Goal: Task Accomplishment & Management: Complete application form

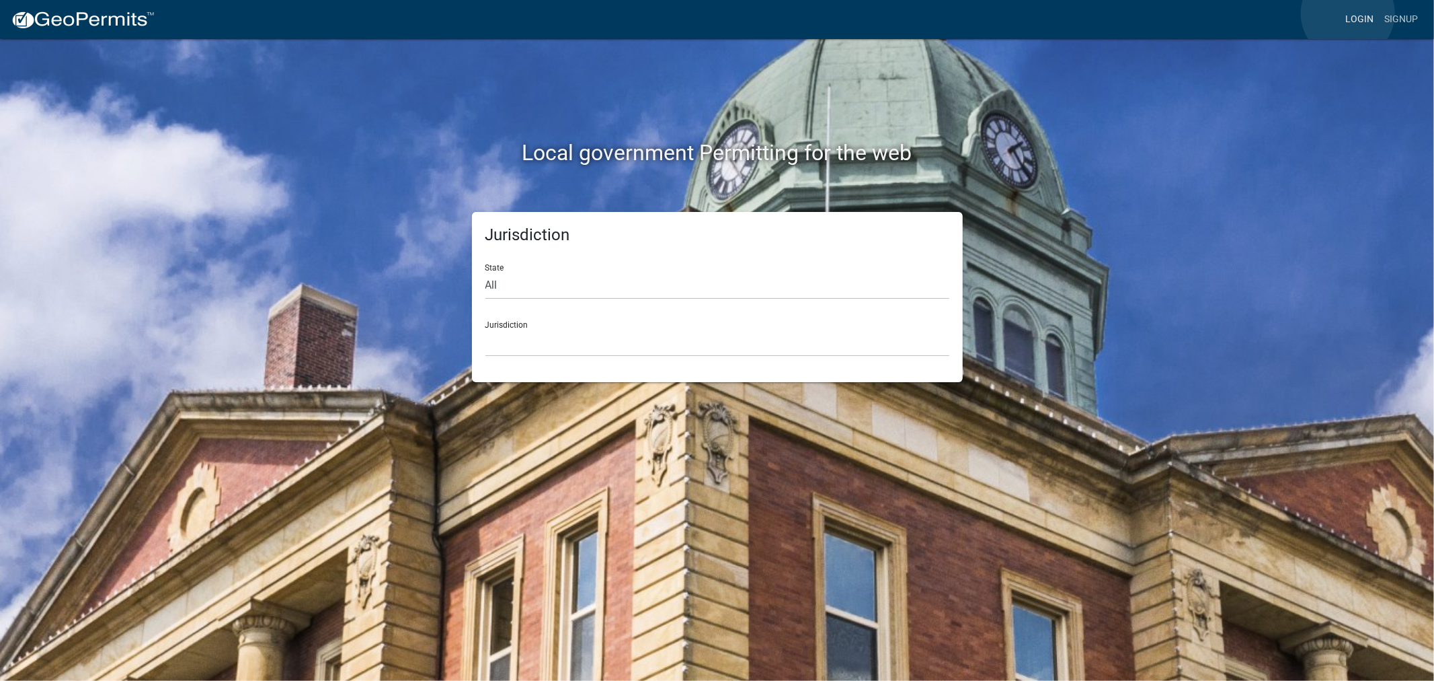
click at [1348, 13] on link "Login" at bounding box center [1359, 20] width 39 height 26
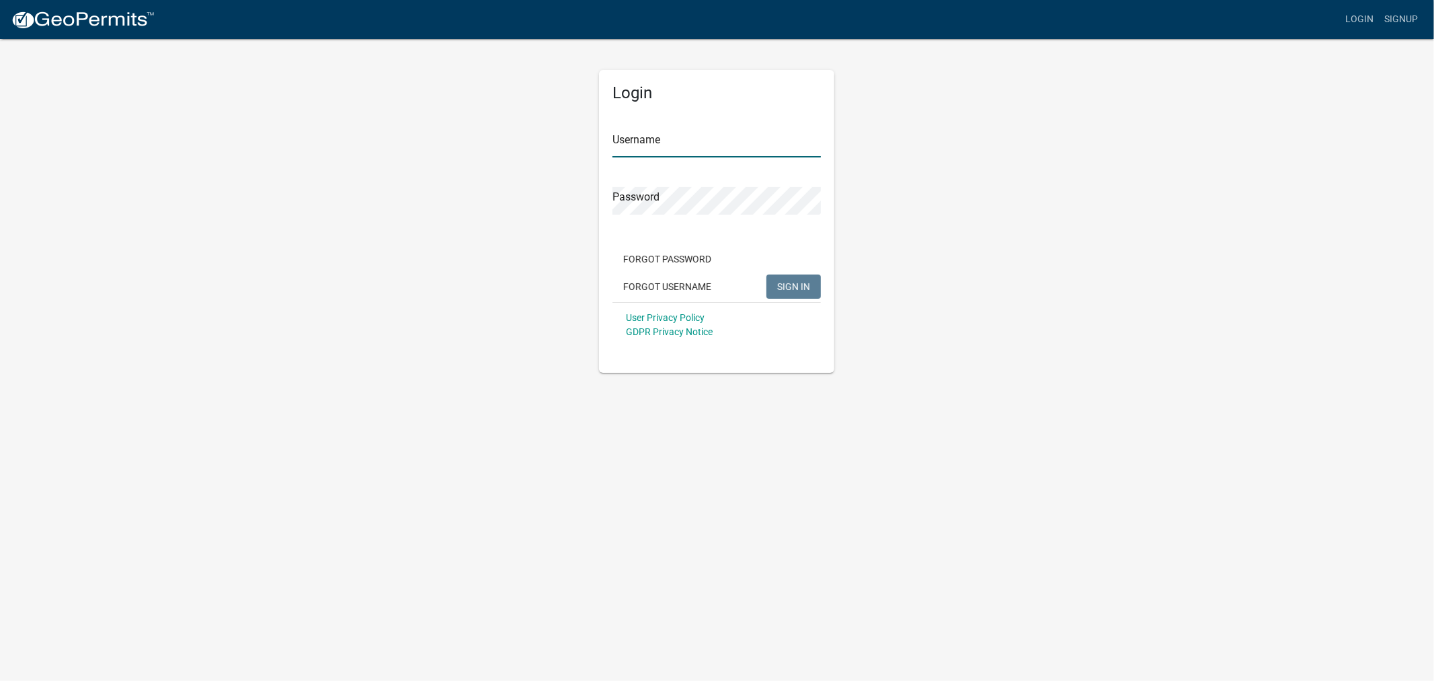
type input "shelleyh"
click at [799, 286] on span "SIGN IN" at bounding box center [793, 285] width 33 height 11
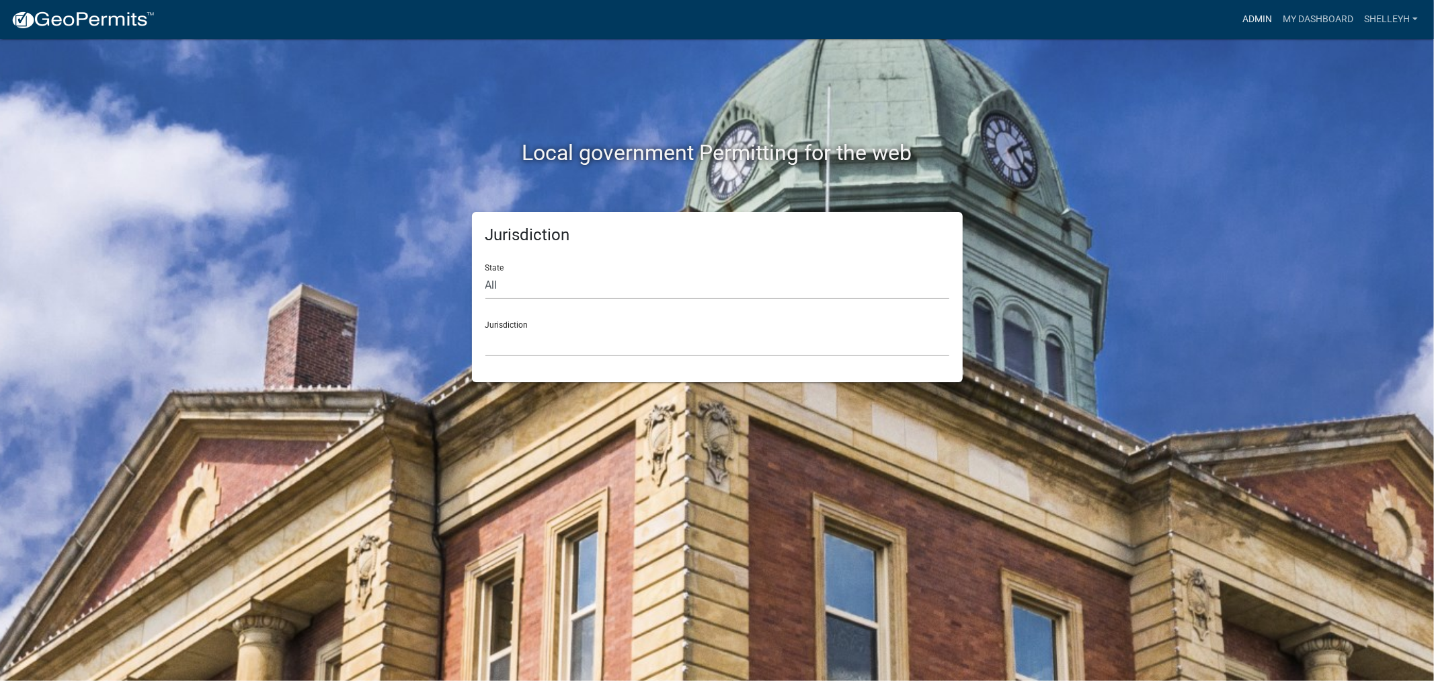
click at [1257, 17] on link "Admin" at bounding box center [1257, 20] width 40 height 26
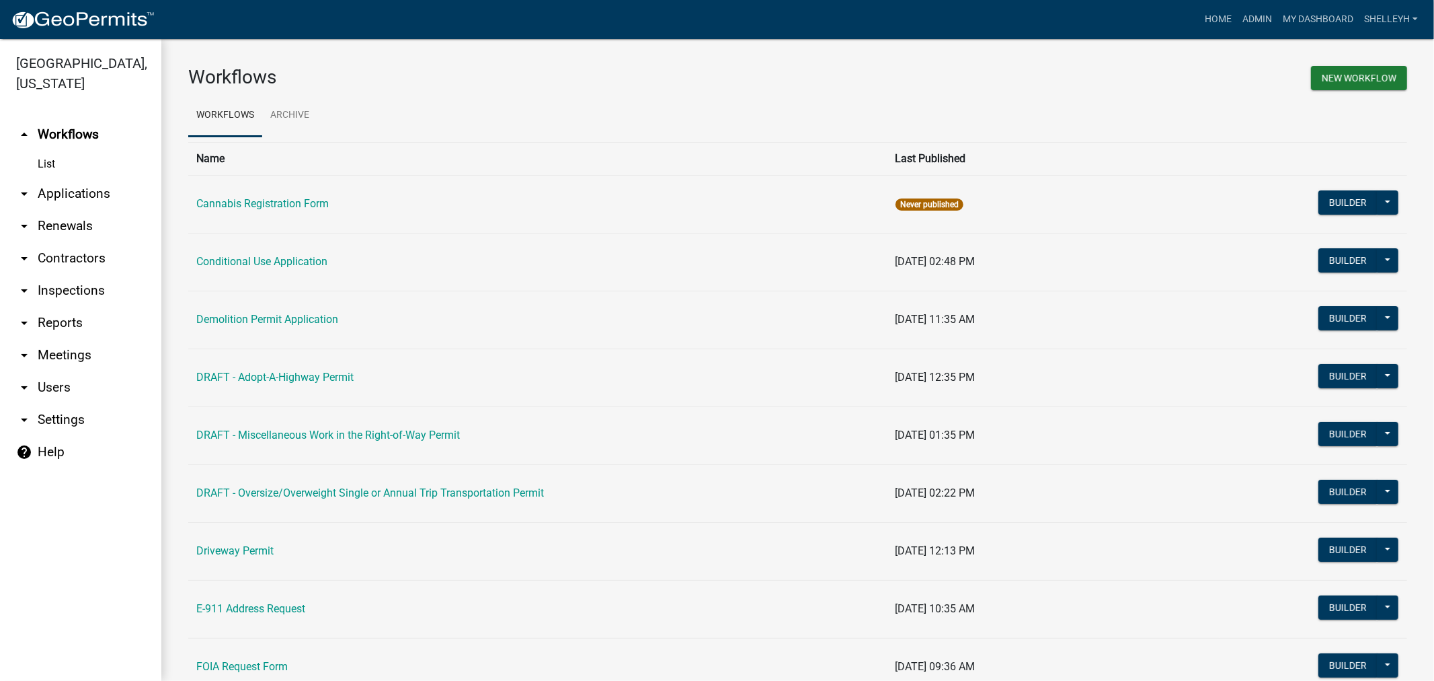
click at [78, 193] on link "arrow_drop_down Applications" at bounding box center [80, 194] width 161 height 32
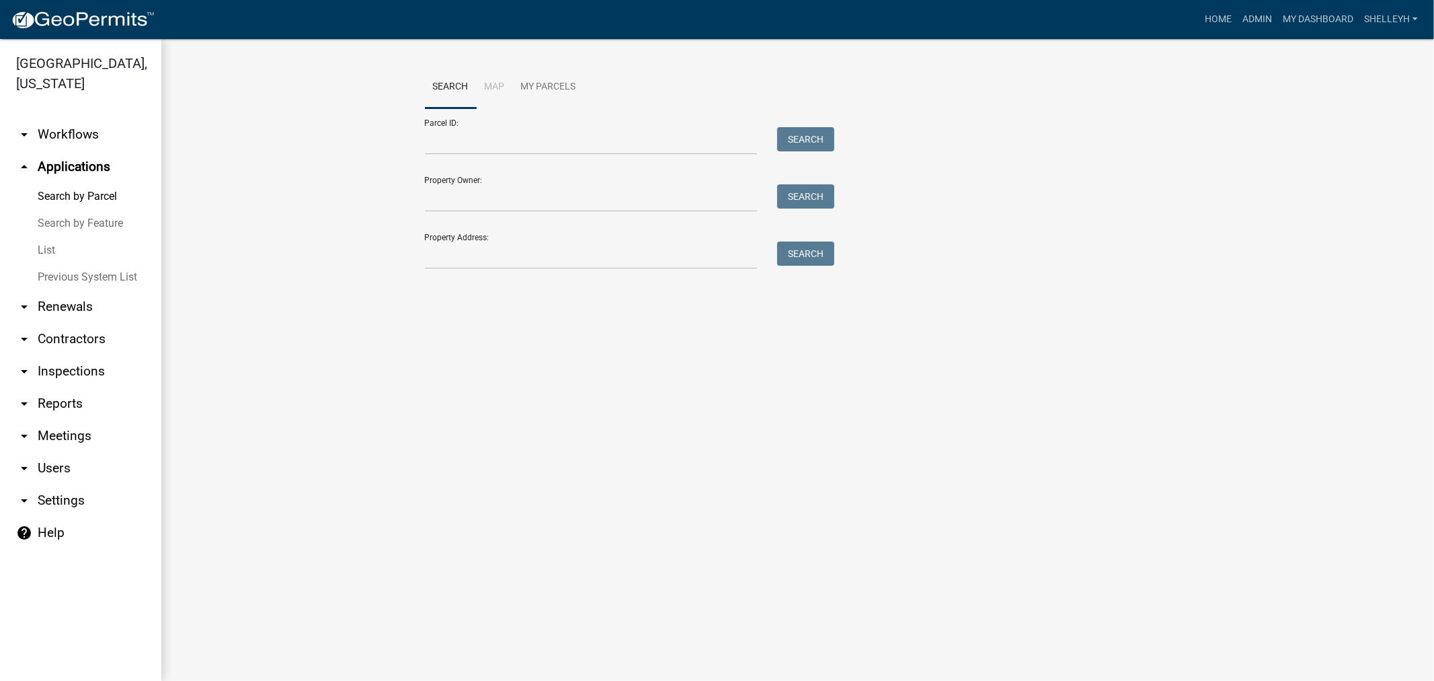
click at [46, 252] on link "List" at bounding box center [80, 250] width 161 height 27
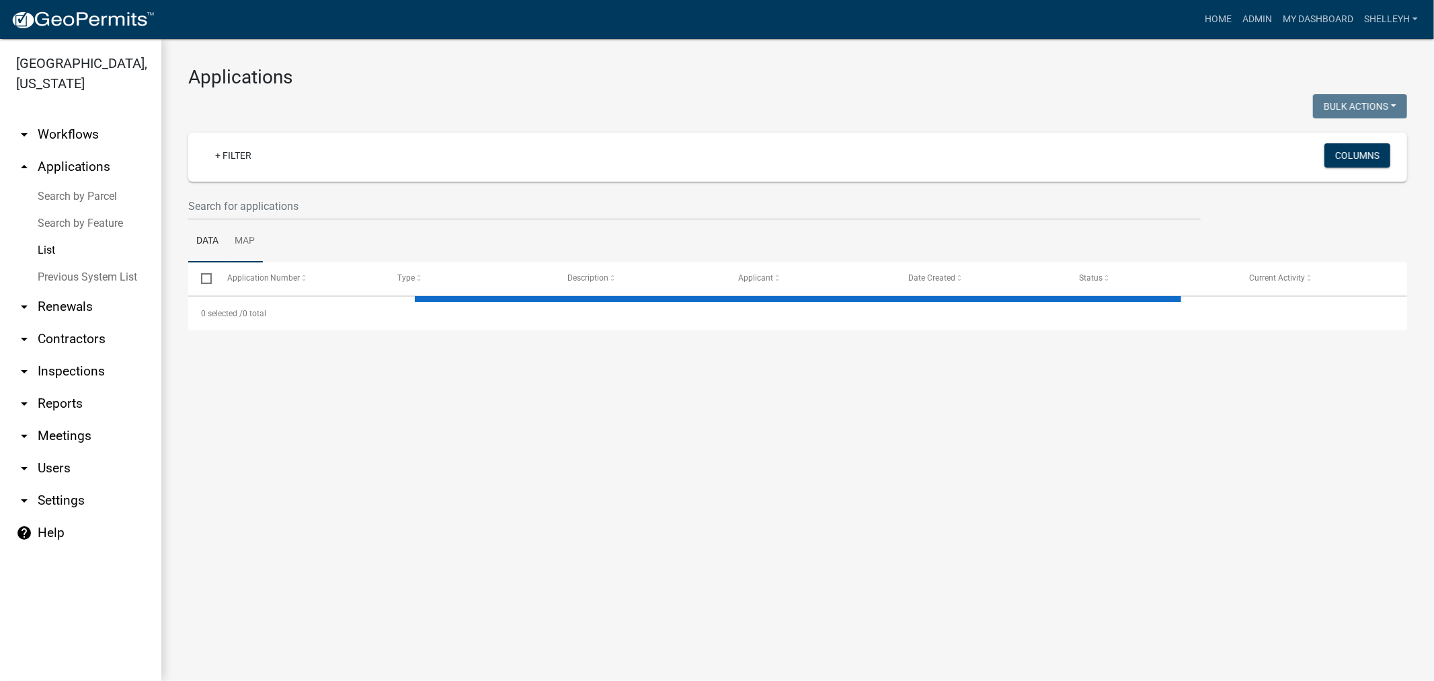
select select "1: 25"
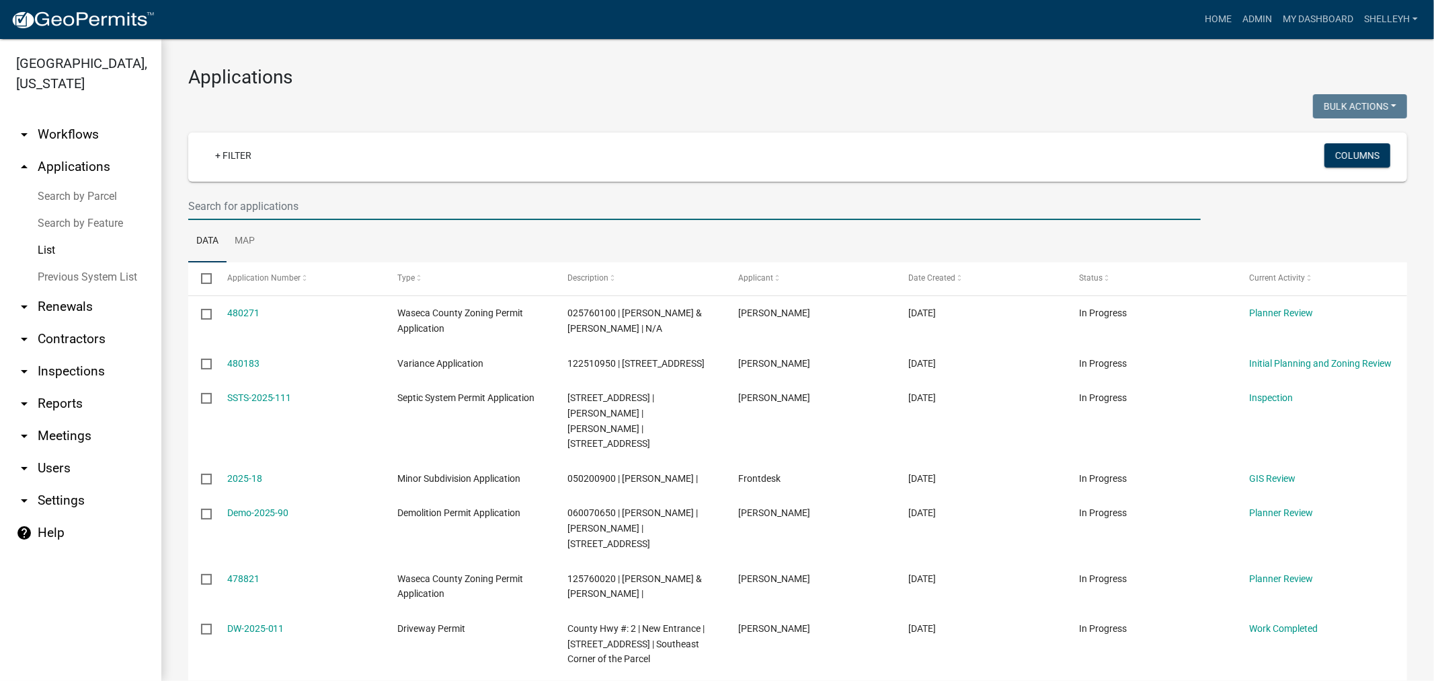
click at [262, 204] on input "text" at bounding box center [694, 206] width 1013 height 28
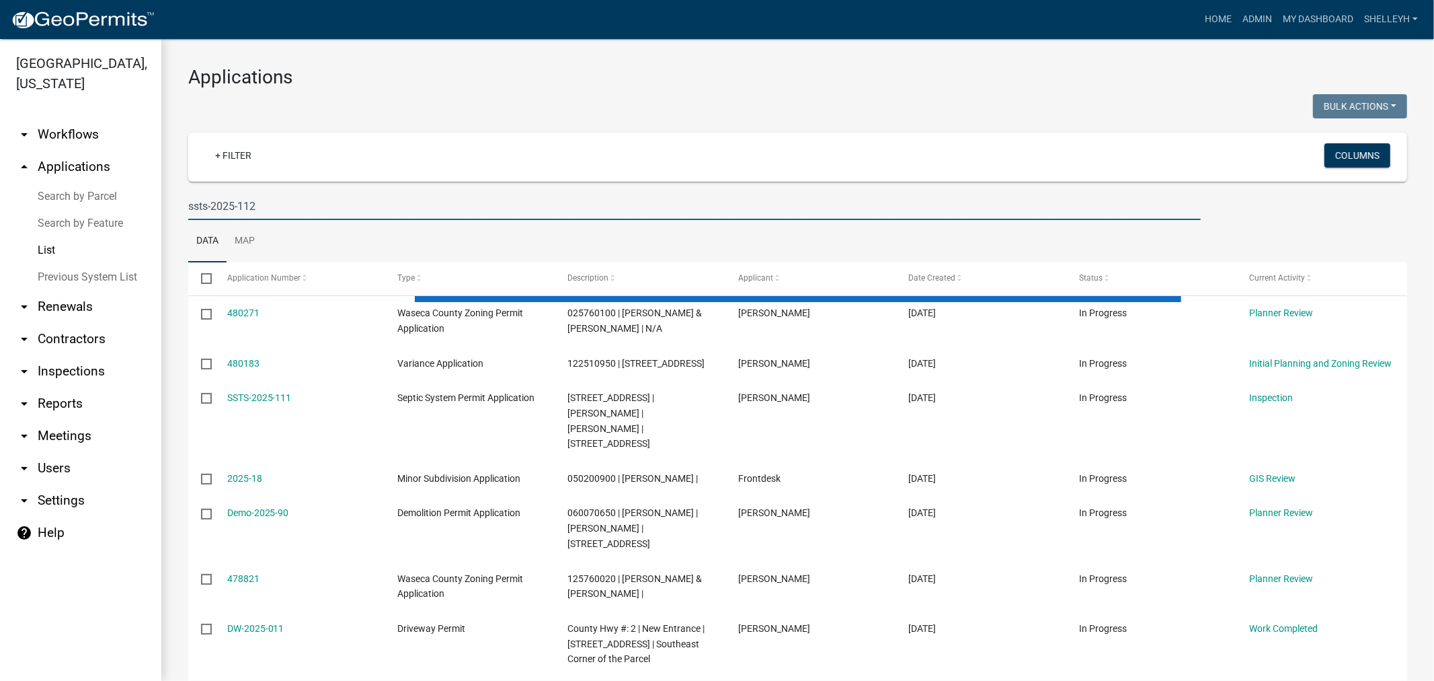
type input "ssts-2025-112"
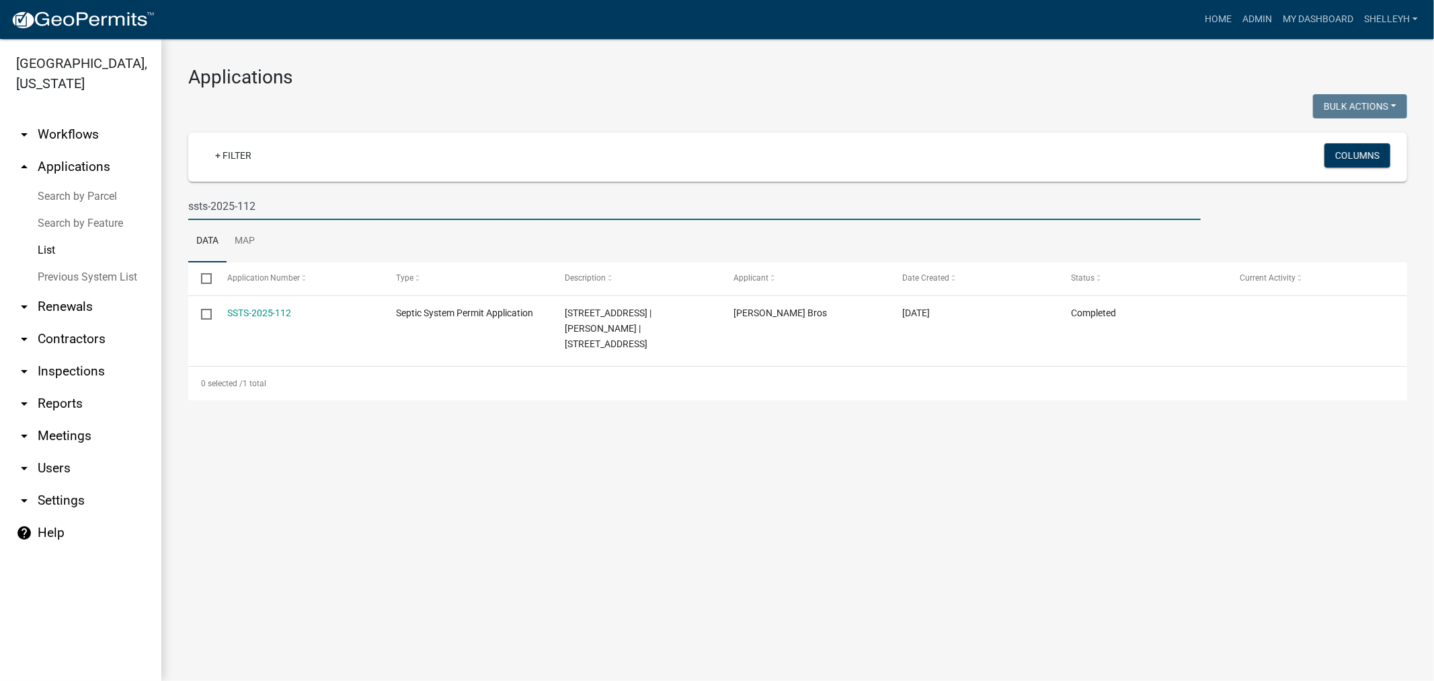
drag, startPoint x: 238, startPoint y: 204, endPoint x: 143, endPoint y: 193, distance: 96.1
click at [143, 202] on div "[GEOGRAPHIC_DATA], [US_STATE] arrow_drop_down Workflows List arrow_drop_up Appl…" at bounding box center [717, 360] width 1434 height 642
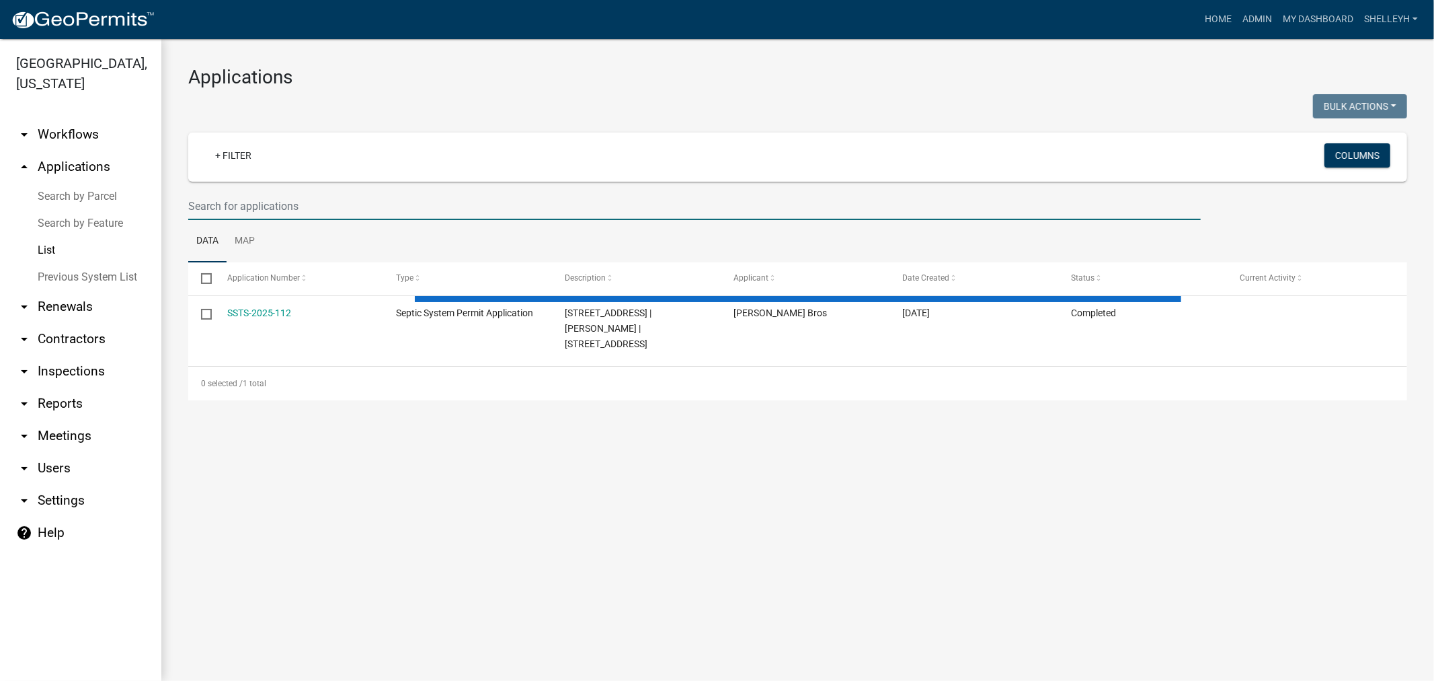
select select "1: 25"
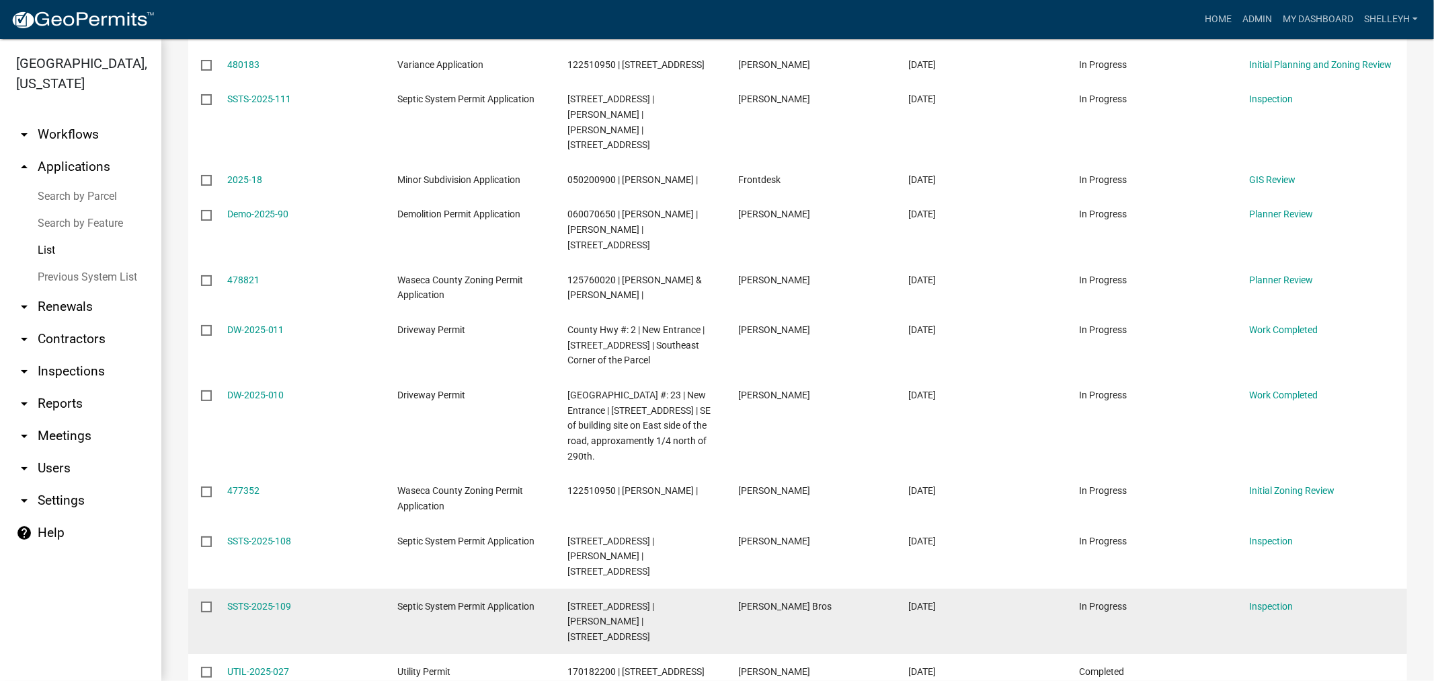
scroll to position [448, 0]
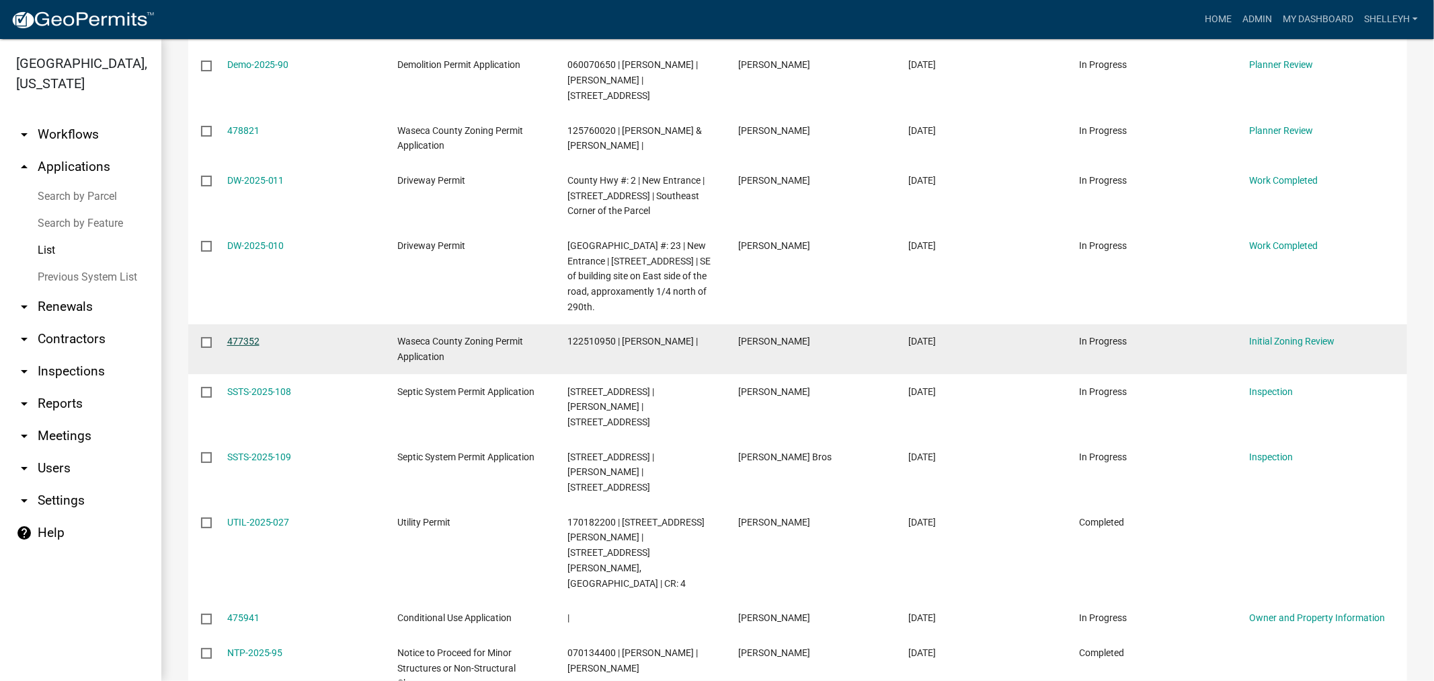
click at [243, 346] on link "477352" at bounding box center [243, 341] width 32 height 11
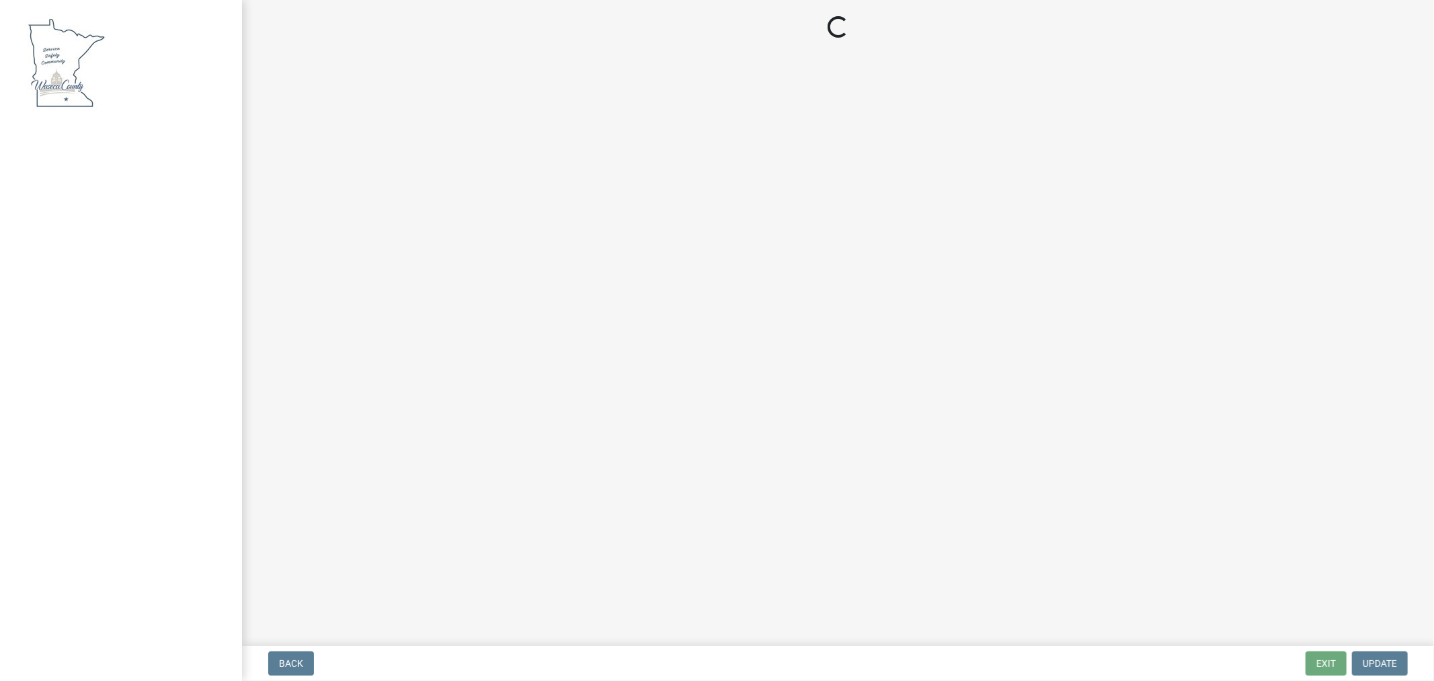
select select "9769c479-6de2-4dc6-9694-8de900a6a44e"
select select "f6253f6d-ec8e-4146-87dc-bdbe4554f643"
select select "9e7e0f1a-162d-468c-937f-cc7884b0d28a"
select select "f85b0be6-0ba0-4e52-abd8-9a831d915a76"
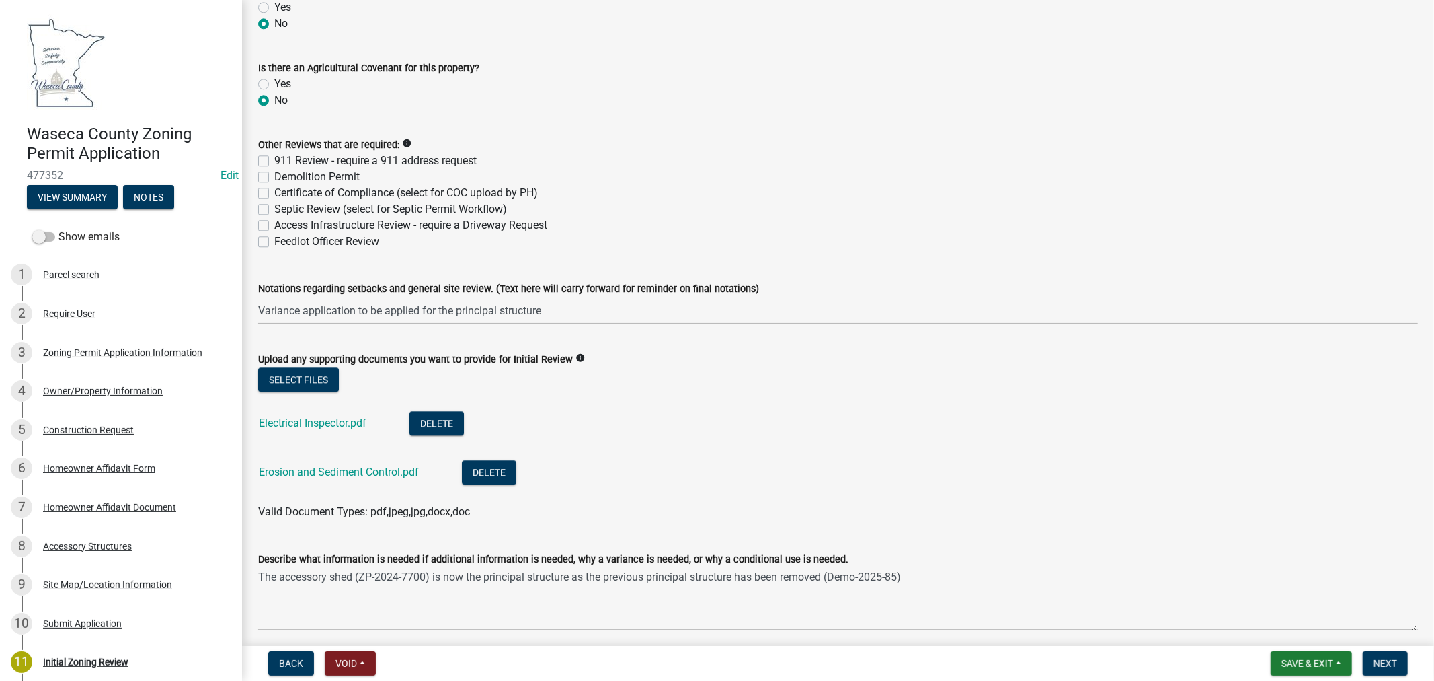
scroll to position [2764, 0]
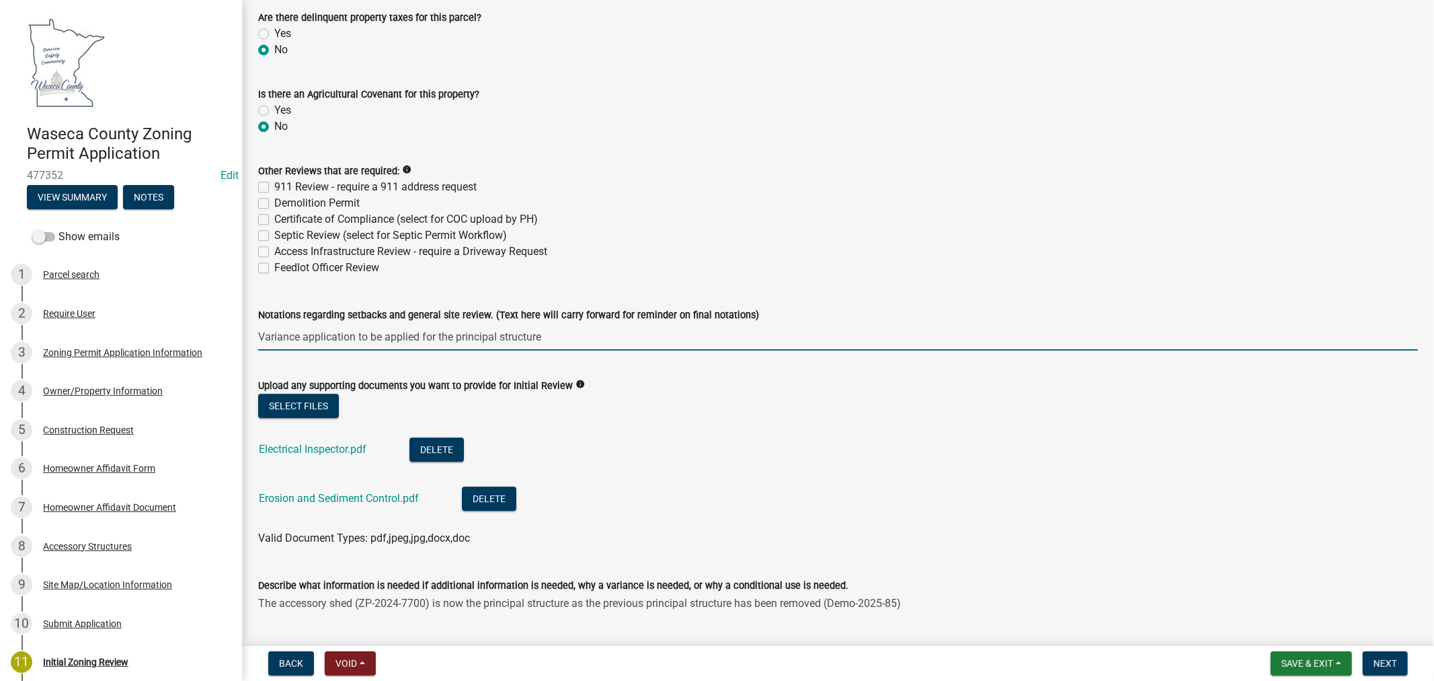
drag, startPoint x: 547, startPoint y: 337, endPoint x: 231, endPoint y: 327, distance: 316.9
click at [231, 327] on div "Waseca County Zoning Permit Application 477352 Edit View Summary Notes Show ema…" at bounding box center [717, 340] width 1434 height 681
type input "Include decks or not include decks on the impervious surface calculations?"
click at [1287, 668] on button "Save & Exit" at bounding box center [1311, 663] width 81 height 24
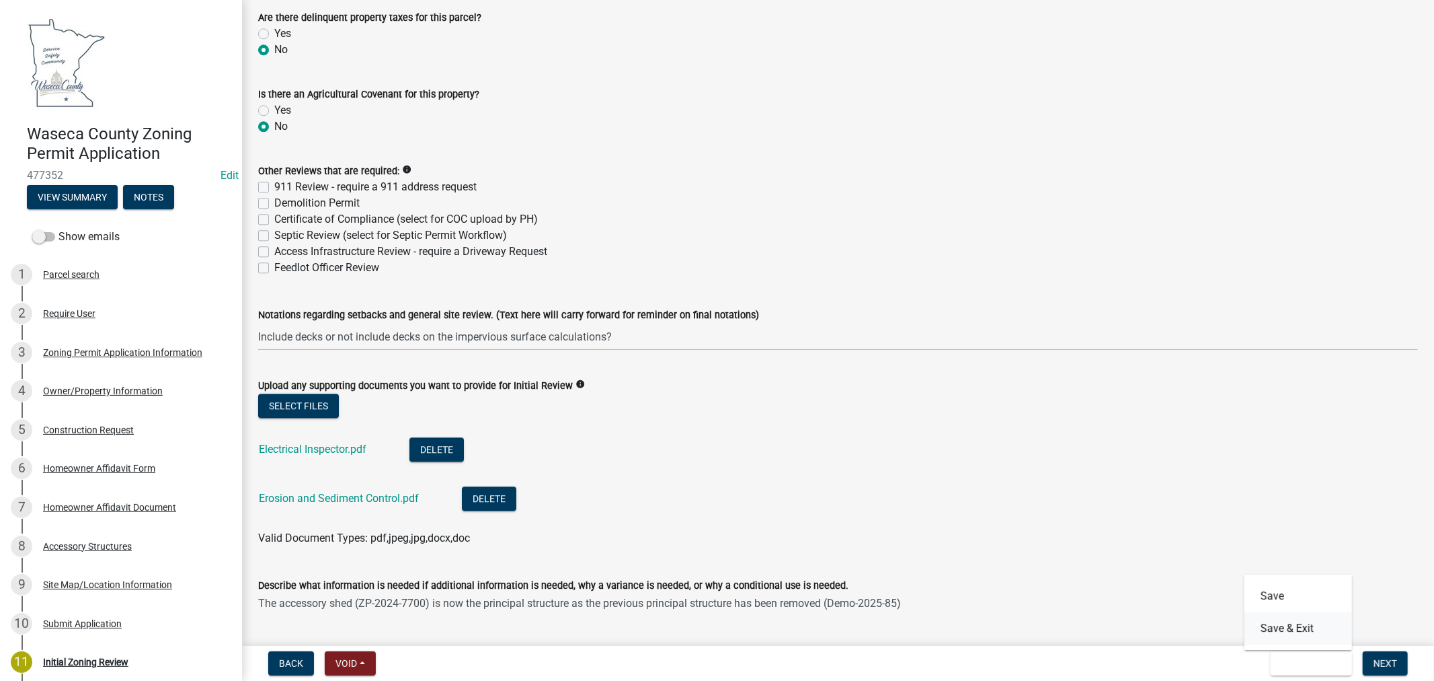
click at [1268, 635] on button "Save & Exit" at bounding box center [1299, 628] width 108 height 32
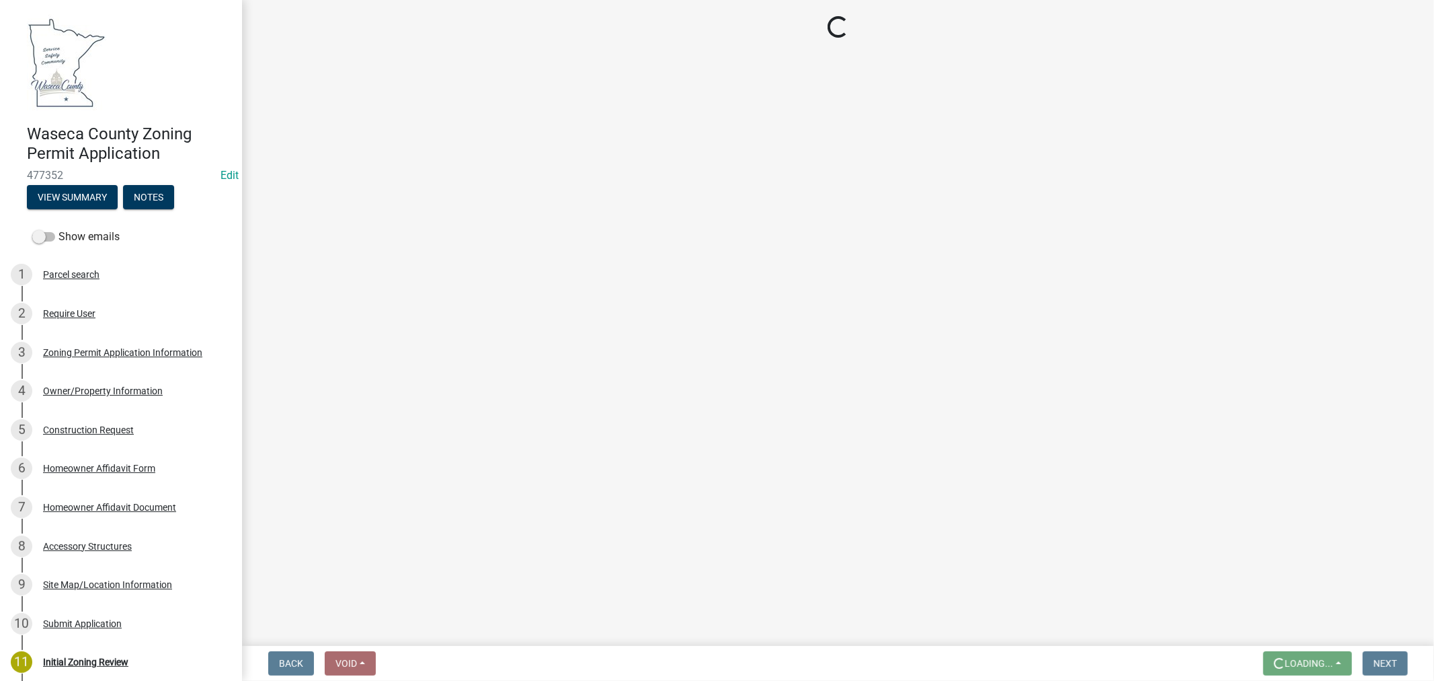
scroll to position [0, 0]
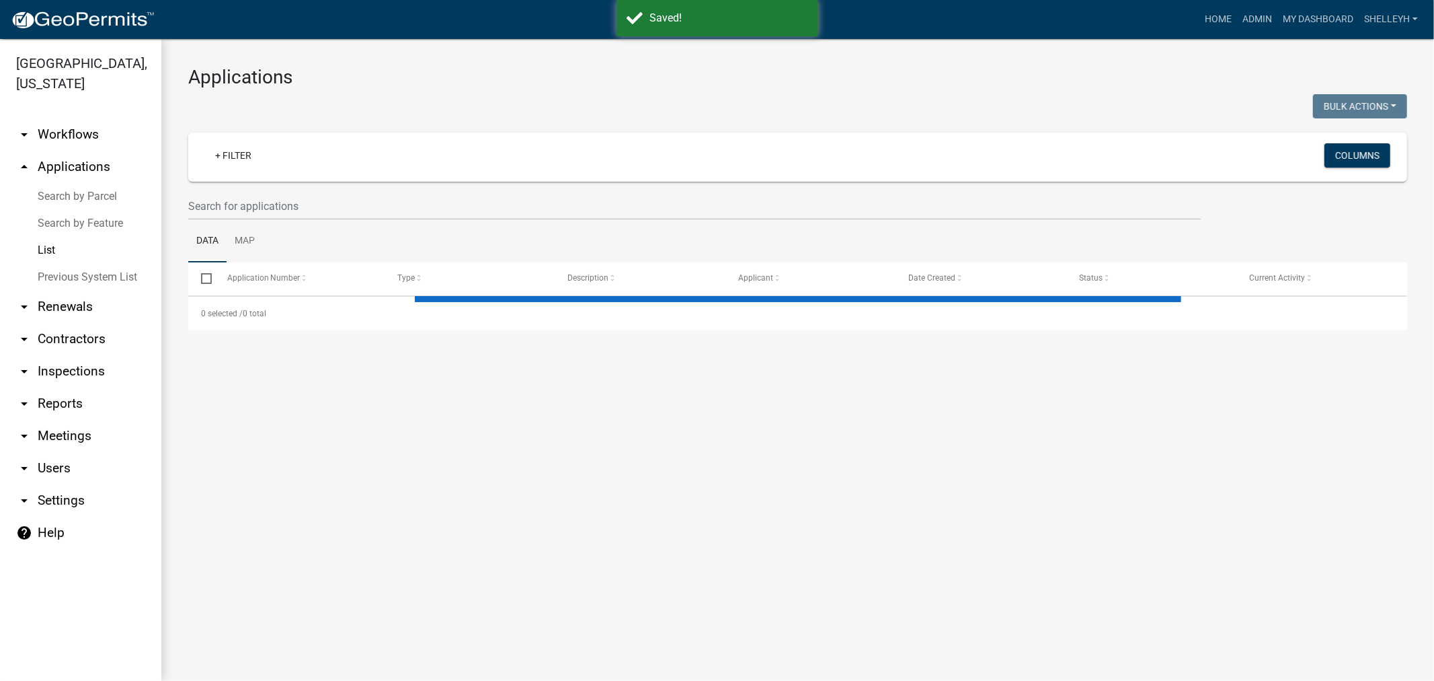
select select "1: 25"
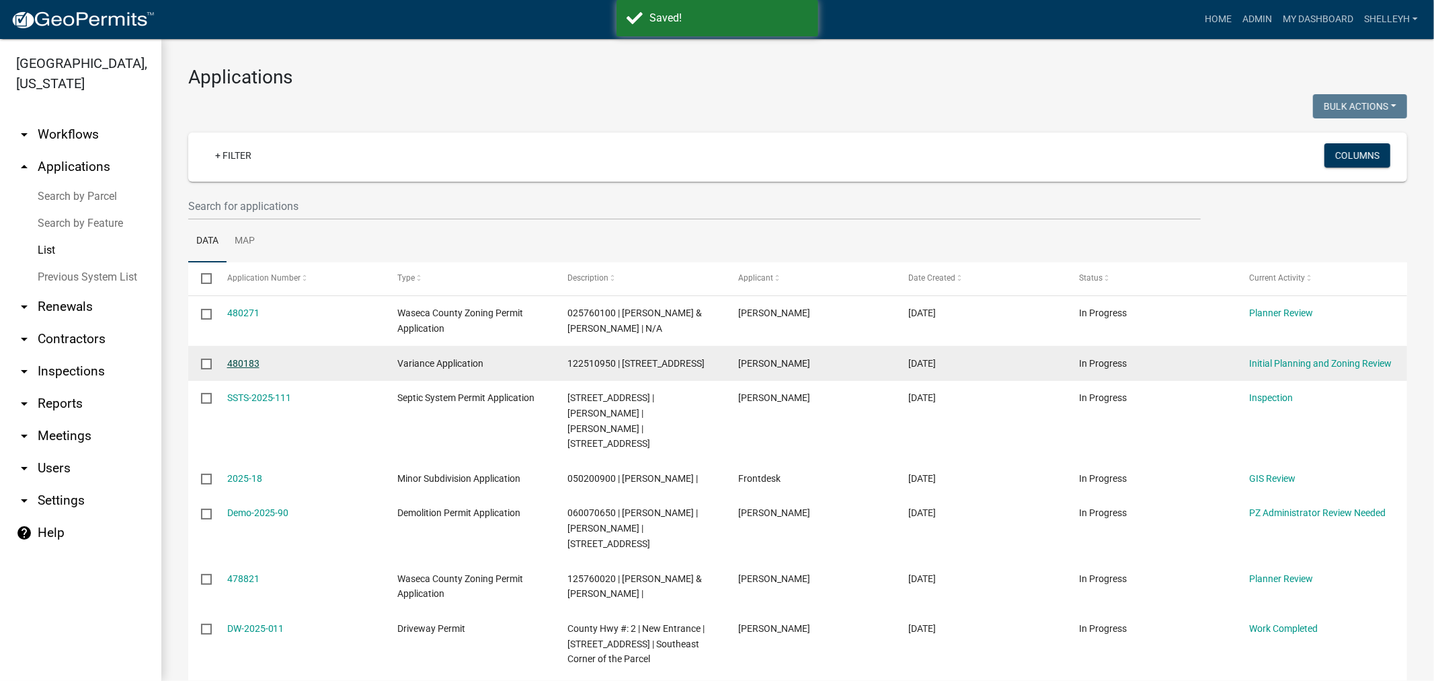
click at [235, 359] on link "480183" at bounding box center [243, 363] width 32 height 11
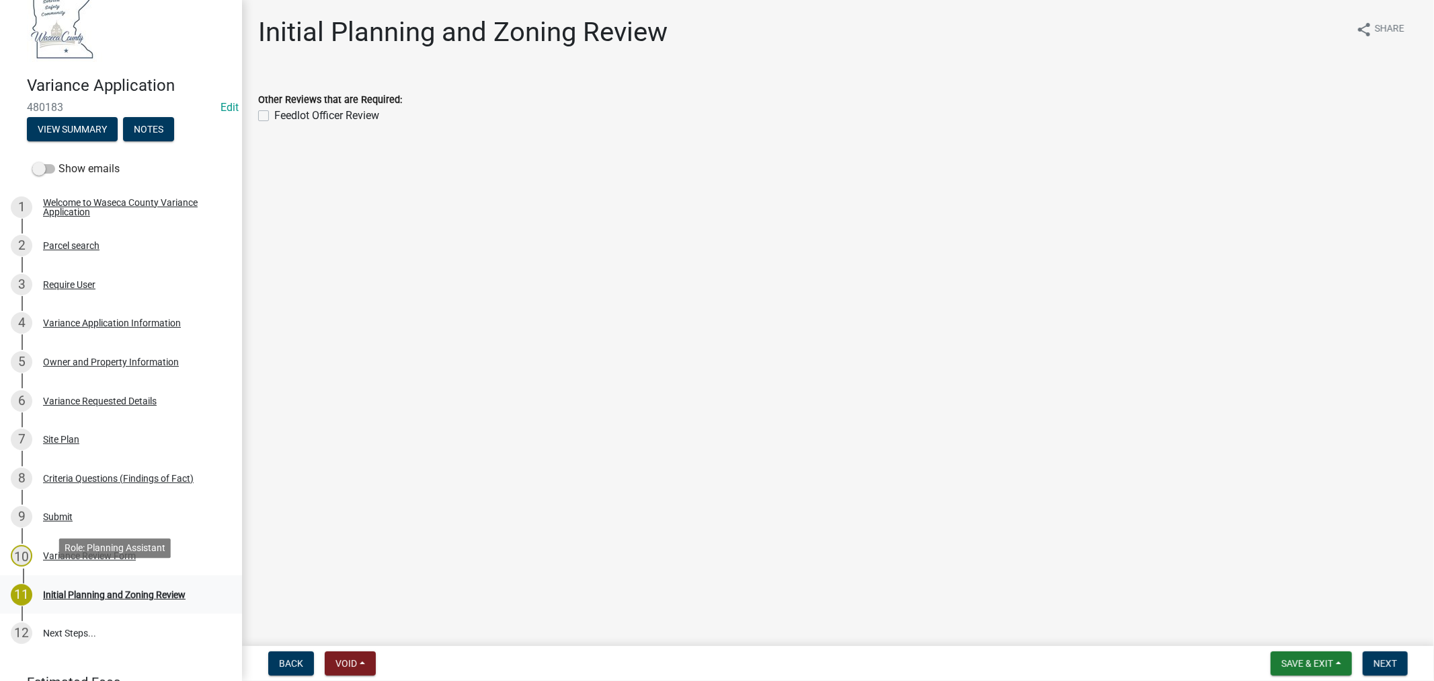
scroll to position [75, 0]
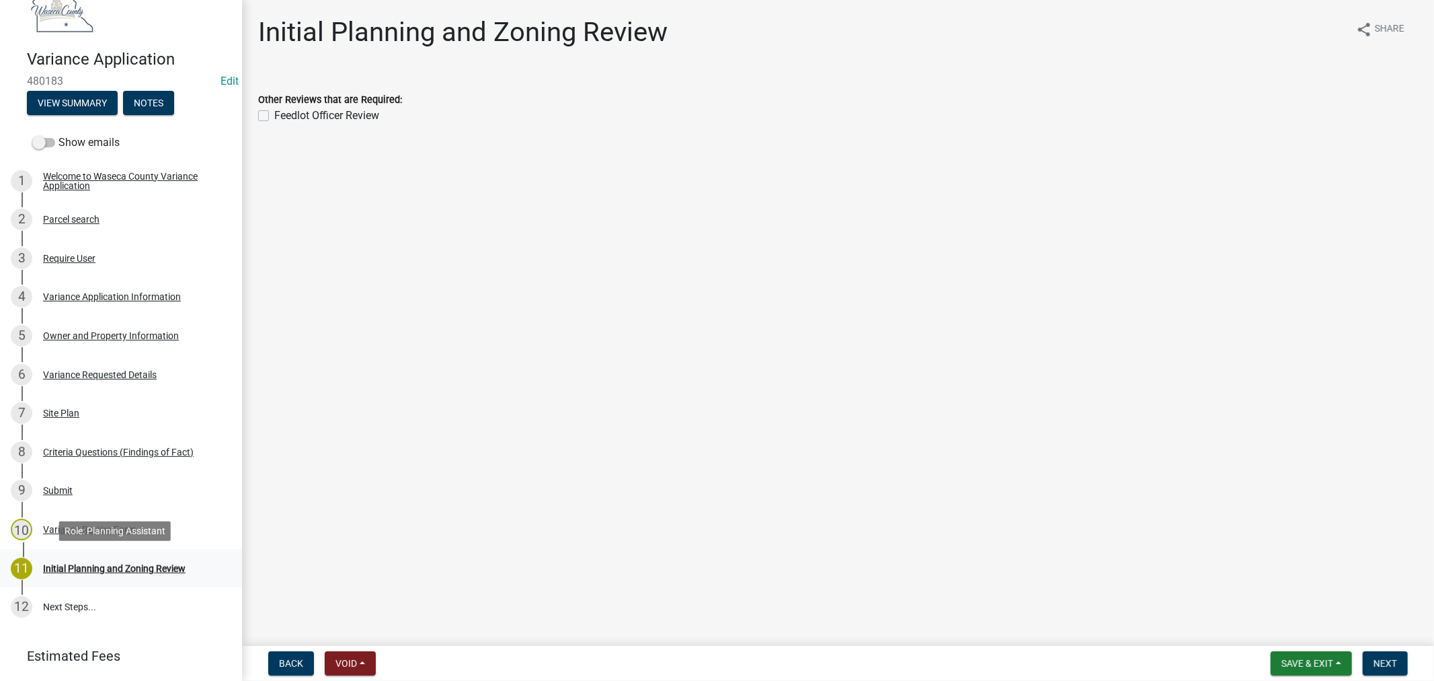
click at [102, 568] on div "Initial Planning and Zoning Review" at bounding box center [114, 568] width 143 height 9
click at [61, 566] on div "Initial Planning and Zoning Review" at bounding box center [114, 568] width 143 height 9
click at [135, 565] on div "Initial Planning and Zoning Review" at bounding box center [114, 568] width 143 height 9
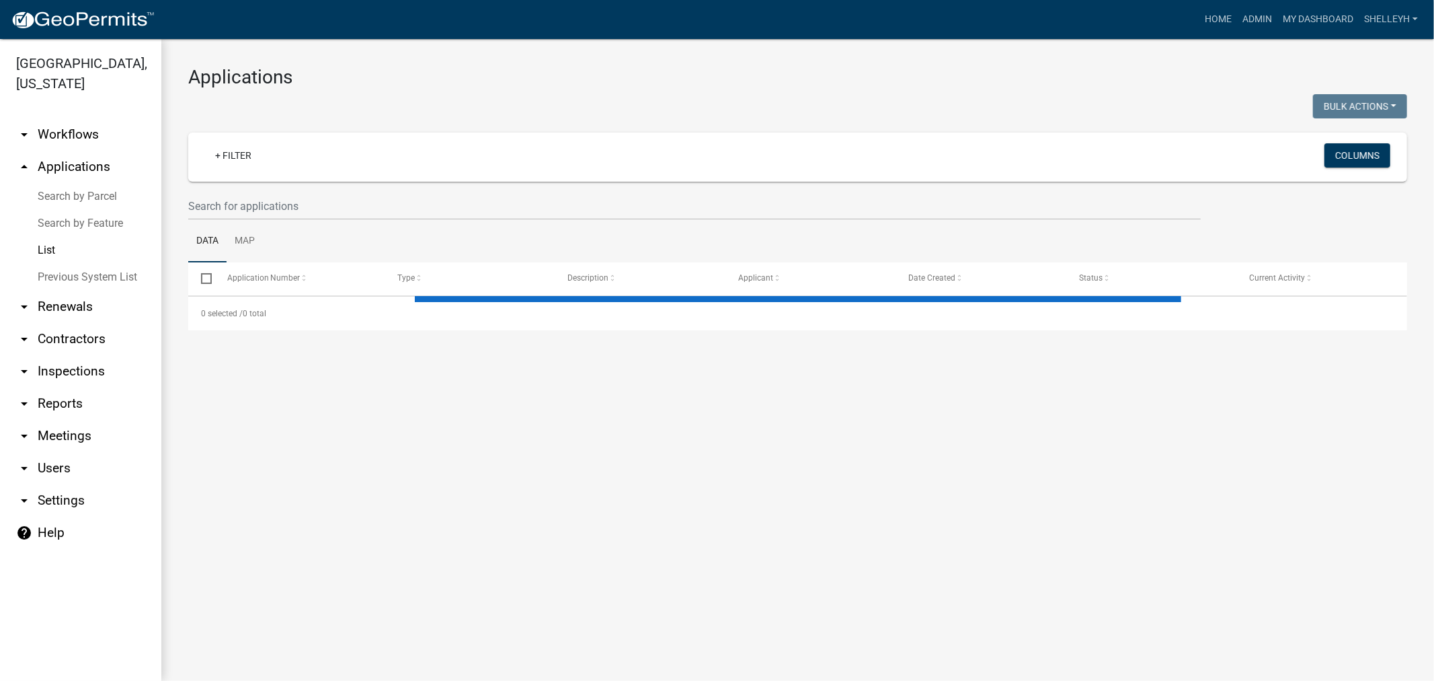
select select "1: 25"
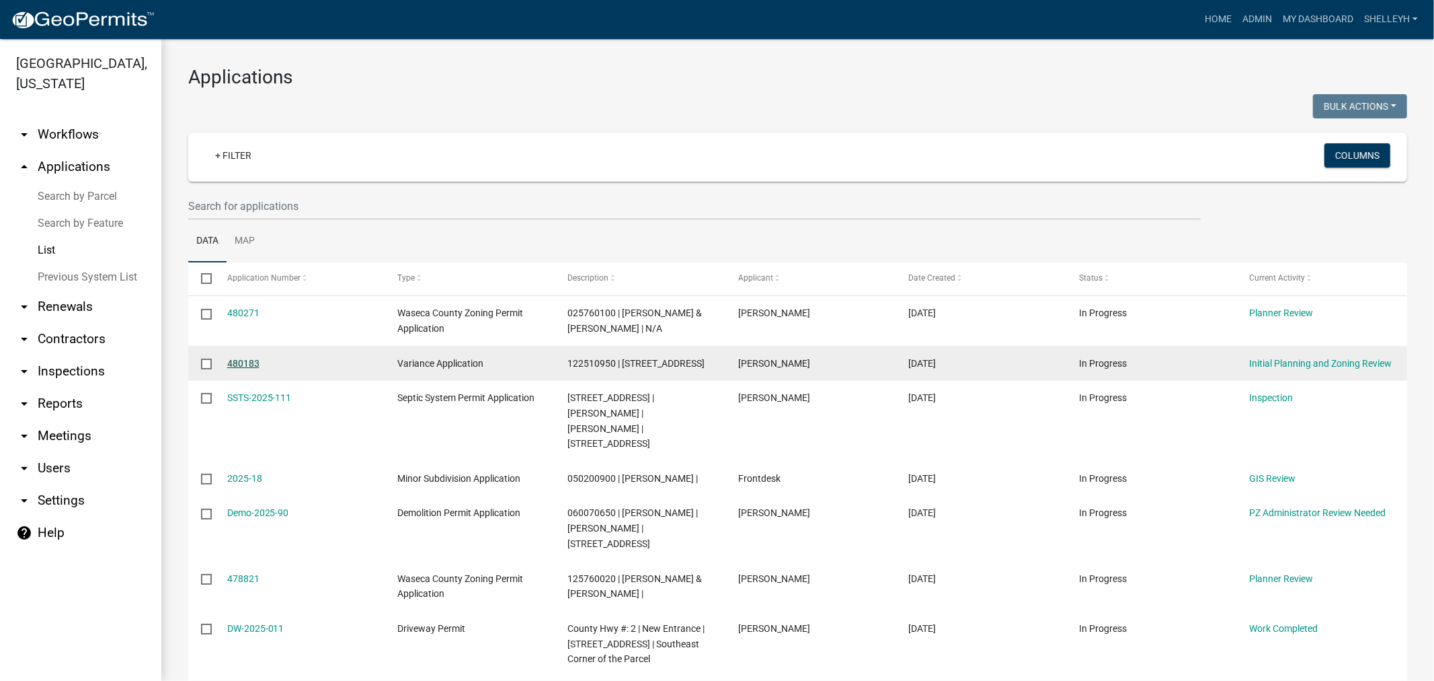
click at [234, 358] on link "480183" at bounding box center [243, 363] width 32 height 11
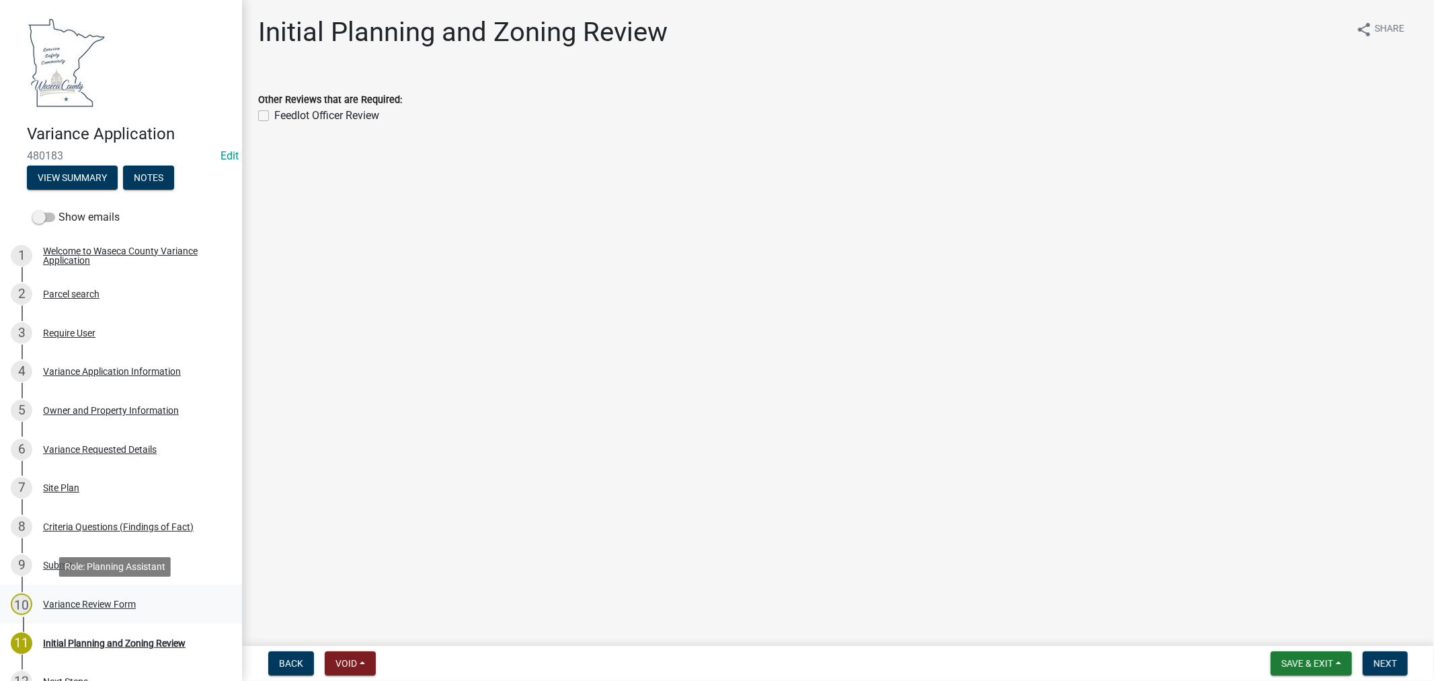
click at [99, 602] on div "Variance Review Form" at bounding box center [89, 603] width 93 height 9
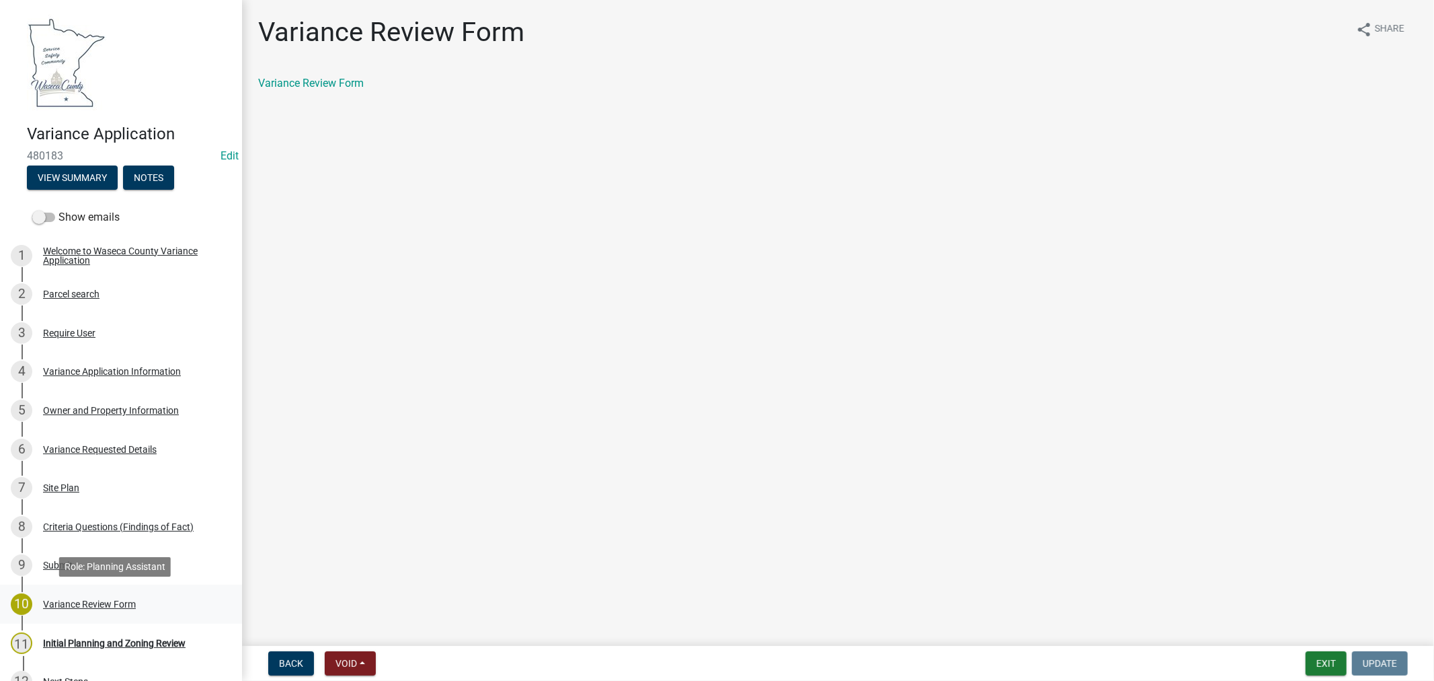
click at [71, 600] on div "Variance Review Form" at bounding box center [89, 603] width 93 height 9
click at [66, 293] on div "Parcel search" at bounding box center [71, 293] width 56 height 9
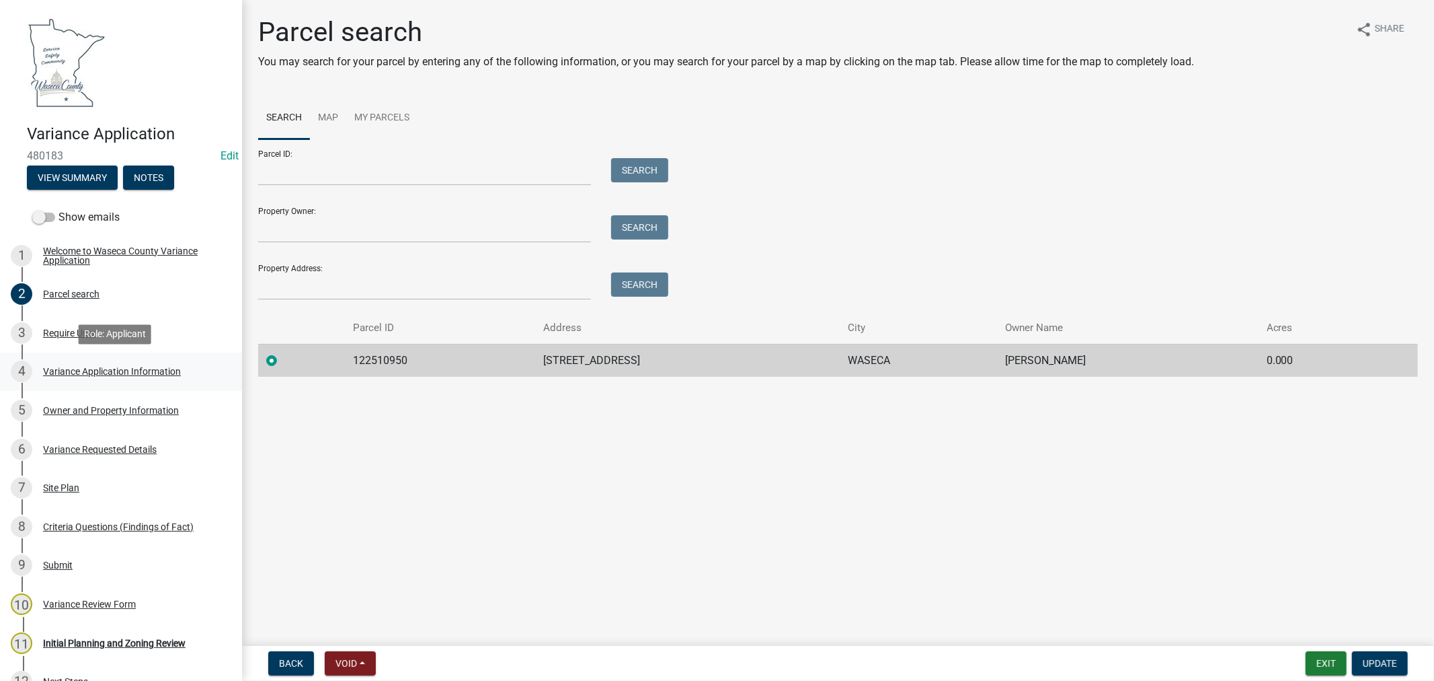
click at [109, 367] on div "Variance Application Information" at bounding box center [112, 370] width 138 height 9
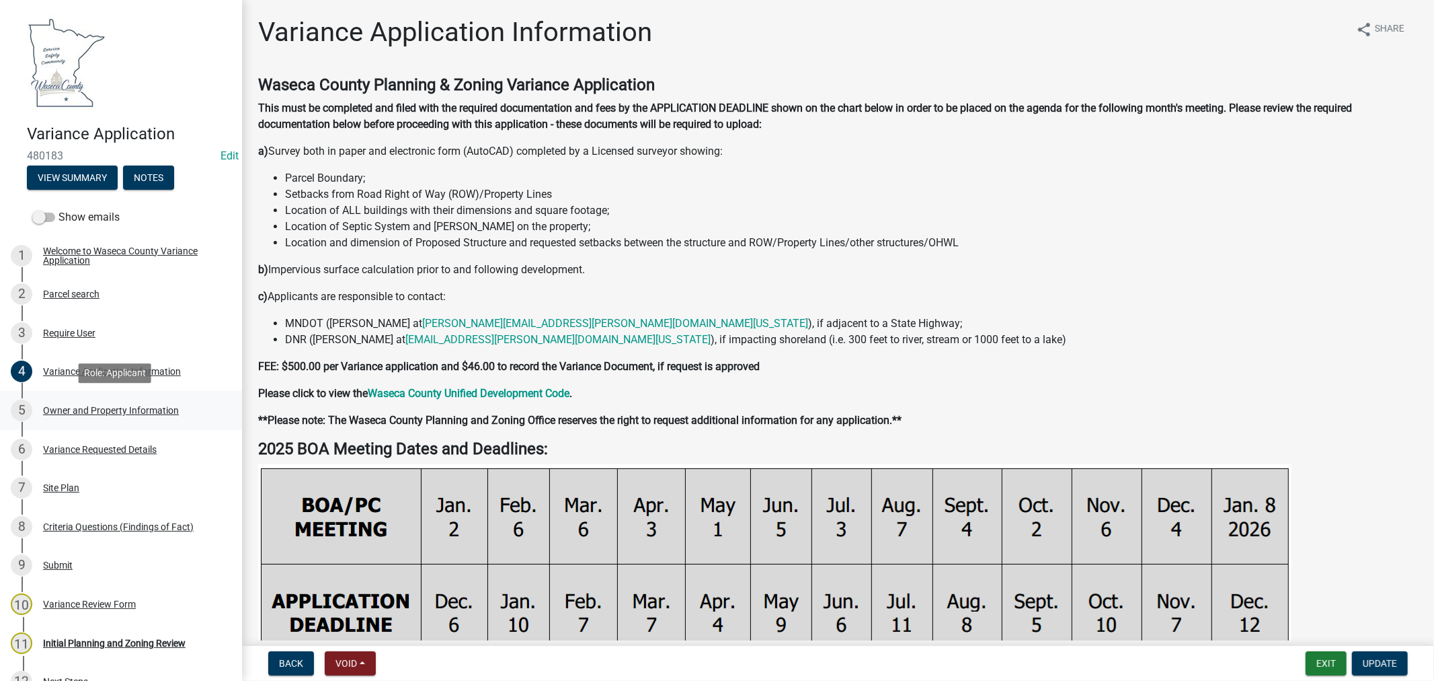
click at [124, 406] on div "Owner and Property Information" at bounding box center [111, 409] width 136 height 9
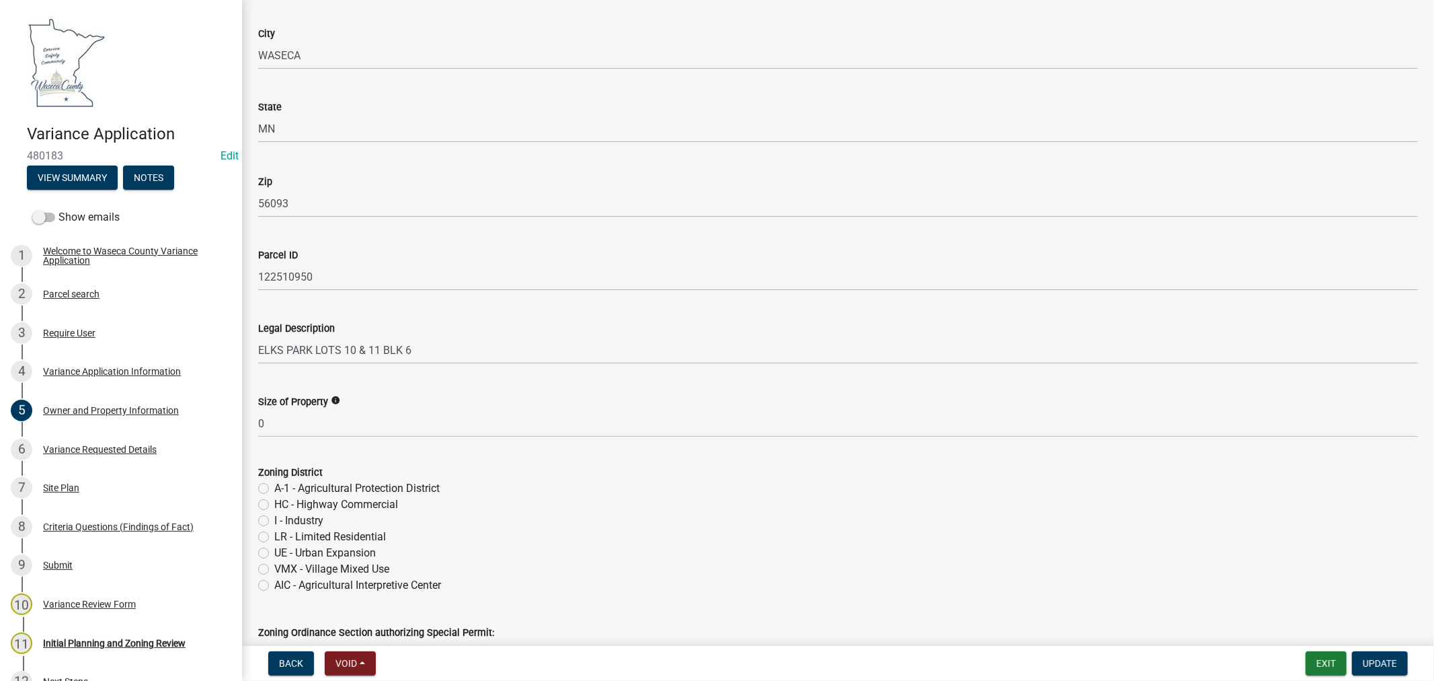
scroll to position [896, 0]
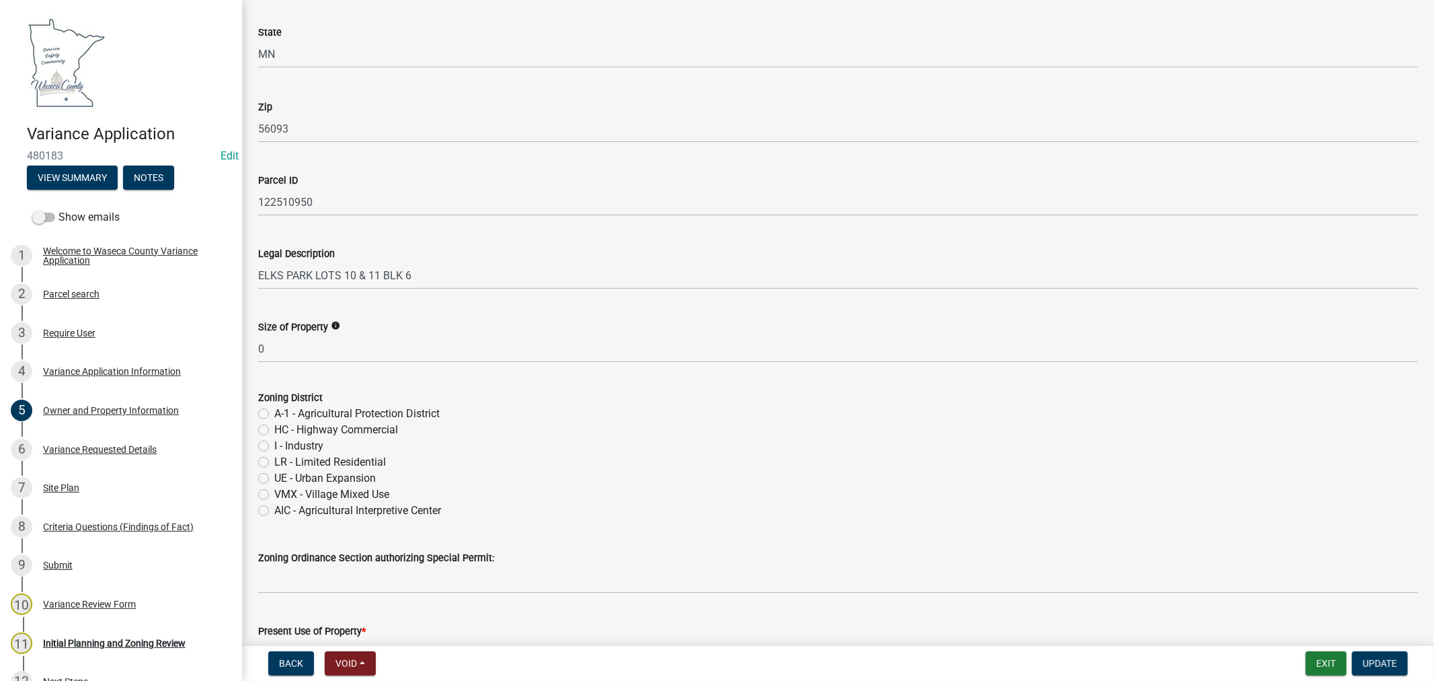
drag, startPoint x: 260, startPoint y: 461, endPoint x: 272, endPoint y: 461, distance: 12.8
click at [274, 461] on label "LR - Limited Residential" at bounding box center [330, 462] width 112 height 16
click at [274, 461] on input "LR - Limited Residential" at bounding box center [278, 458] width 9 height 9
radio input "true"
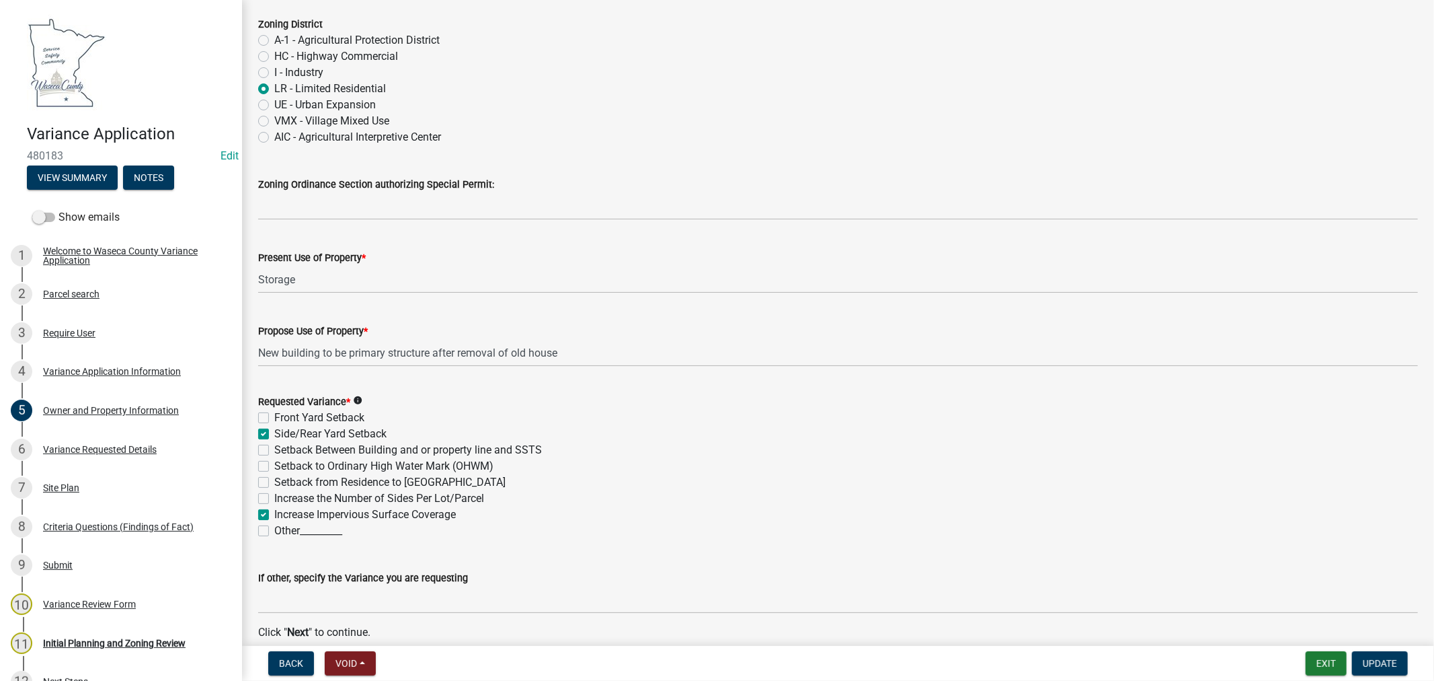
scroll to position [1333, 0]
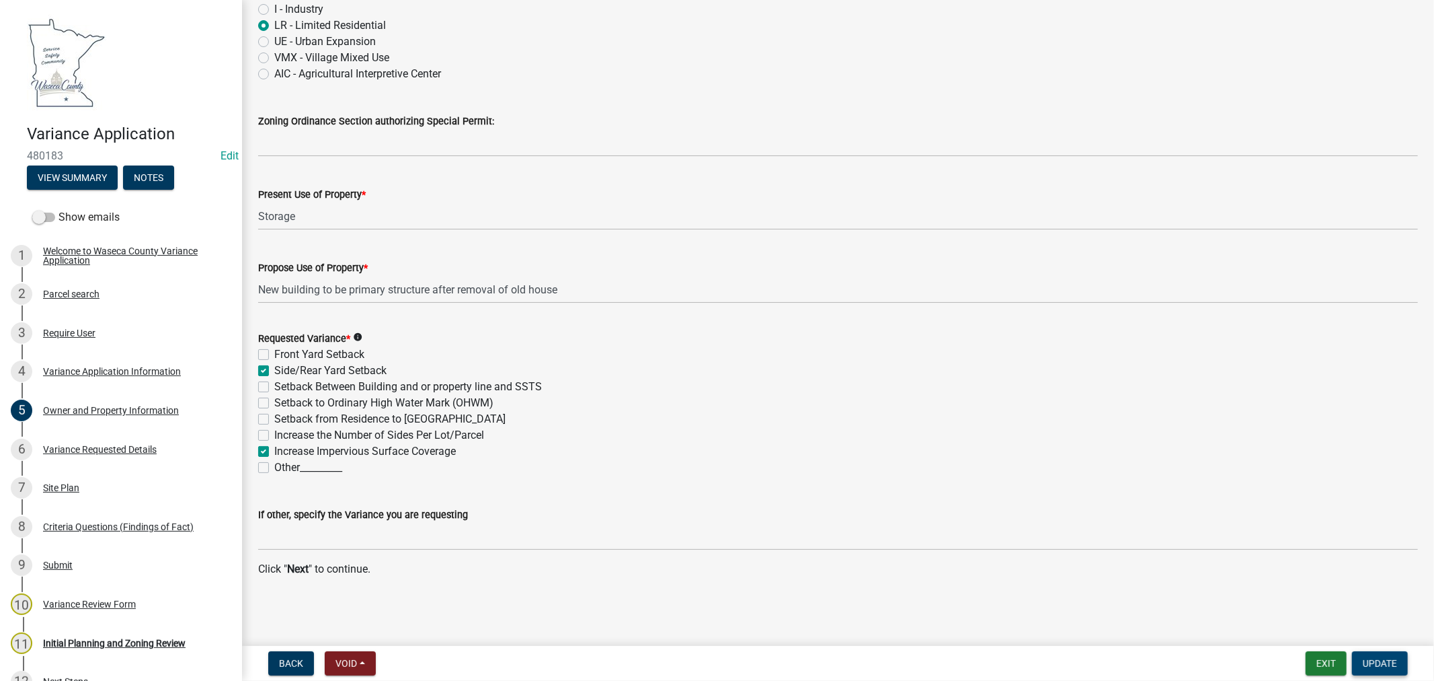
click at [1383, 663] on span "Update" at bounding box center [1380, 663] width 34 height 11
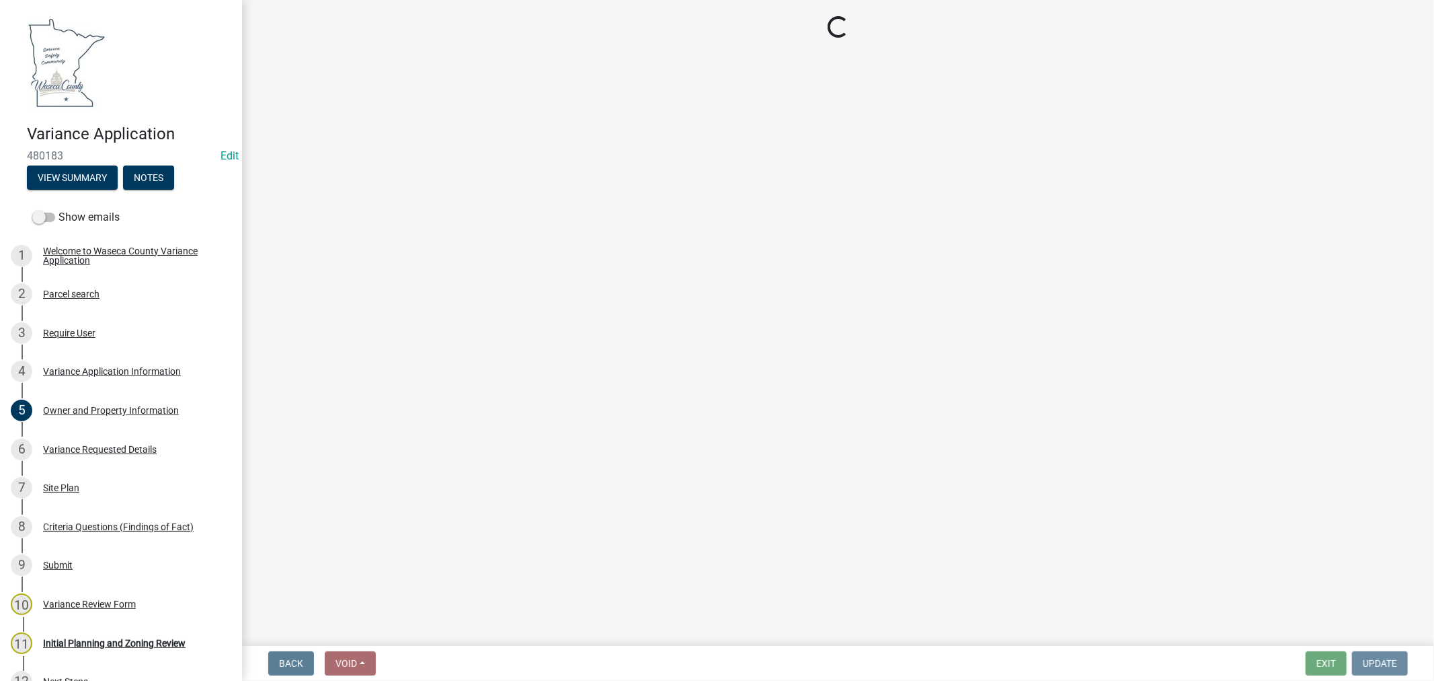
scroll to position [0, 0]
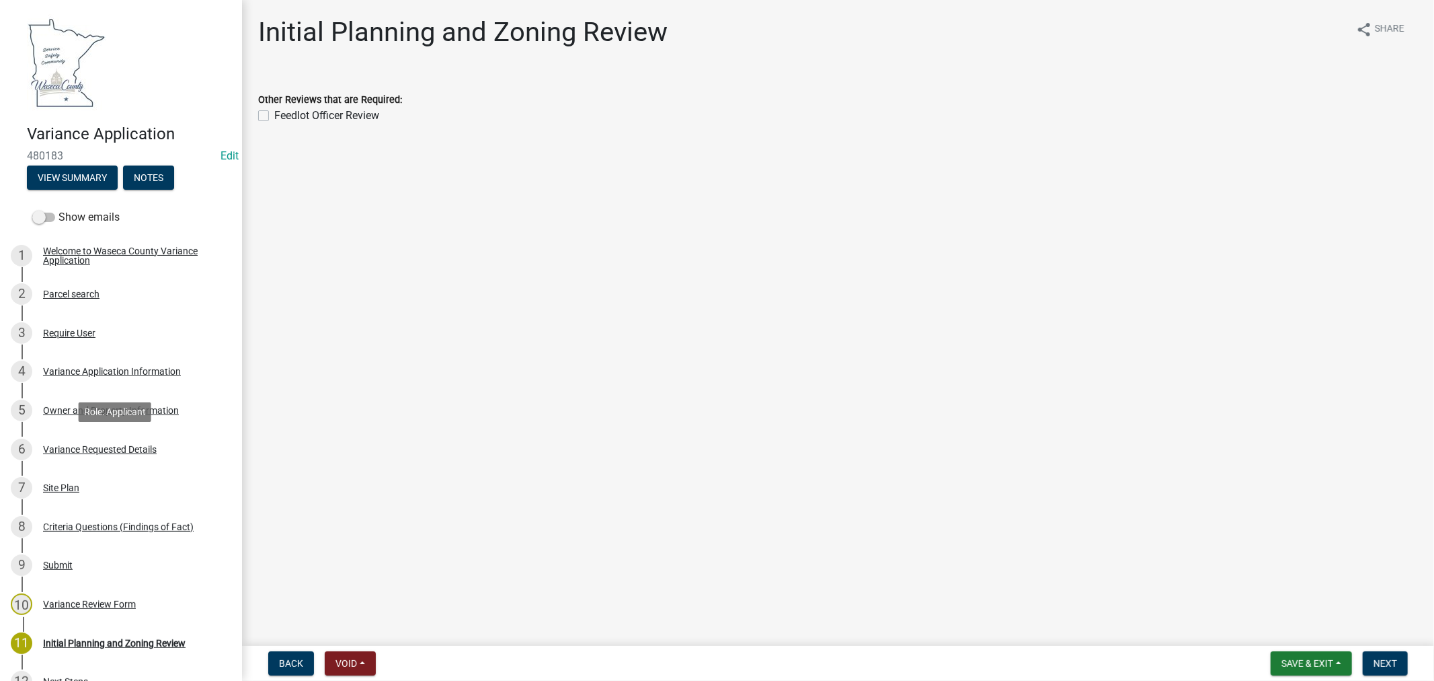
click at [120, 448] on div "Variance Requested Details" at bounding box center [100, 448] width 114 height 9
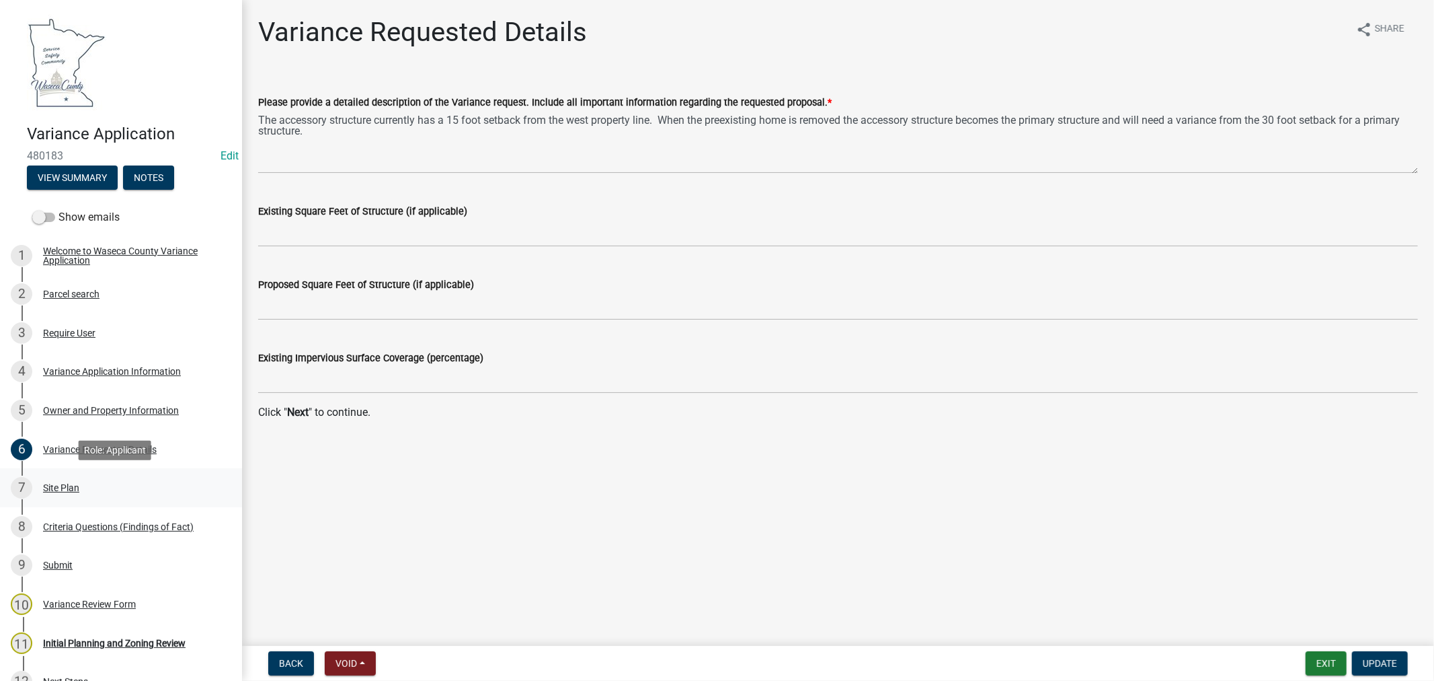
click at [67, 484] on div "Site Plan" at bounding box center [61, 487] width 36 height 9
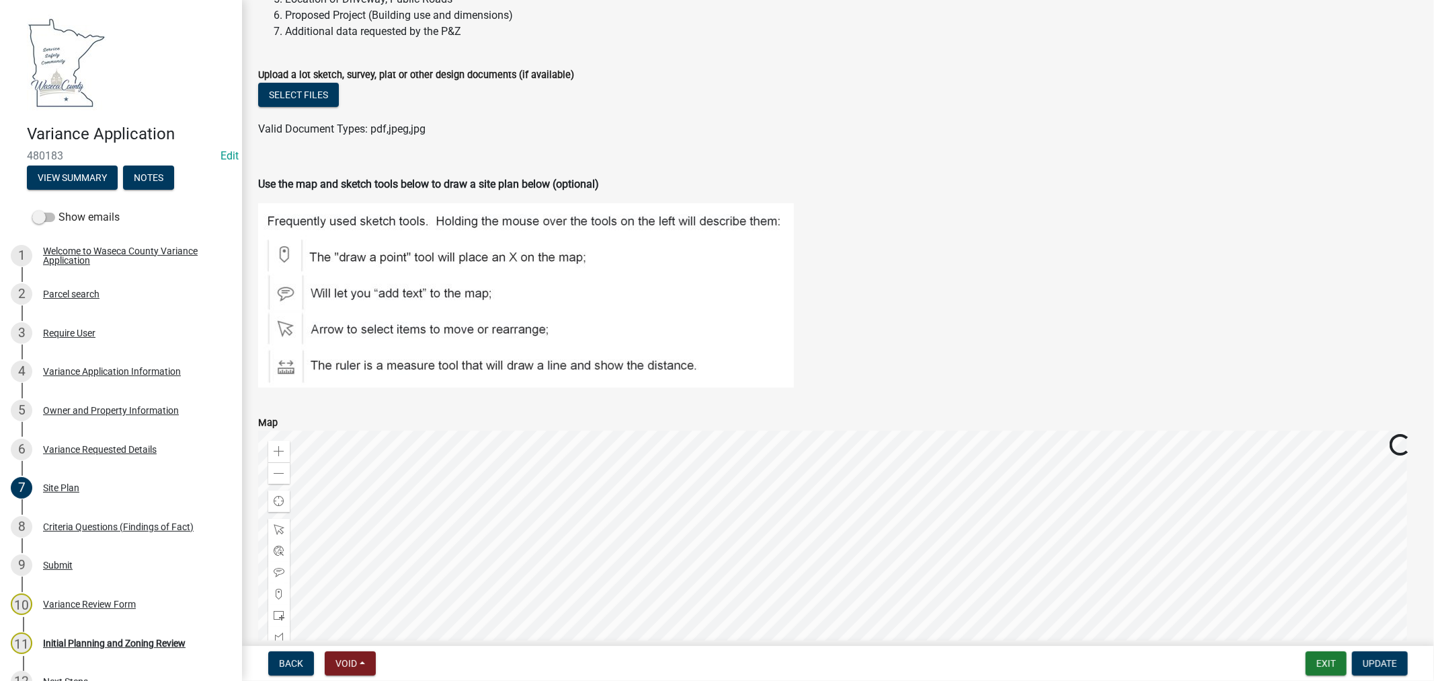
scroll to position [441, 0]
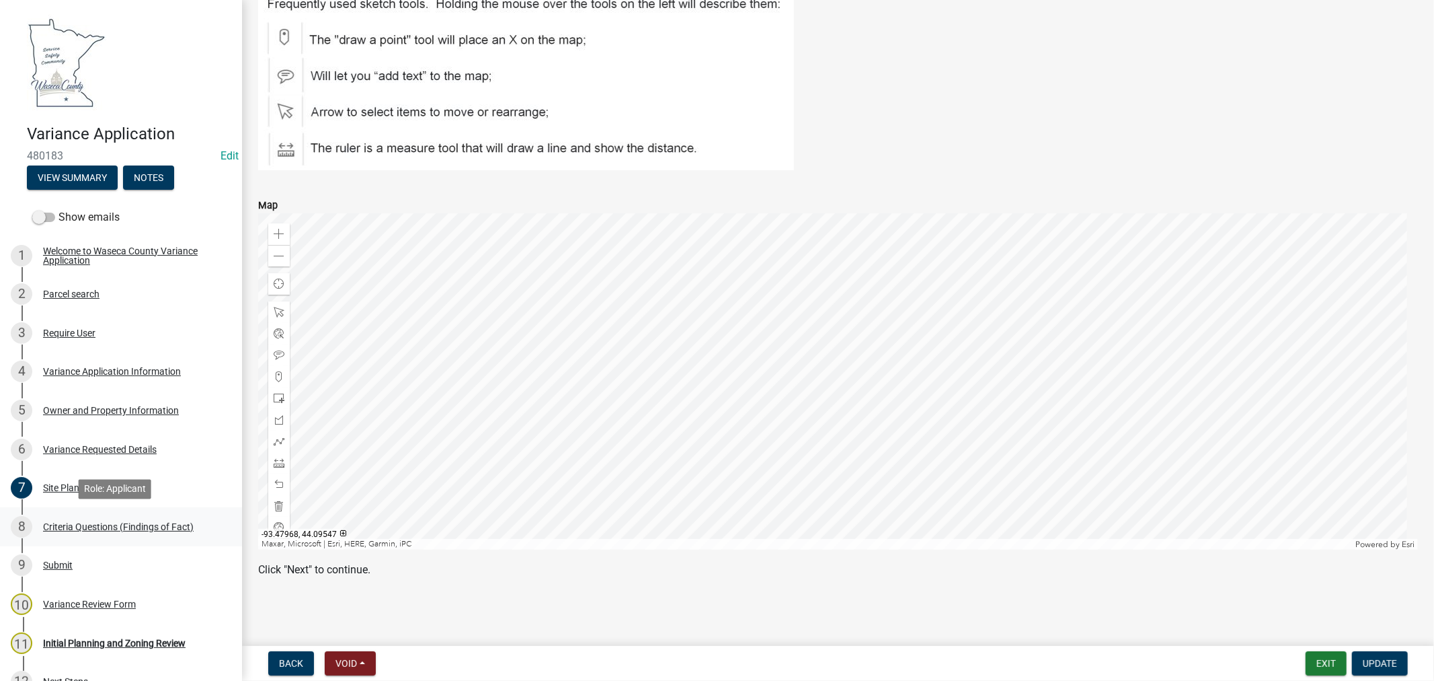
click at [65, 523] on div "Criteria Questions (Findings of Fact)" at bounding box center [118, 526] width 151 height 9
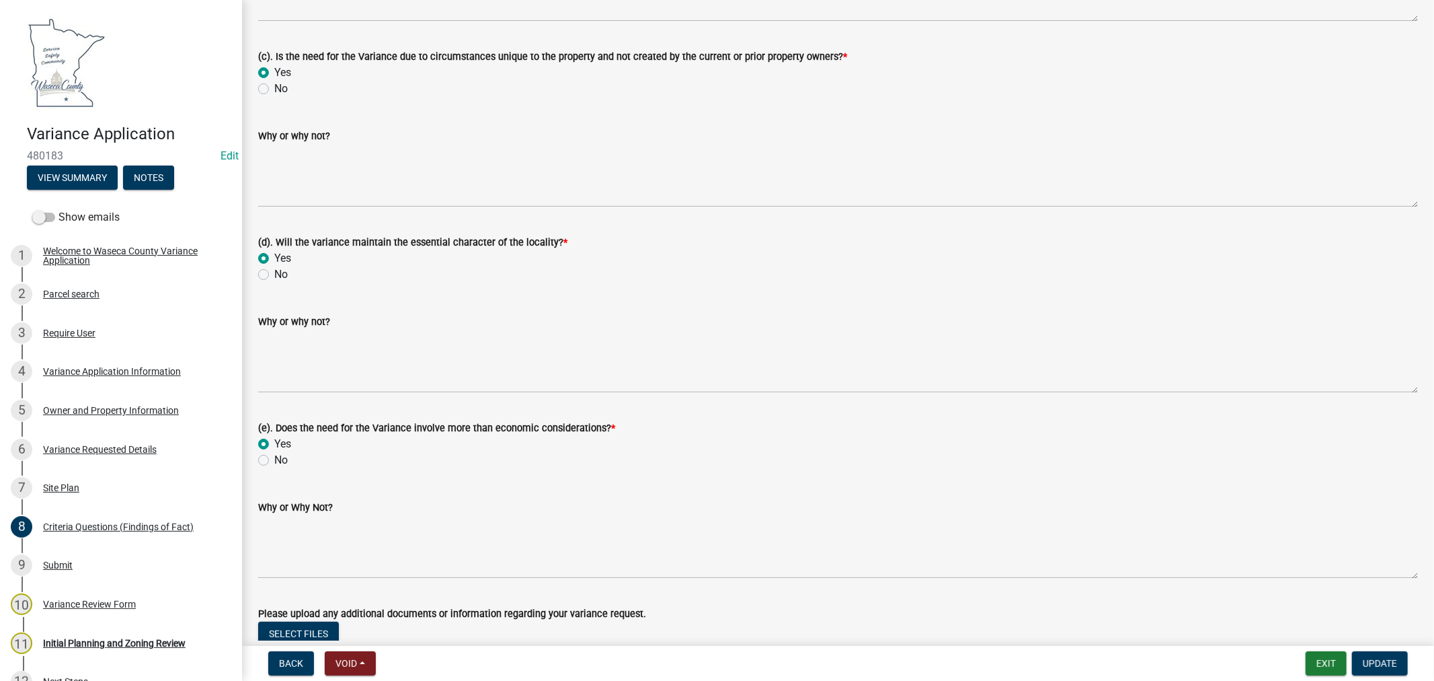
scroll to position [541, 0]
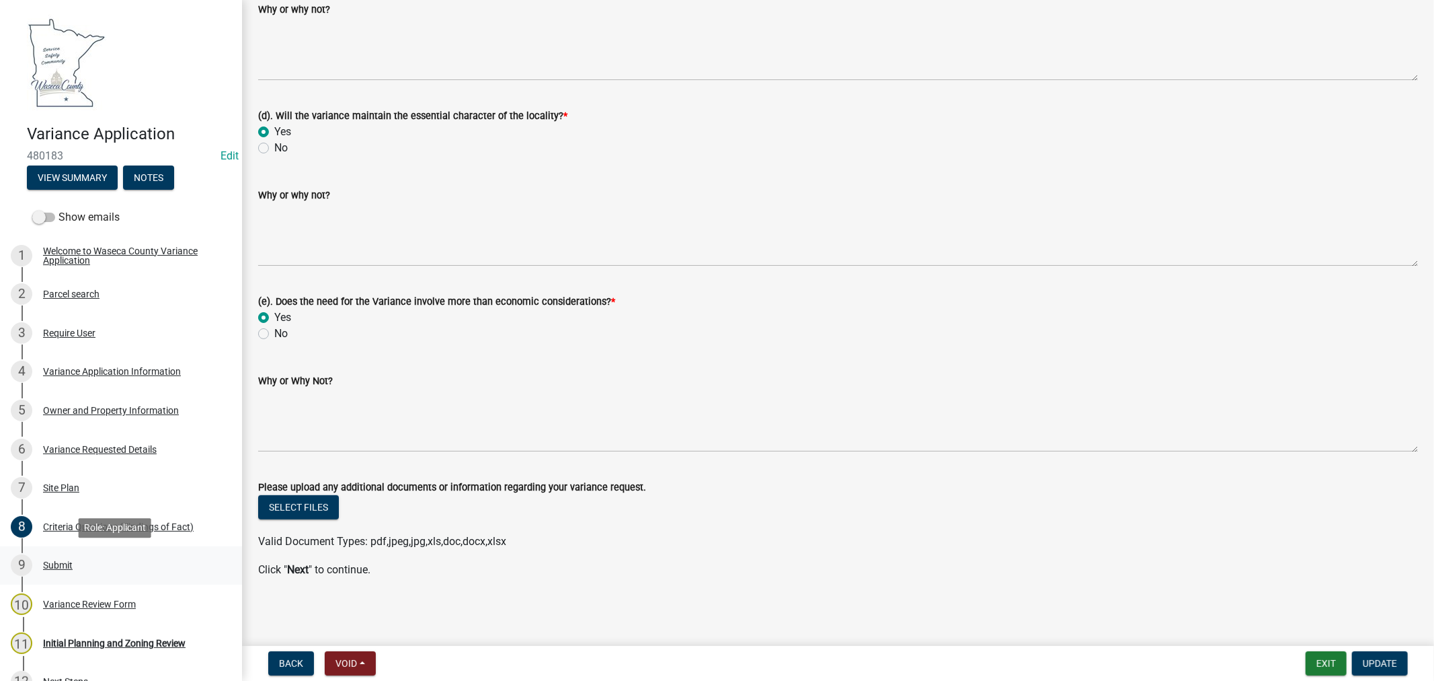
click at [62, 562] on div "Submit" at bounding box center [58, 564] width 30 height 9
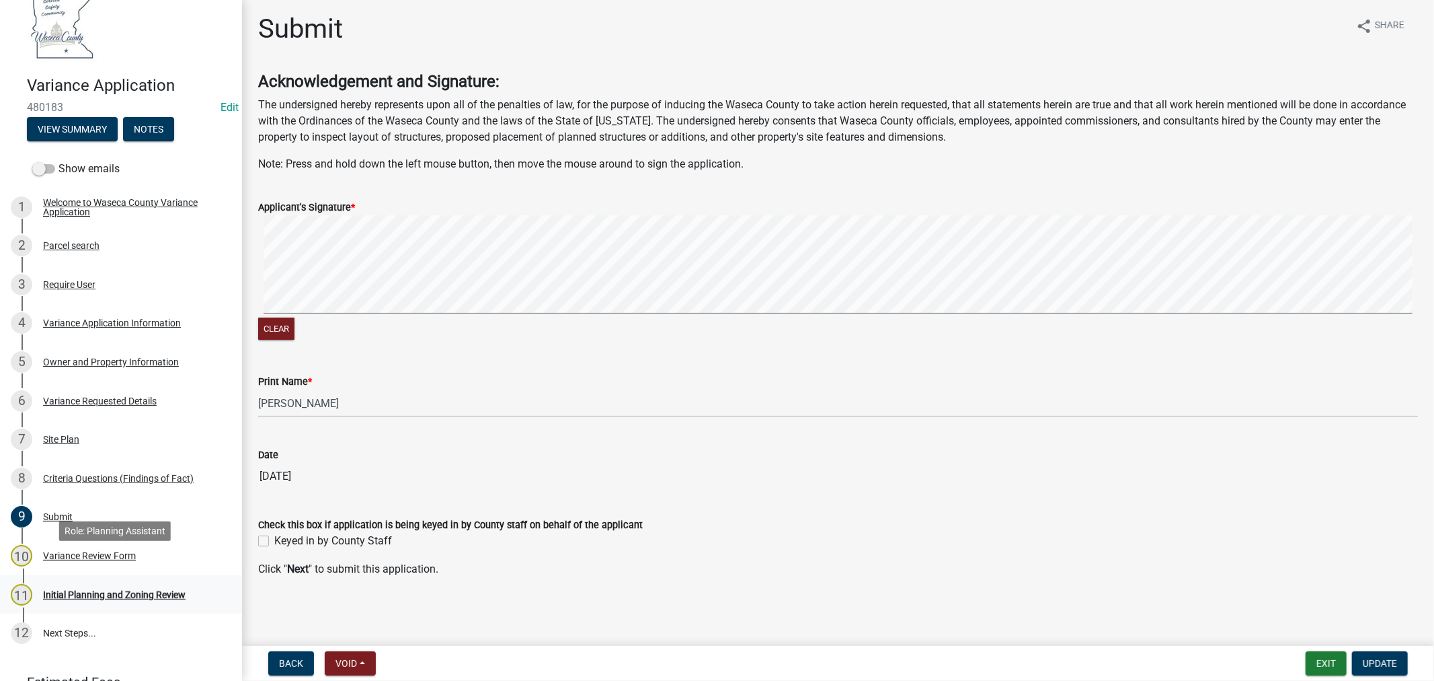
scroll to position [75, 0]
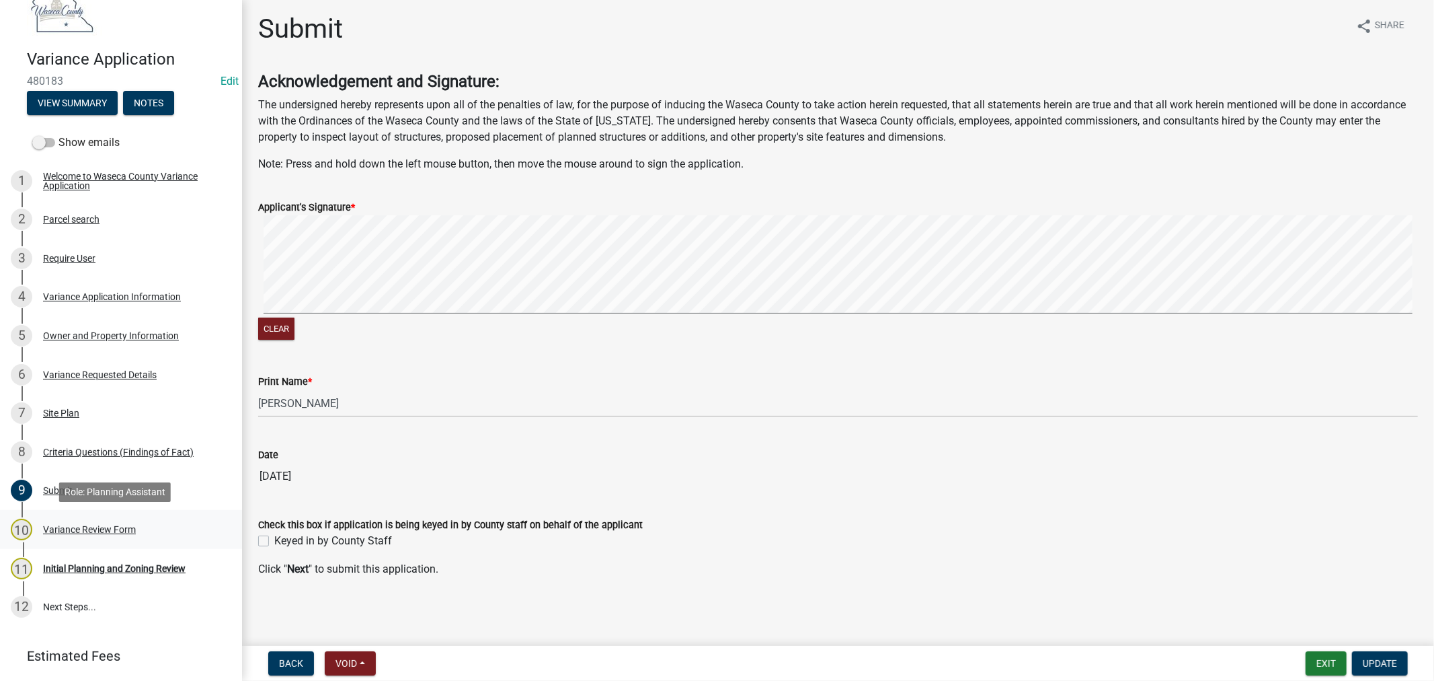
click at [65, 530] on div "Variance Review Form" at bounding box center [89, 529] width 93 height 9
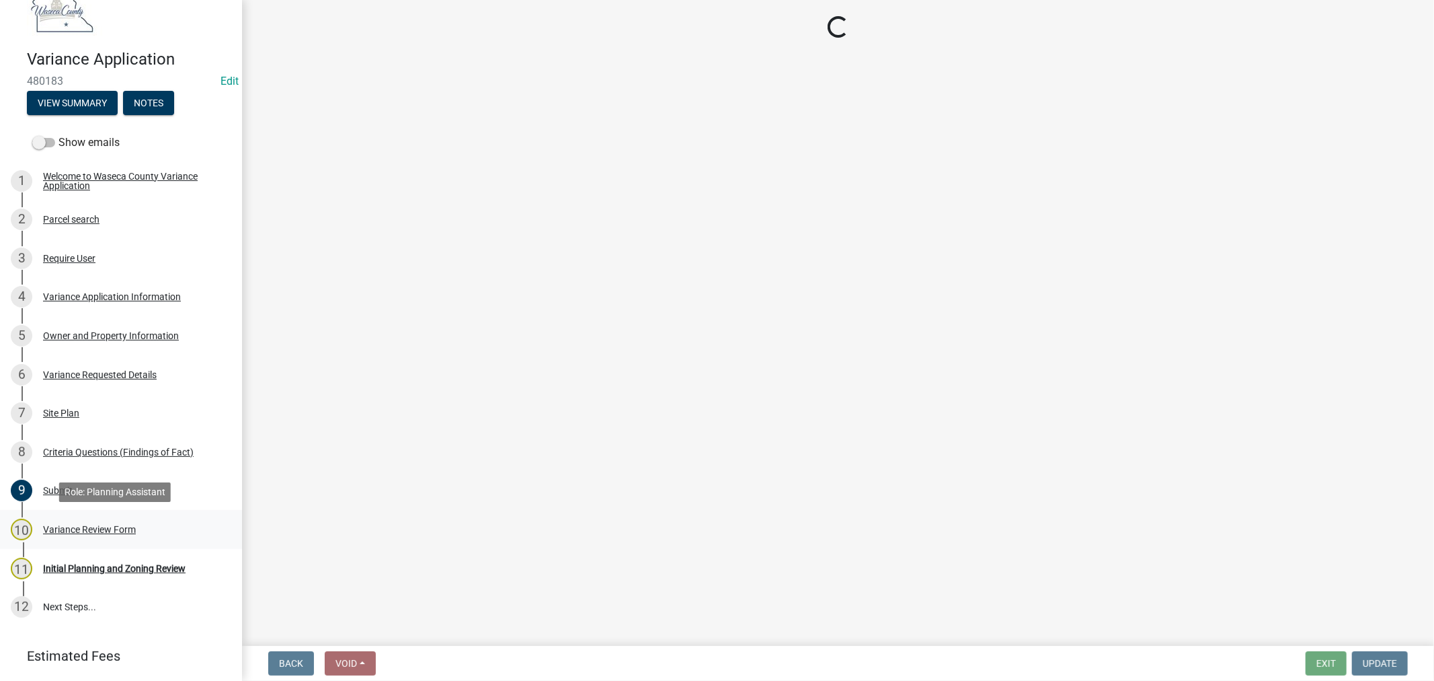
scroll to position [0, 0]
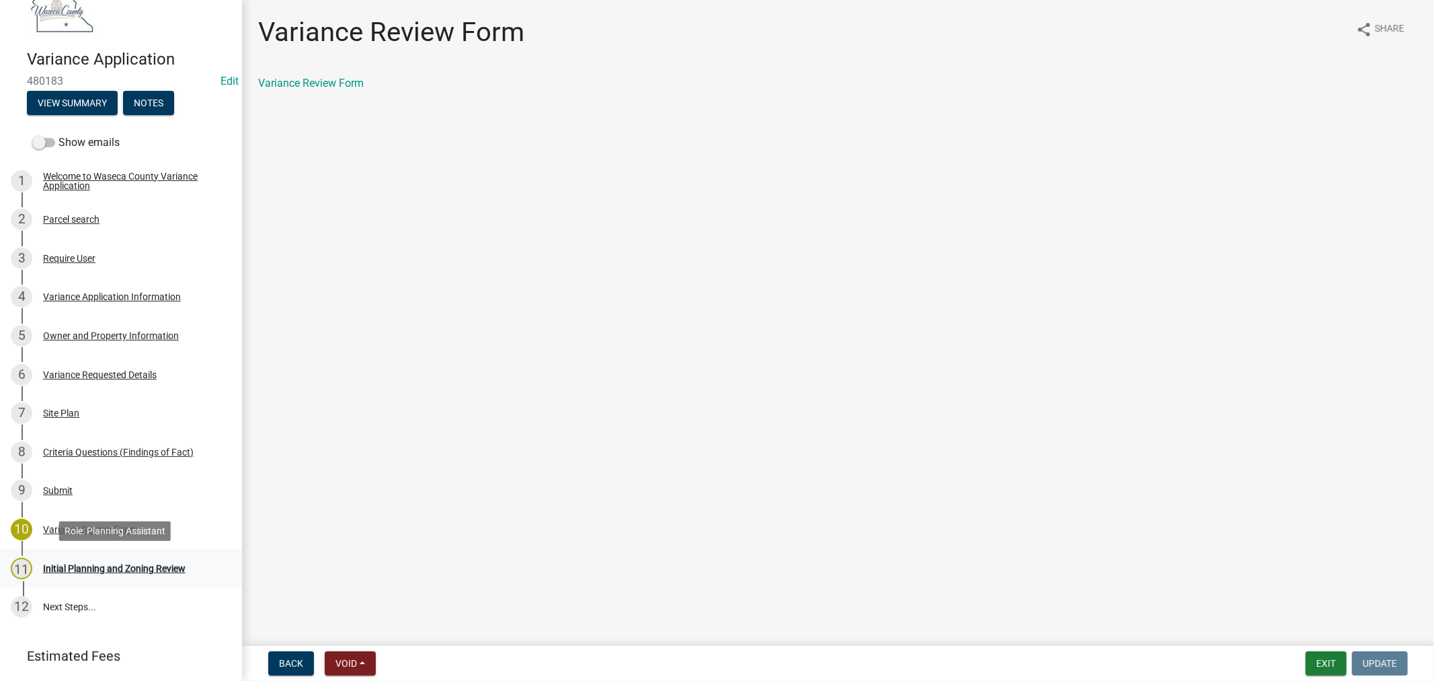
click at [89, 566] on div "Initial Planning and Zoning Review" at bounding box center [114, 568] width 143 height 9
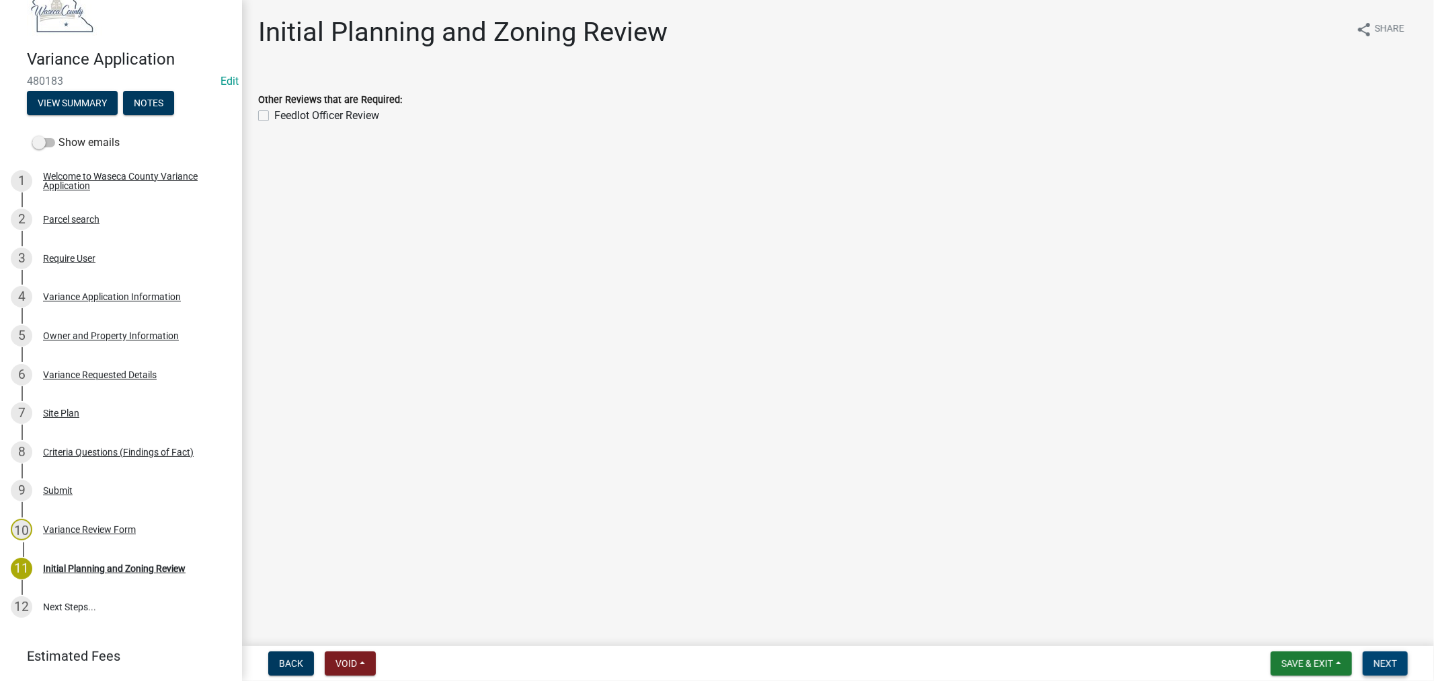
click at [1387, 664] on span "Next" at bounding box center [1386, 663] width 24 height 11
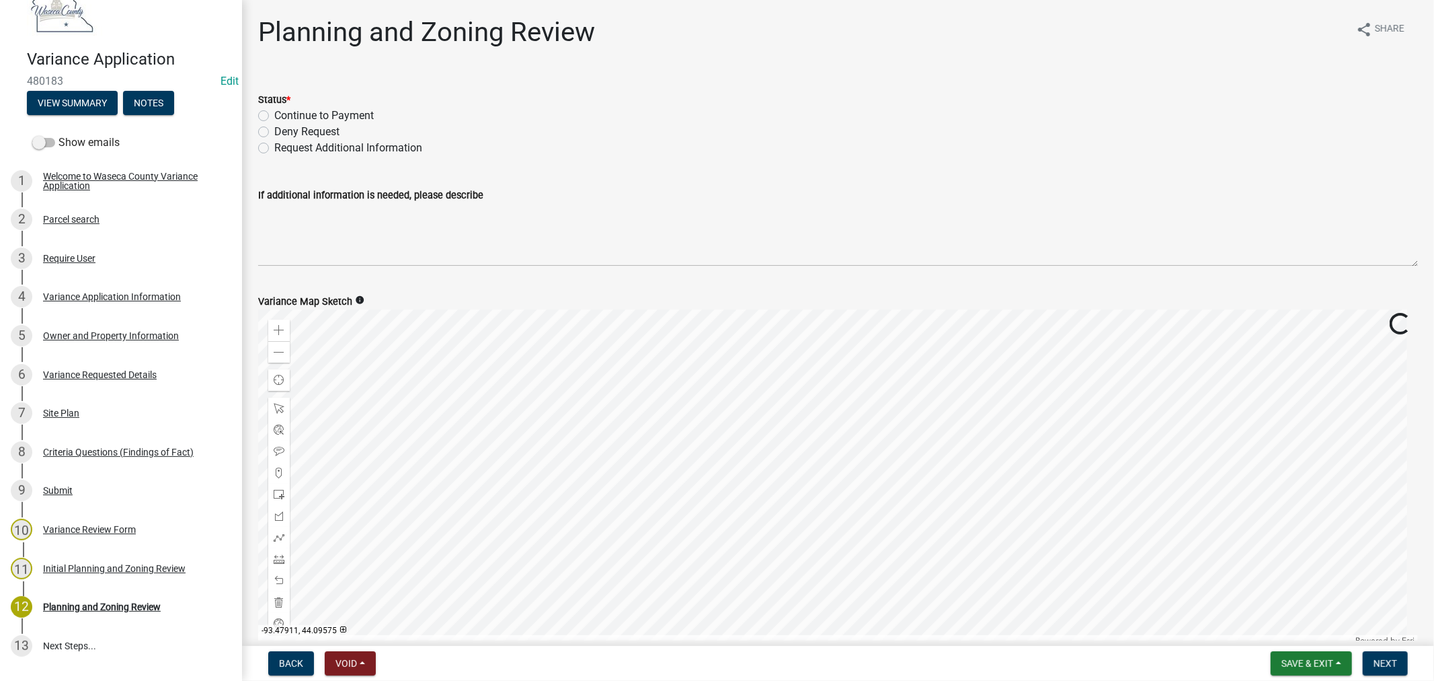
drag, startPoint x: 262, startPoint y: 115, endPoint x: 323, endPoint y: 144, distance: 67.7
click at [274, 116] on label "Continue to Payment" at bounding box center [324, 116] width 100 height 16
click at [274, 116] on input "Continue to Payment" at bounding box center [278, 112] width 9 height 9
radio input "true"
click at [1307, 672] on button "Save & Exit" at bounding box center [1311, 663] width 81 height 24
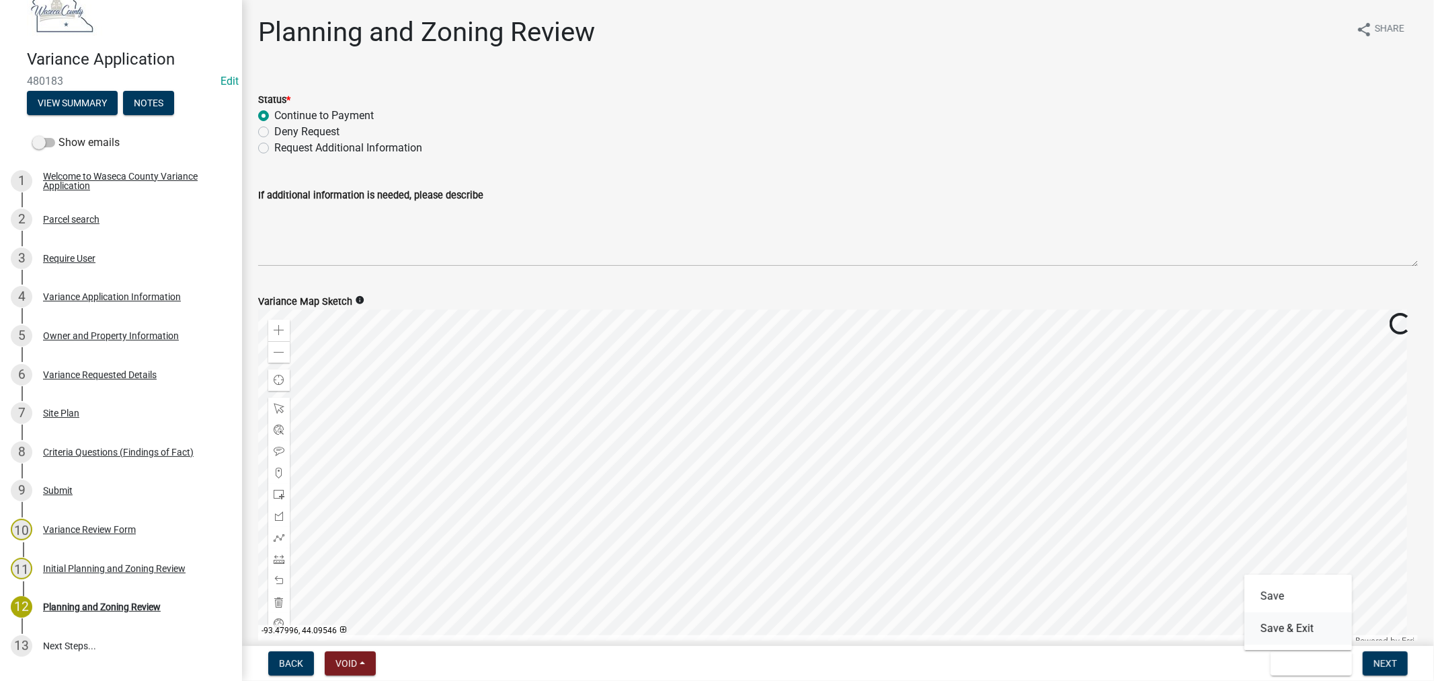
click at [1300, 633] on button "Save & Exit" at bounding box center [1299, 628] width 108 height 32
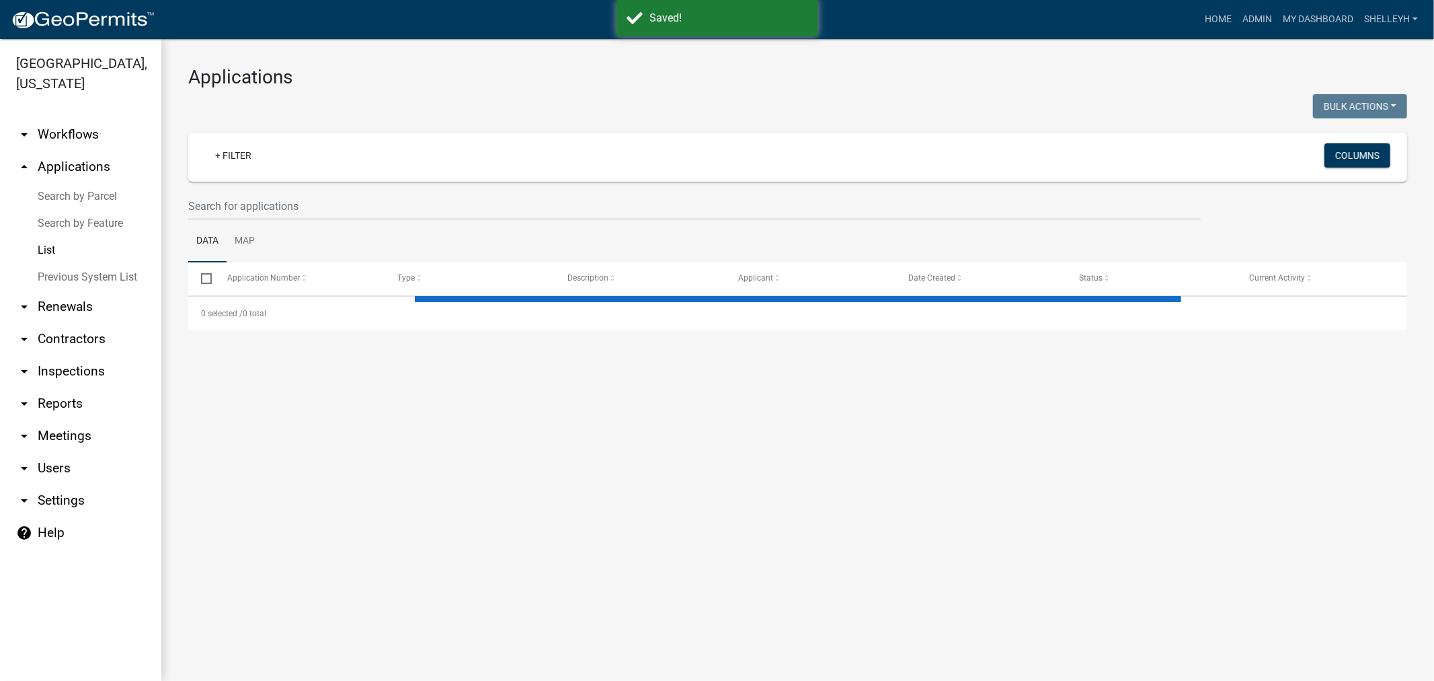
select select "1: 25"
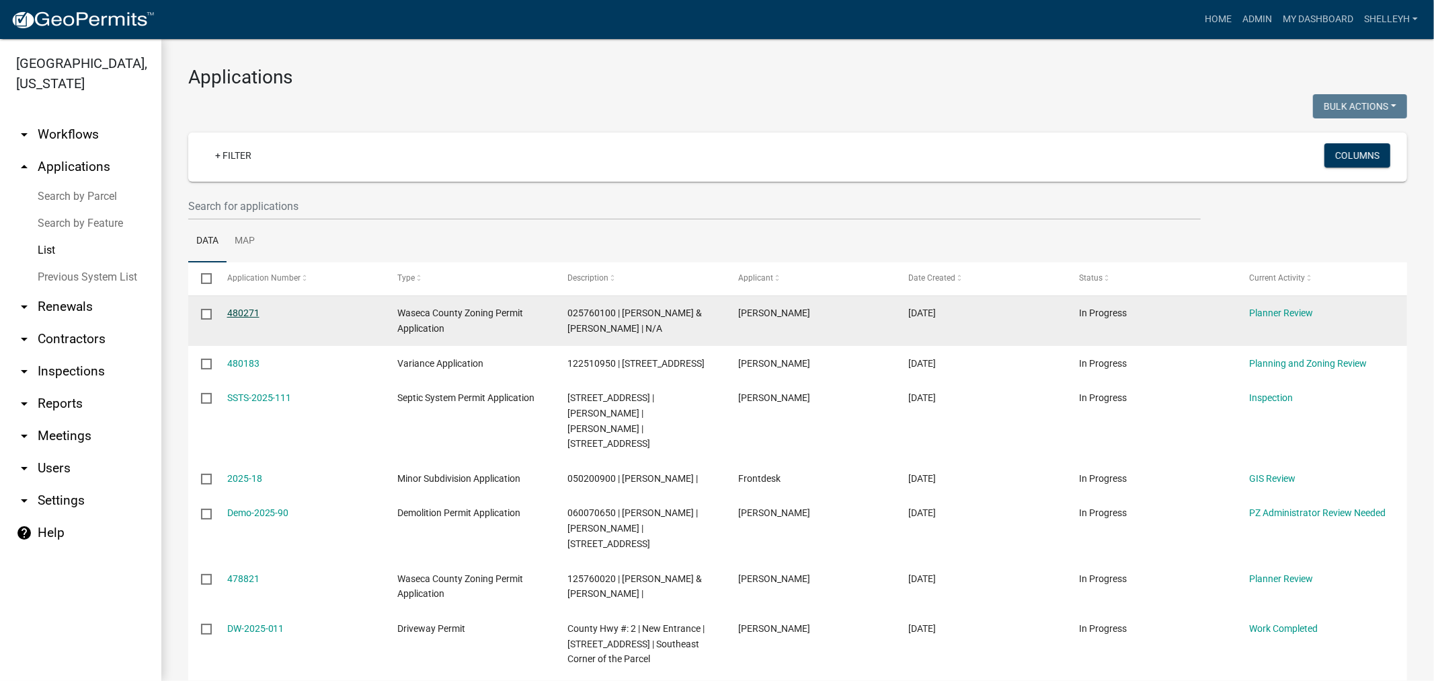
click at [242, 308] on link "480271" at bounding box center [243, 312] width 32 height 11
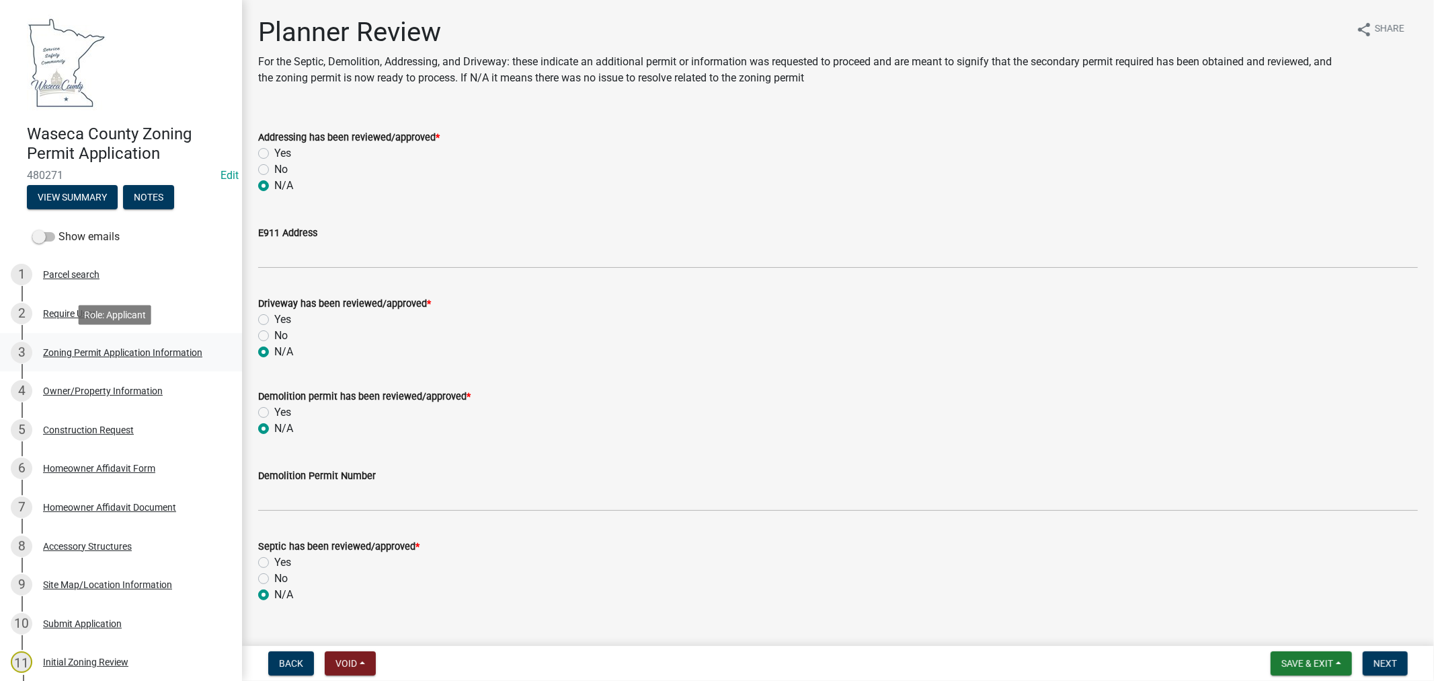
click at [143, 350] on div "Zoning Permit Application Information" at bounding box center [122, 352] width 159 height 9
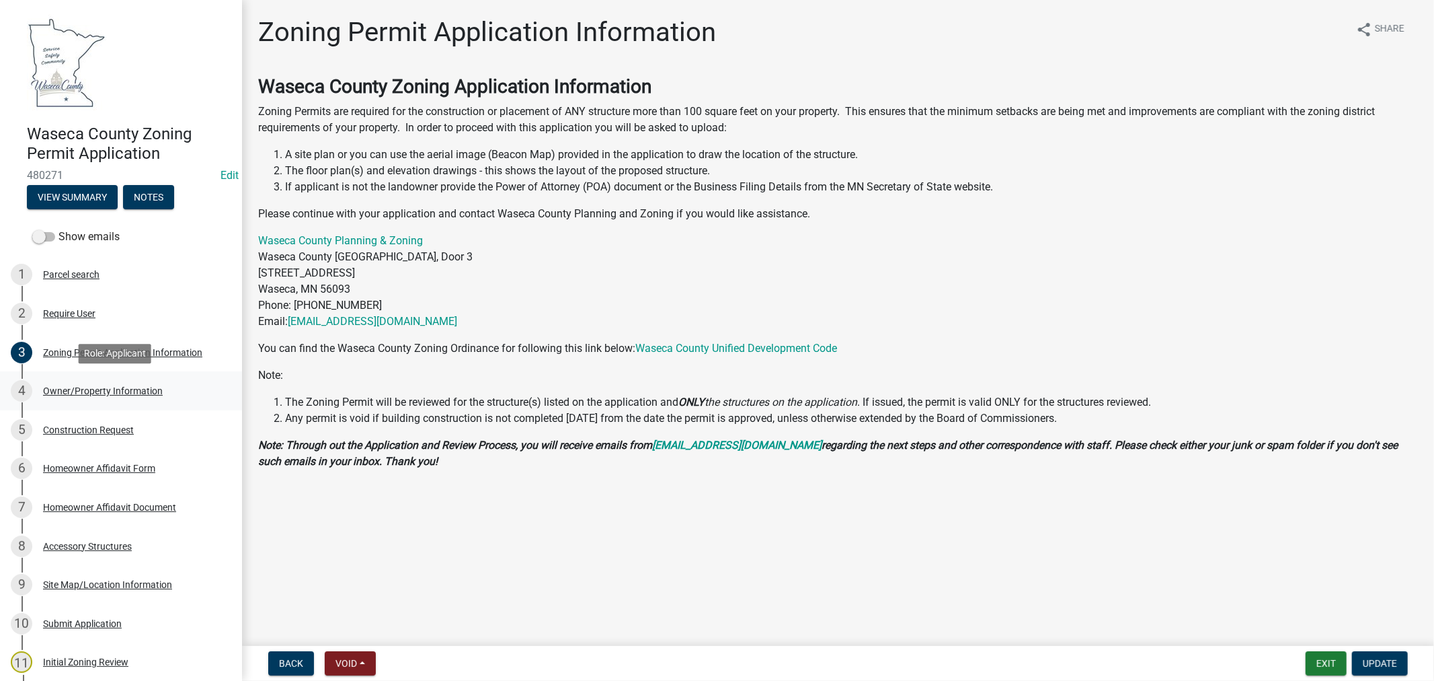
click at [135, 393] on div "Owner/Property Information" at bounding box center [103, 390] width 120 height 9
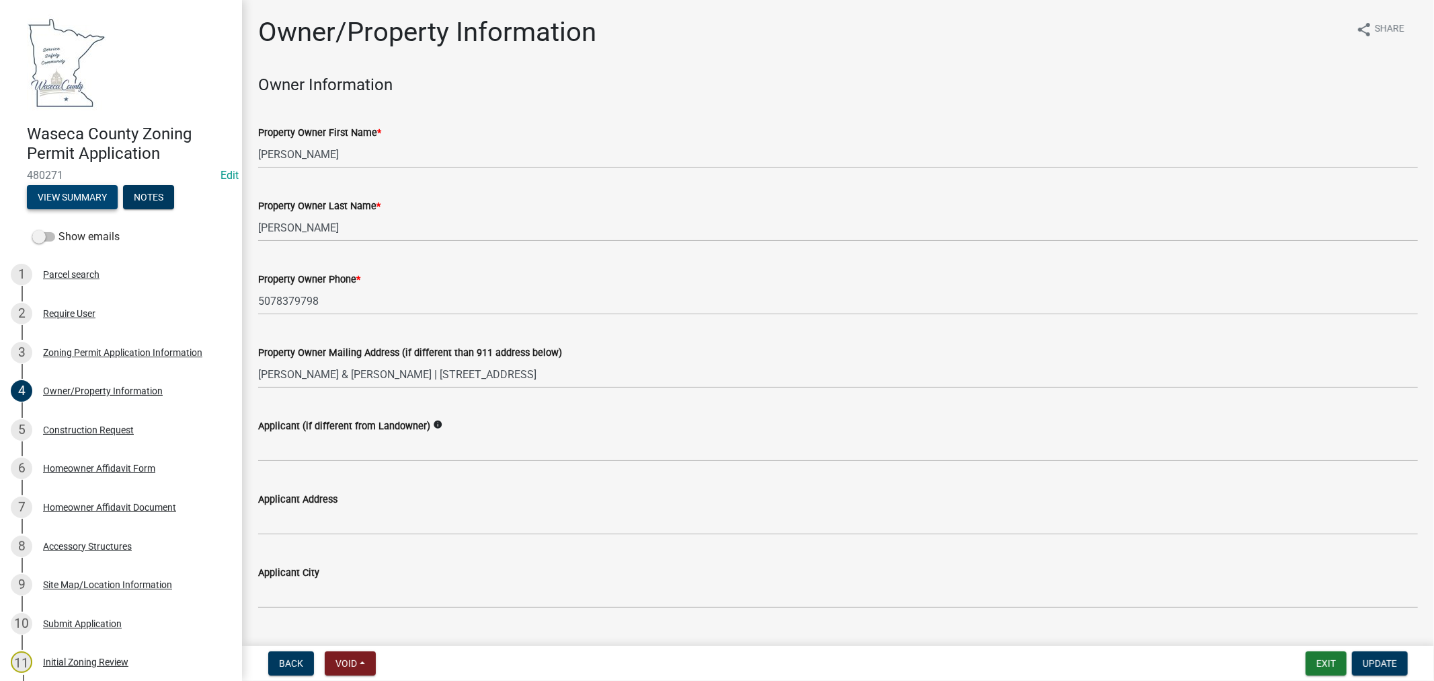
click at [51, 190] on button "View Summary" at bounding box center [72, 197] width 91 height 24
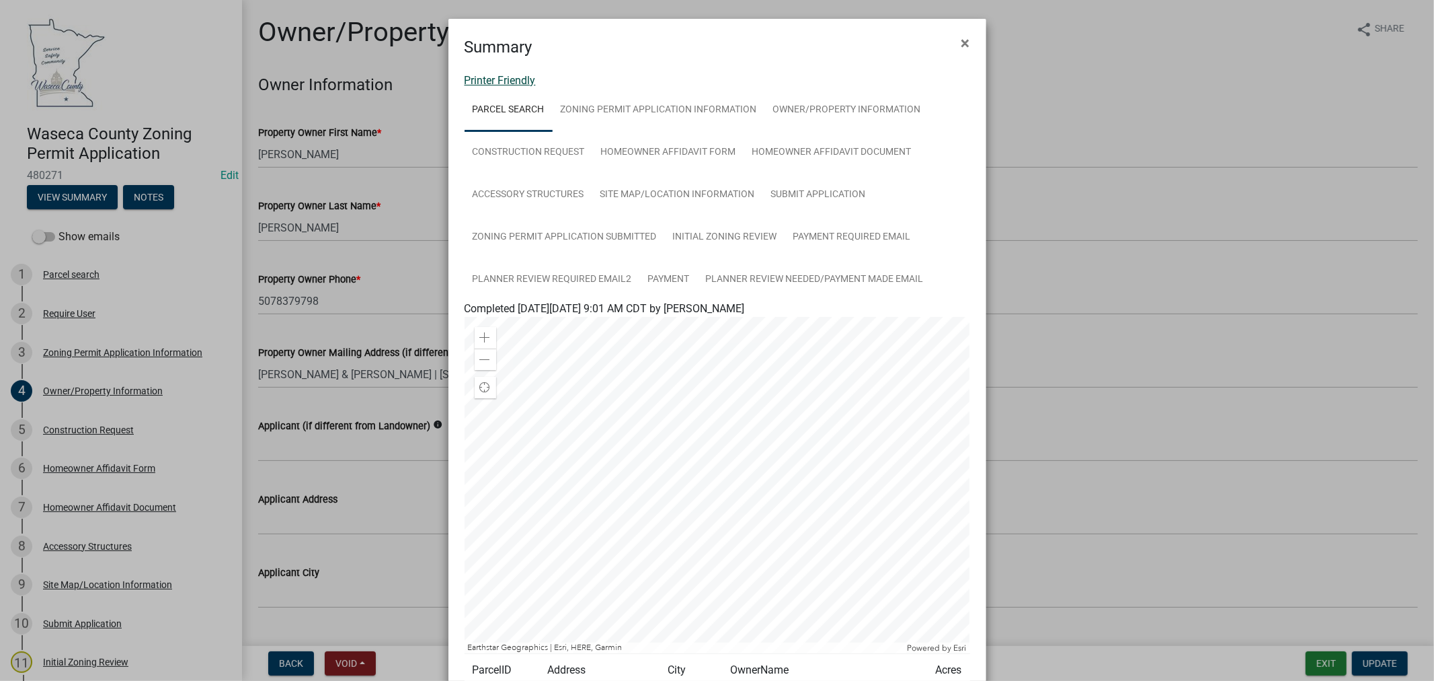
click at [503, 76] on link "Printer Friendly" at bounding box center [500, 80] width 71 height 13
click at [952, 37] on button "×" at bounding box center [966, 43] width 30 height 38
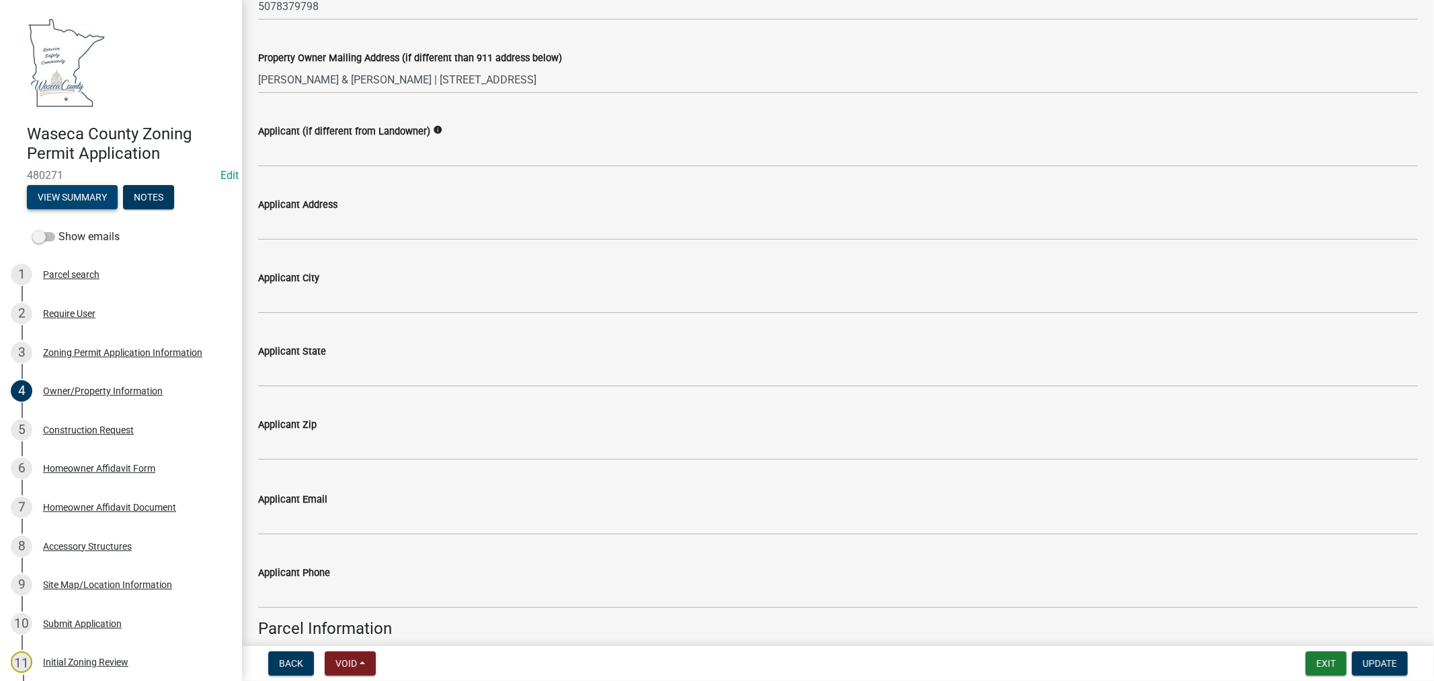
scroll to position [448, 0]
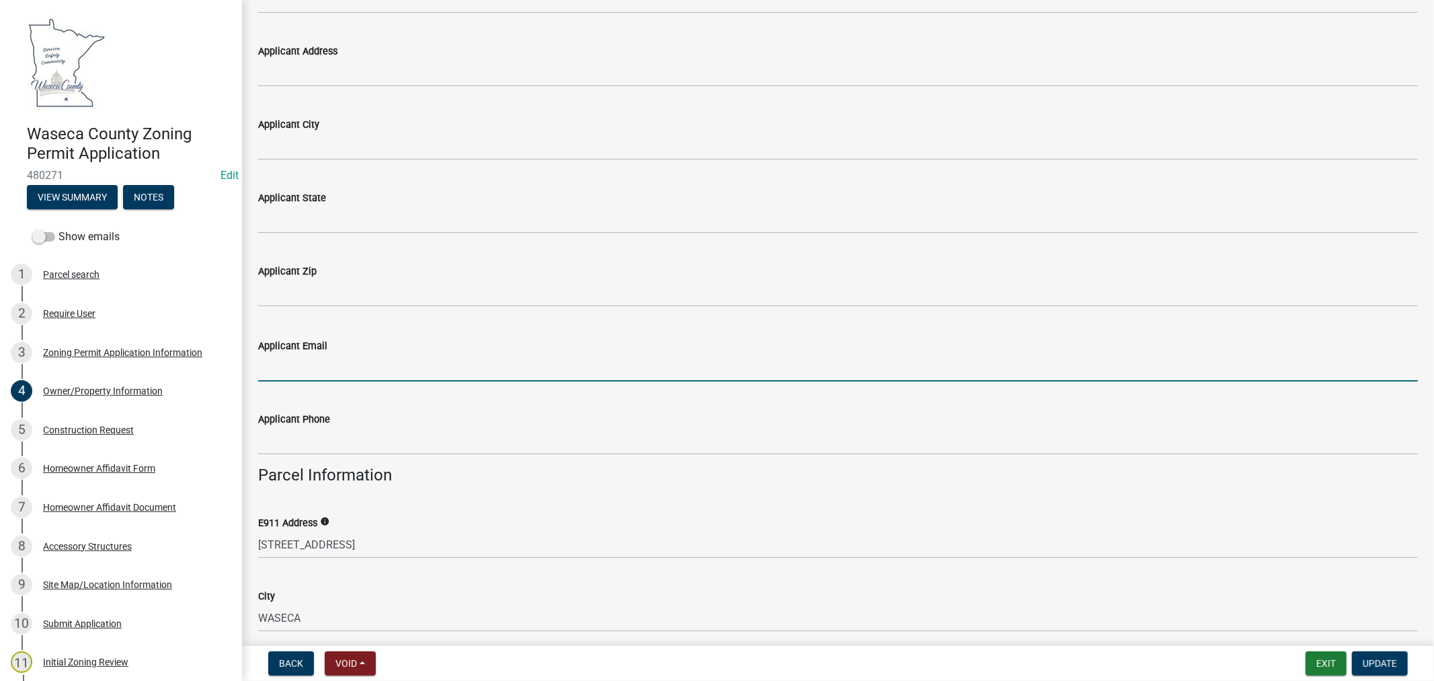
click at [363, 366] on input "Applicant Email" at bounding box center [838, 368] width 1160 height 28
paste input "[EMAIL_ADDRESS][DOMAIN_NAME]"
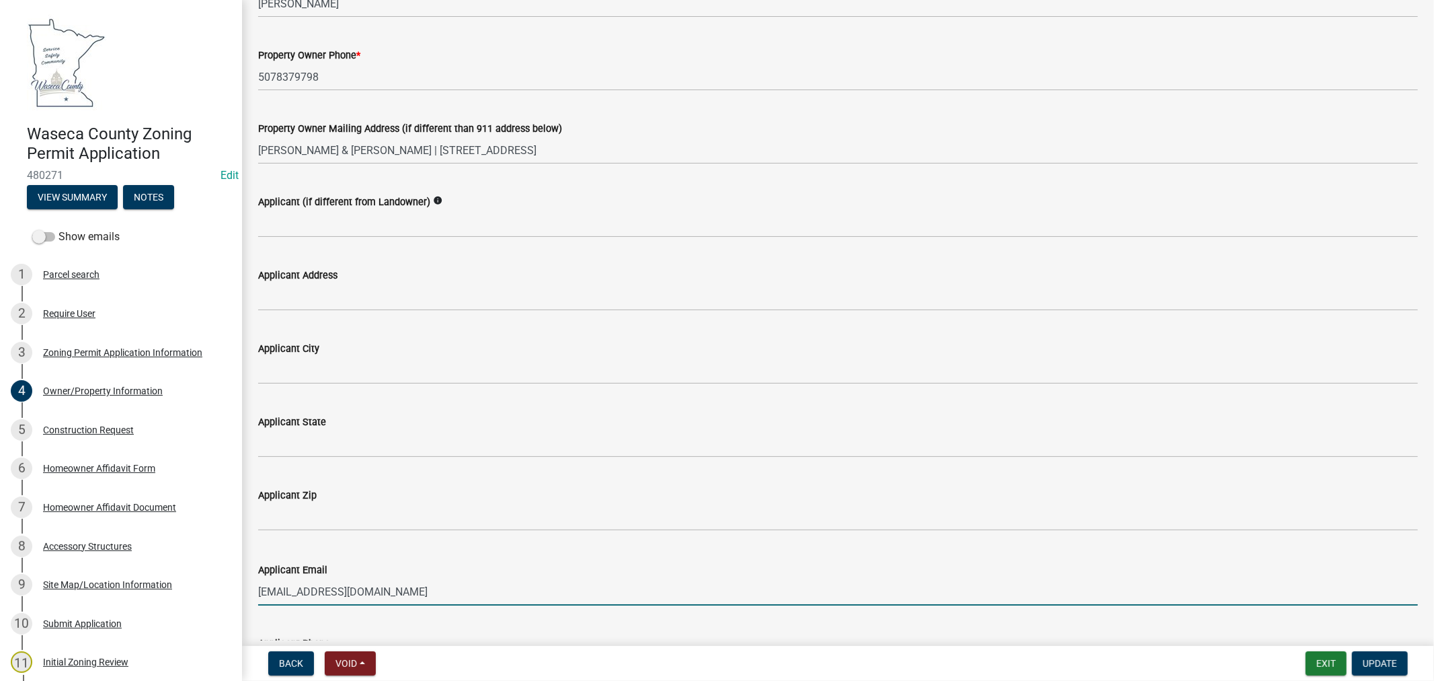
scroll to position [75, 0]
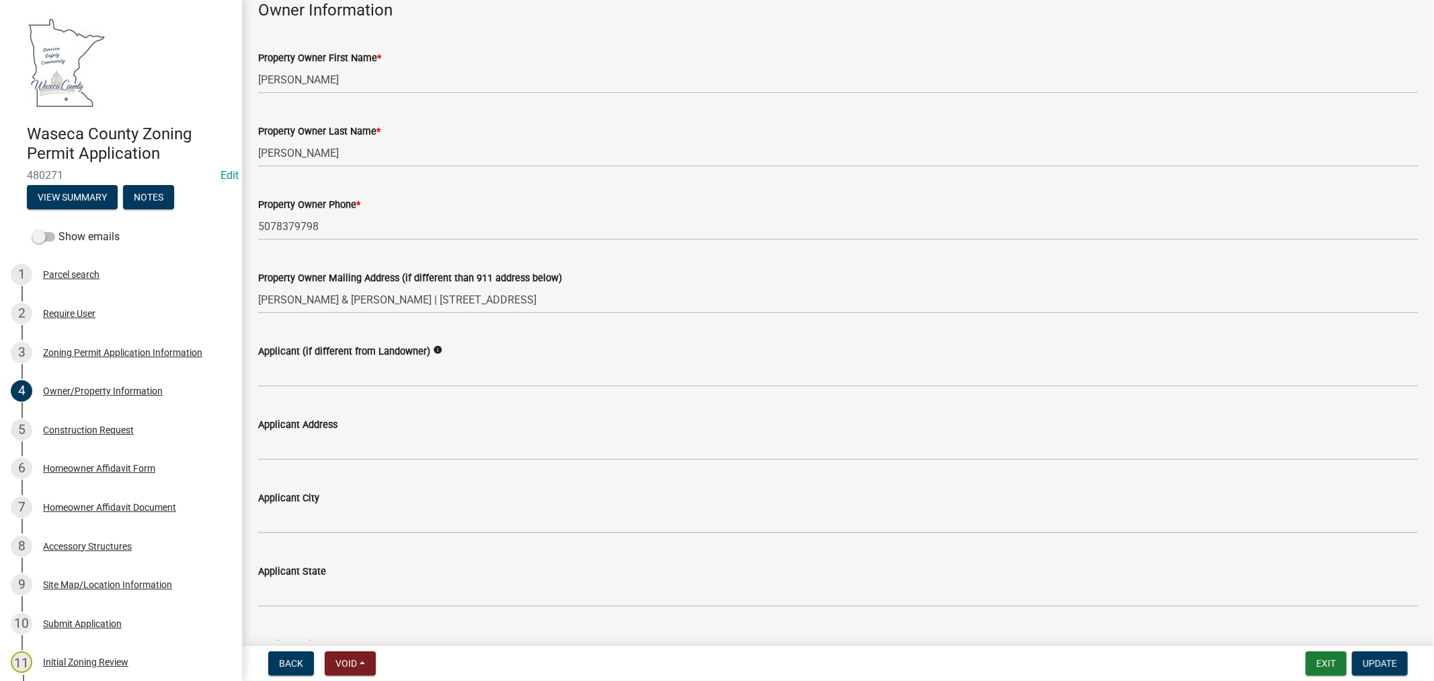
type input "[EMAIL_ADDRESS][DOMAIN_NAME]"
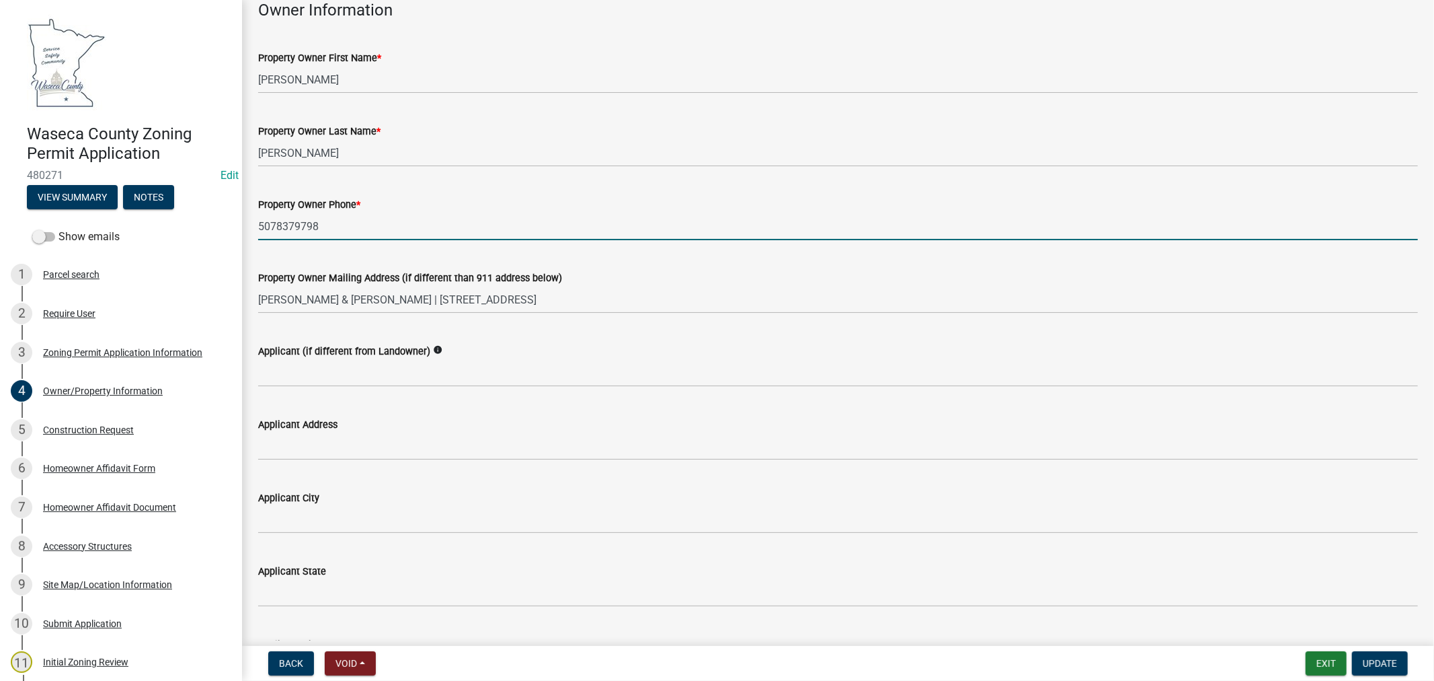
drag, startPoint x: 340, startPoint y: 226, endPoint x: 247, endPoint y: 226, distance: 92.1
click at [248, 226] on div "Property Owner Phone * [PHONE_NUMBER]" at bounding box center [838, 209] width 1180 height 63
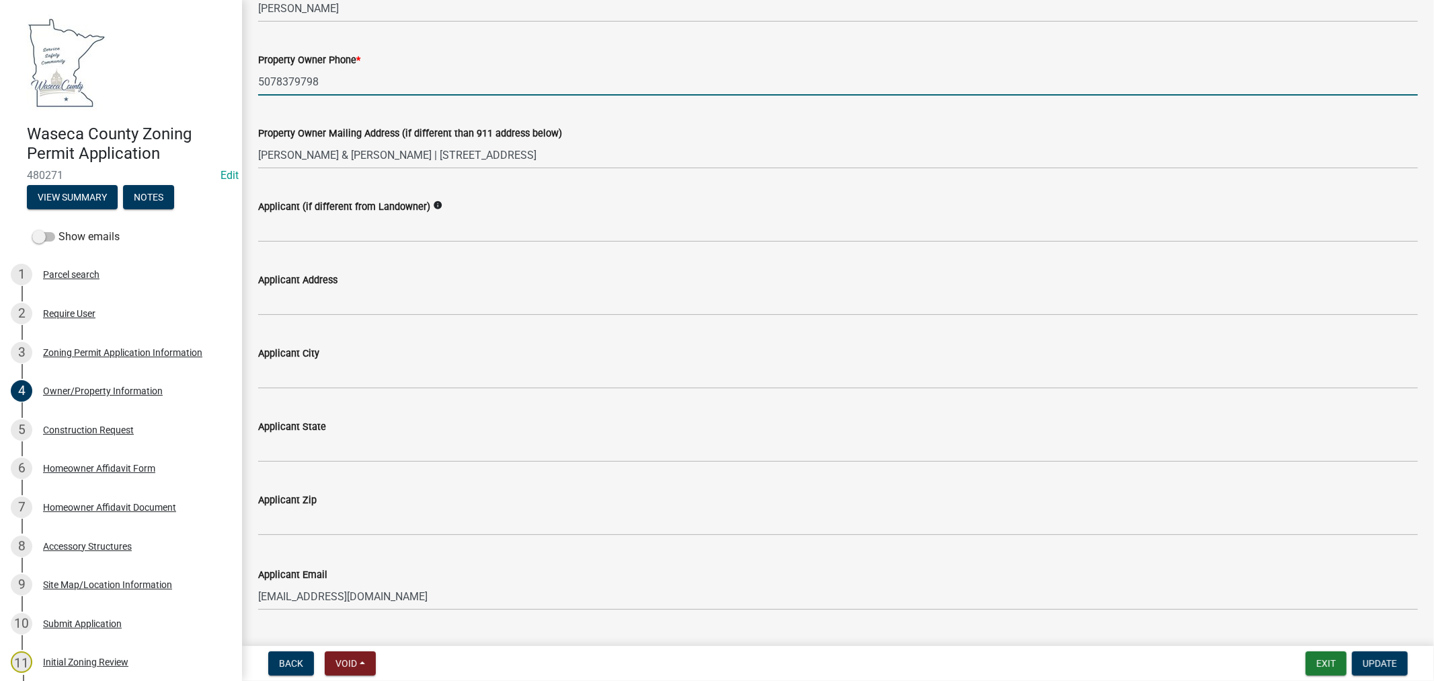
scroll to position [373, 0]
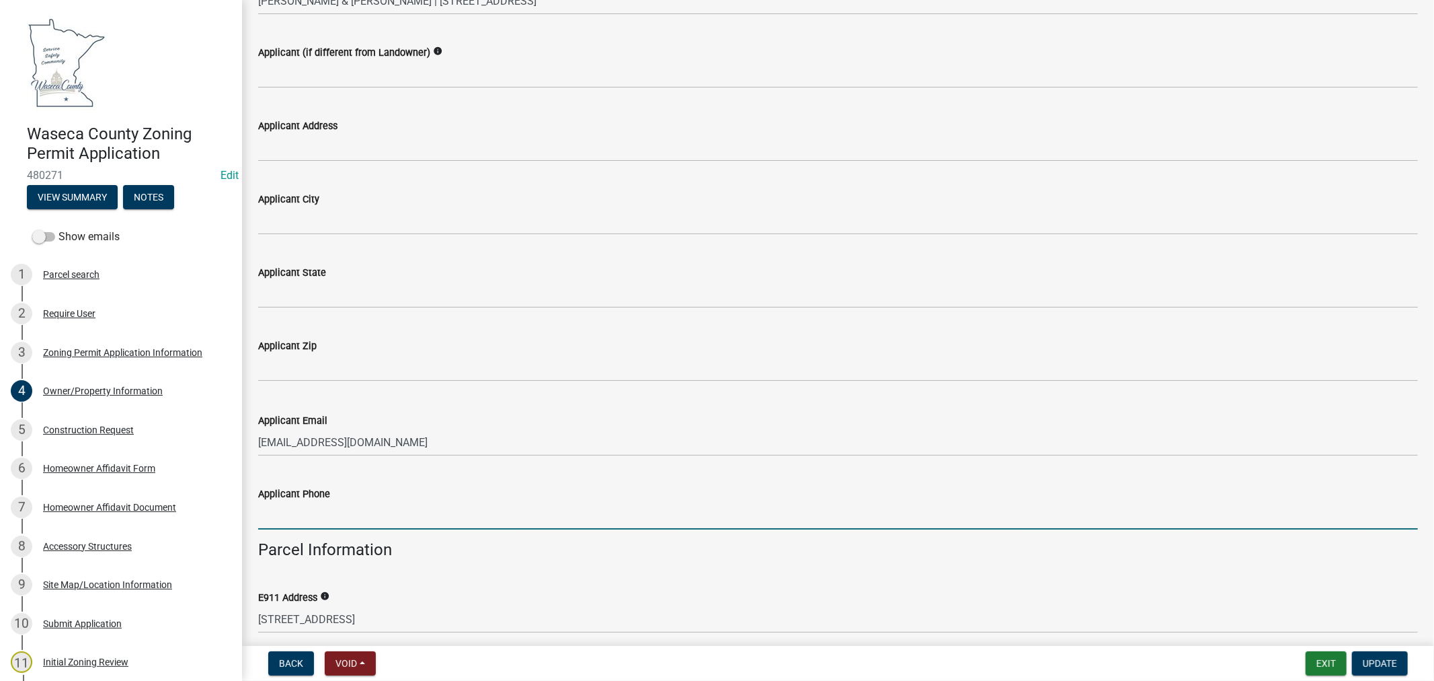
click at [284, 506] on input "Applicant Phone" at bounding box center [838, 516] width 1160 height 28
paste input "5078379798"
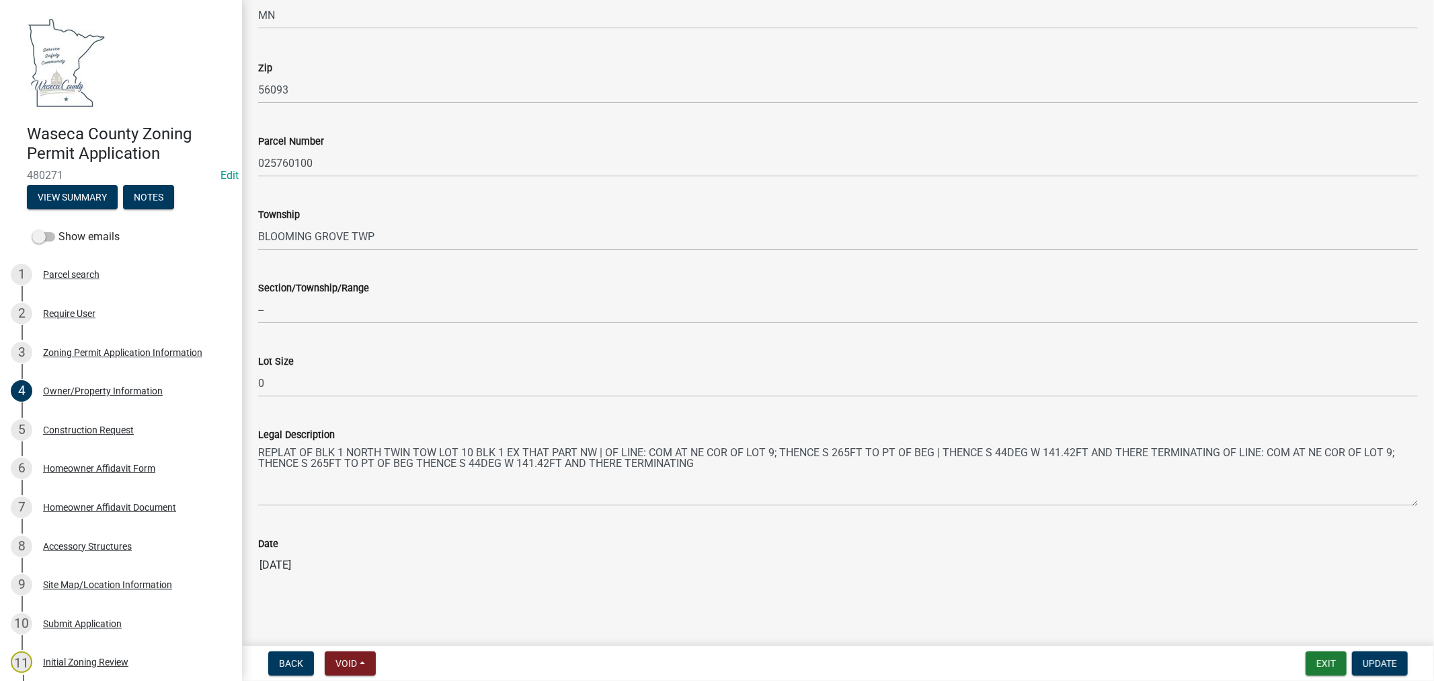
scroll to position [1124, 0]
type input "5078379798"
click at [1390, 664] on span "Update" at bounding box center [1380, 663] width 34 height 11
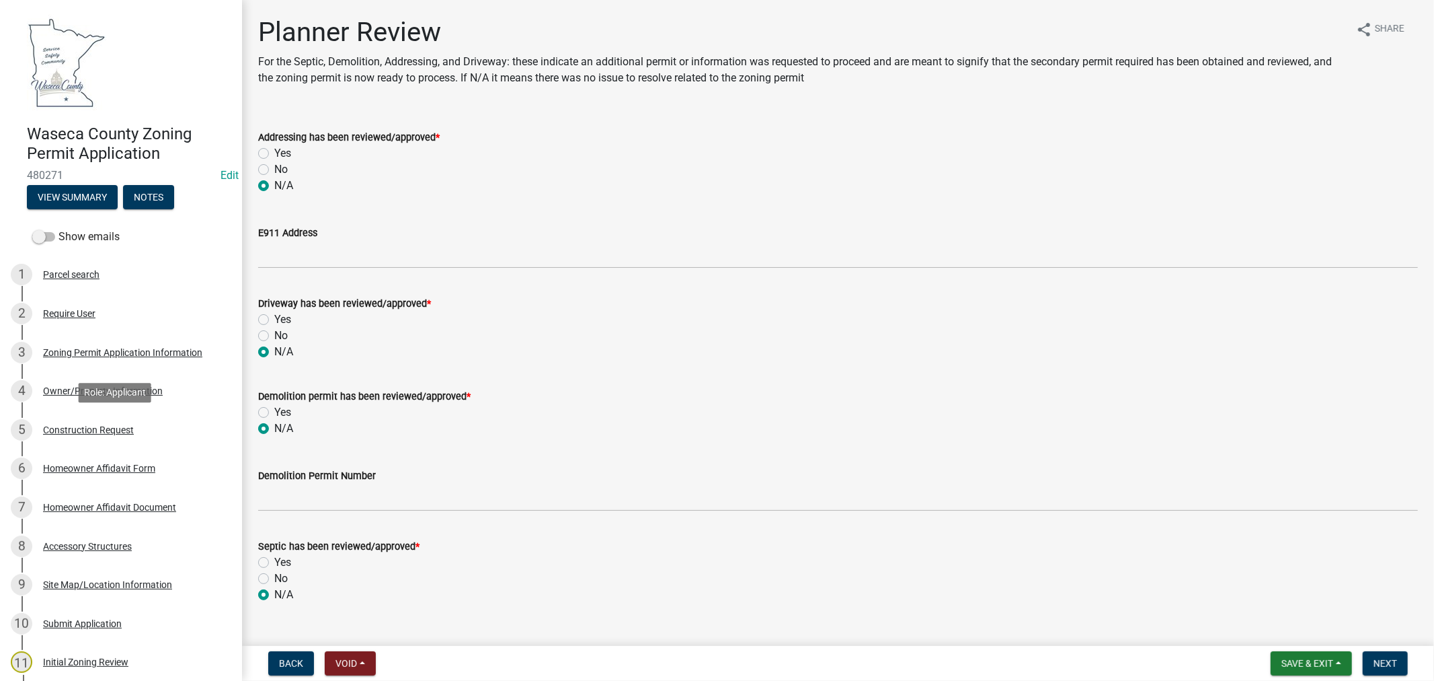
click at [66, 430] on div "Construction Request" at bounding box center [88, 429] width 91 height 9
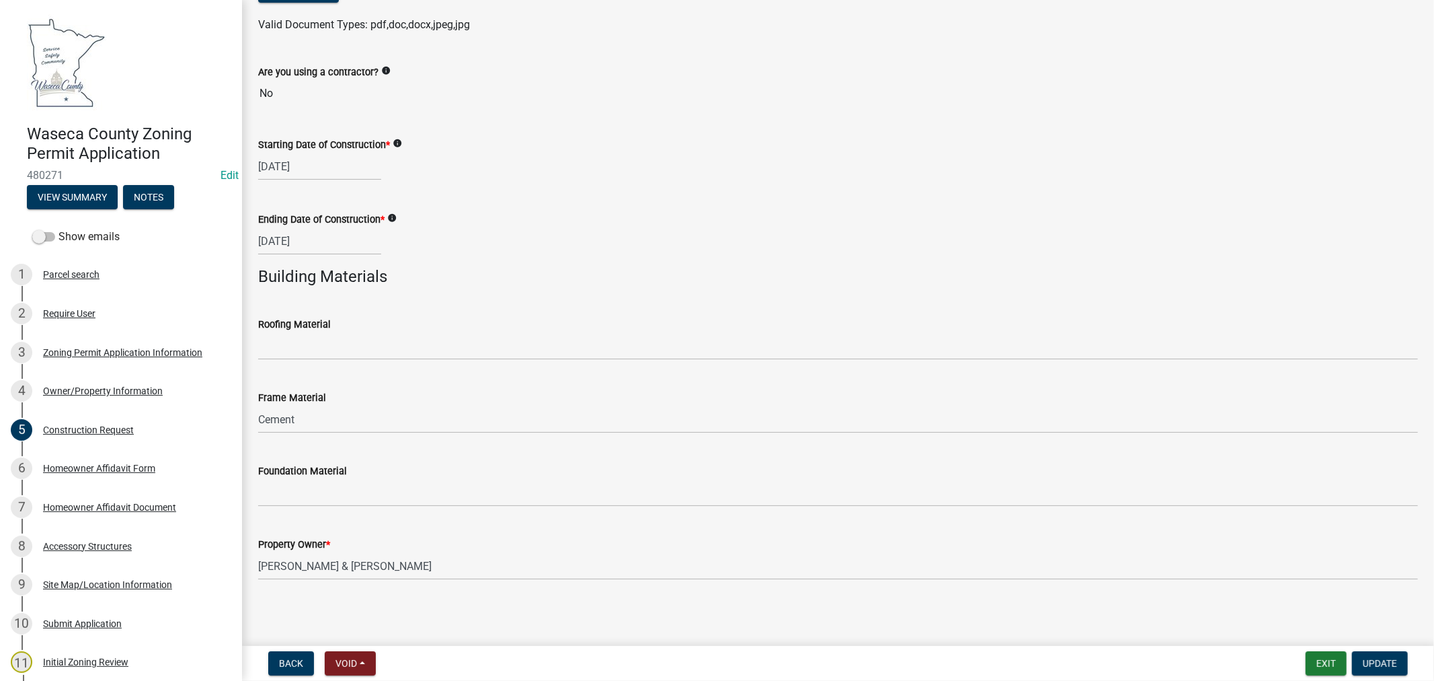
scroll to position [385, 0]
click at [69, 543] on div "Accessory Structures" at bounding box center [87, 545] width 89 height 9
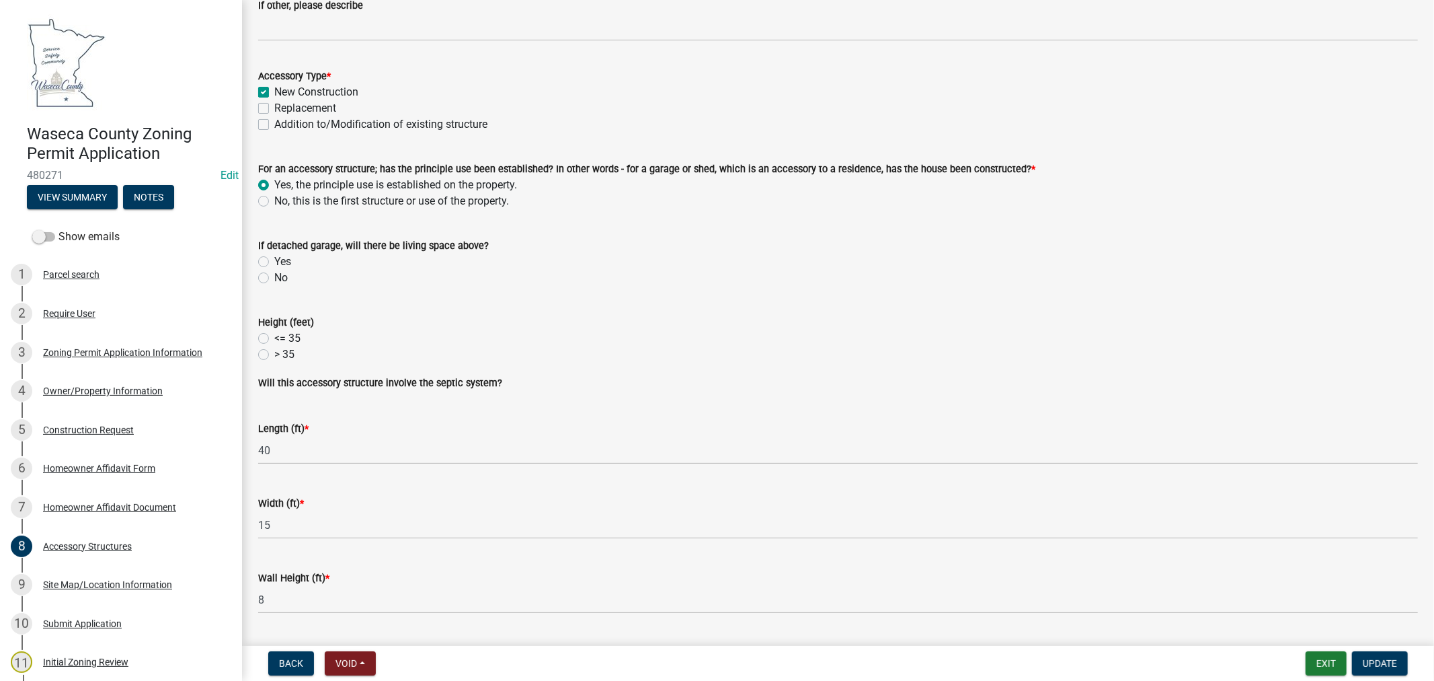
scroll to position [238, 0]
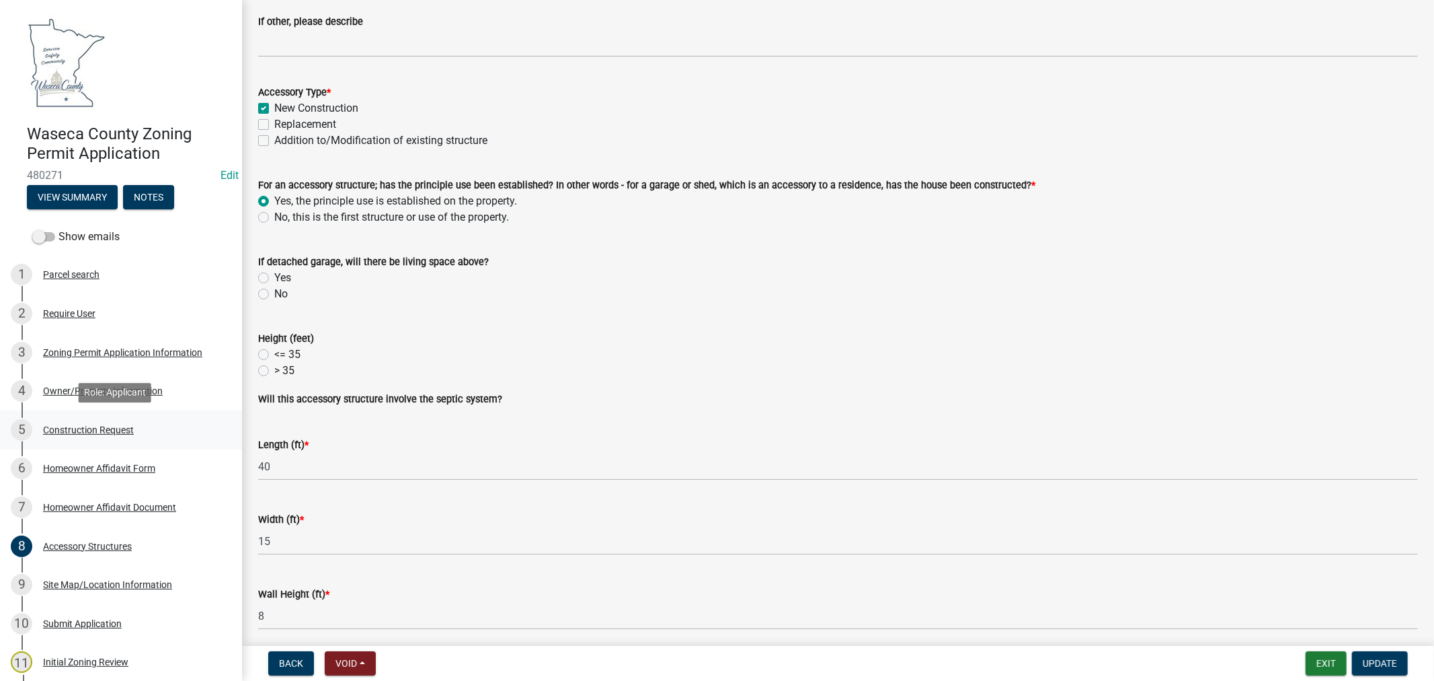
click at [125, 427] on div "Construction Request" at bounding box center [88, 429] width 91 height 9
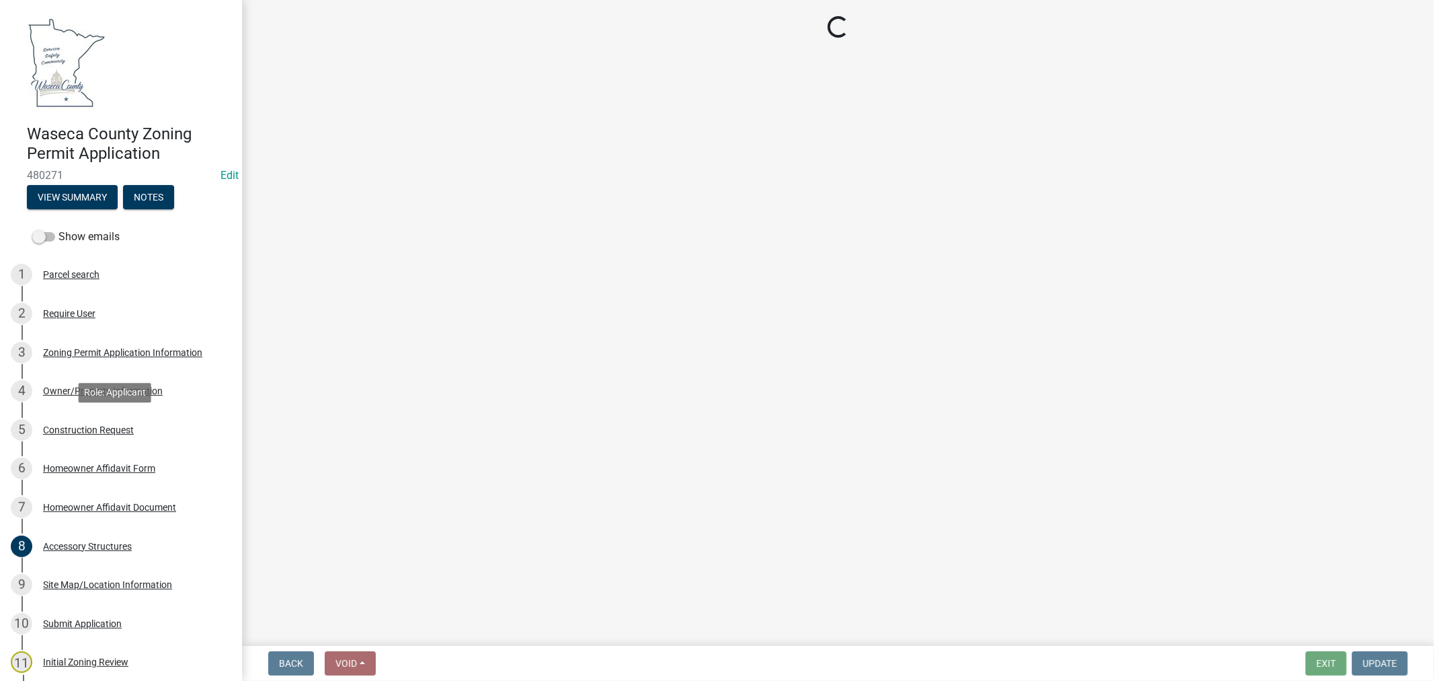
scroll to position [0, 0]
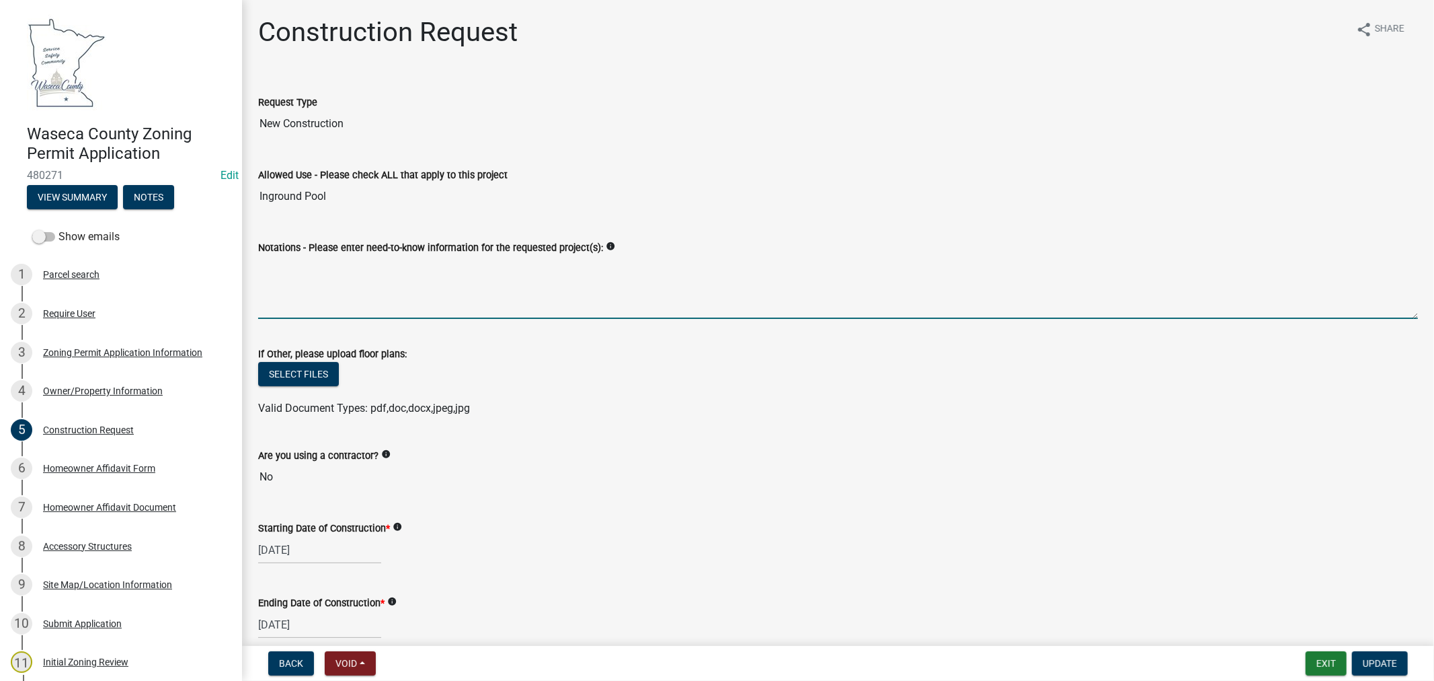
click at [346, 282] on textarea "Notations - Please enter need-to-know information for the requested project(s):" at bounding box center [838, 287] width 1160 height 63
type textarea "40'x15'x8' inground pool"
click at [1377, 664] on span "Update" at bounding box center [1380, 663] width 34 height 11
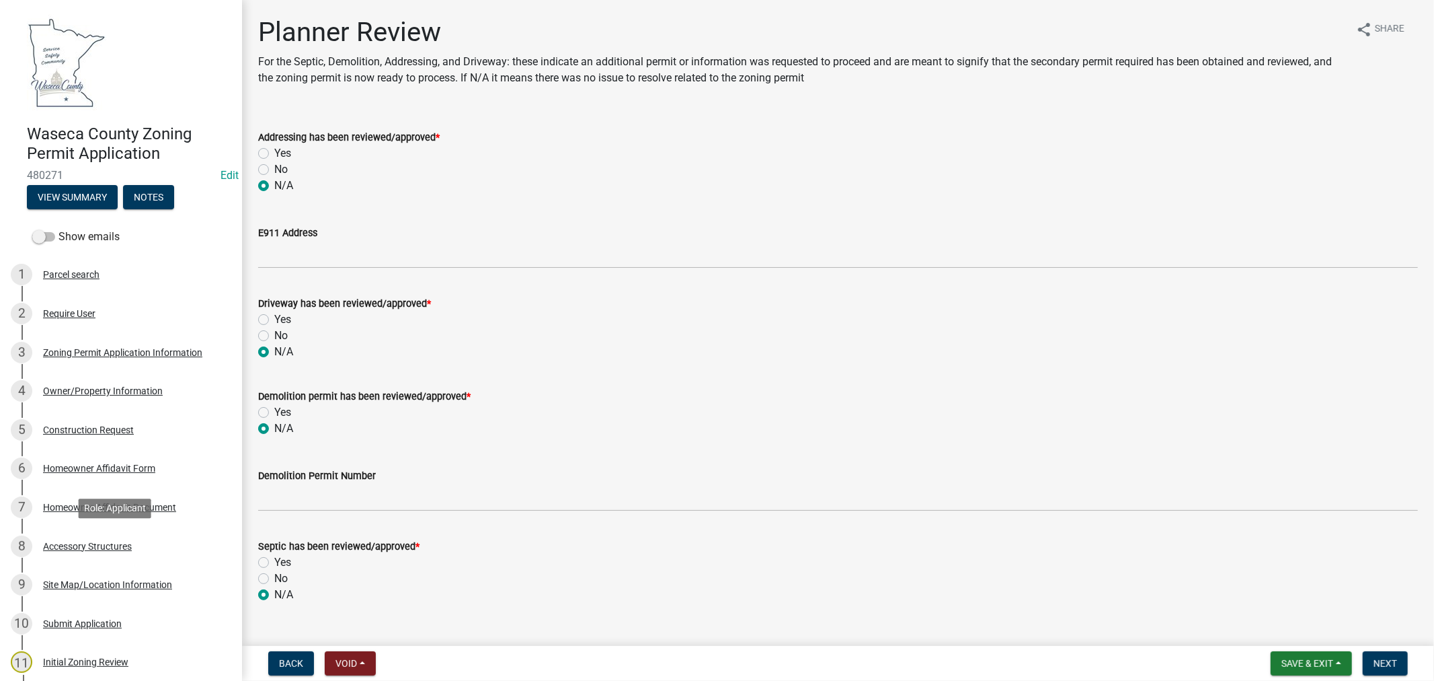
click at [71, 542] on div "Accessory Structures" at bounding box center [87, 545] width 89 height 9
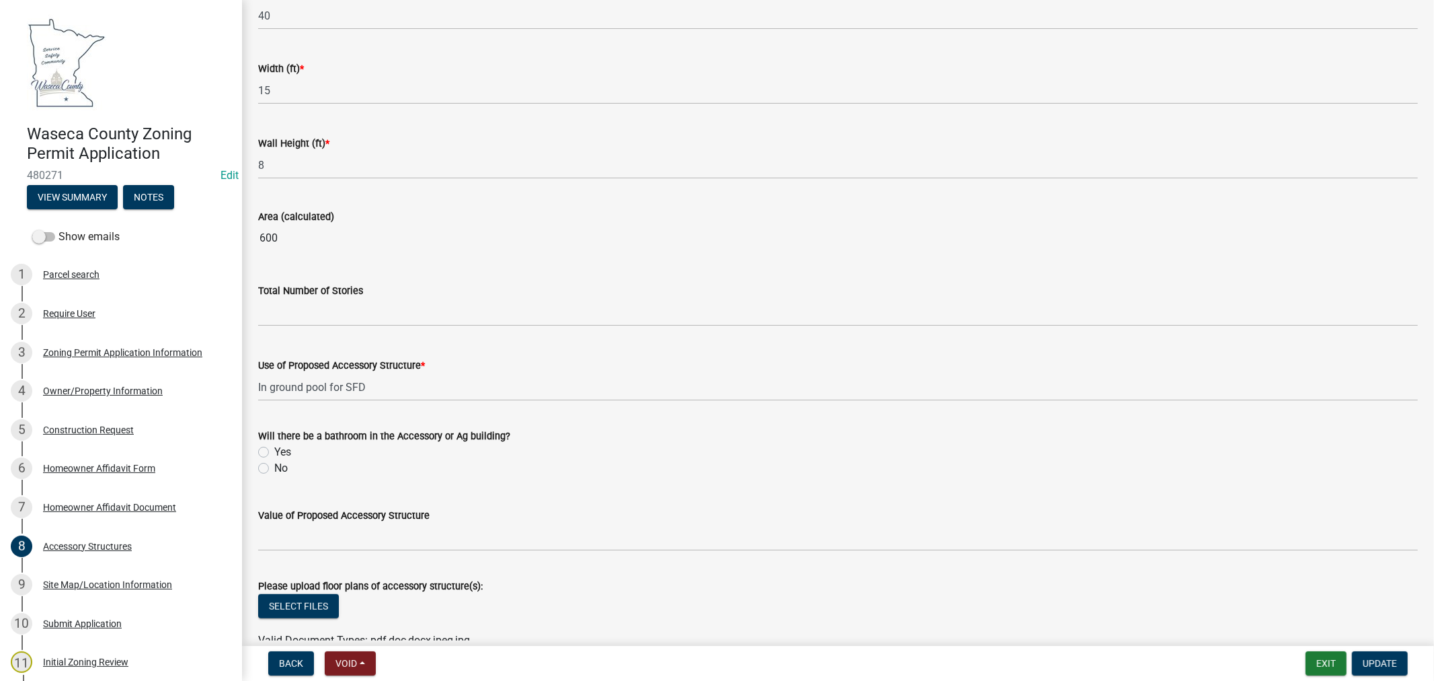
scroll to position [761, 0]
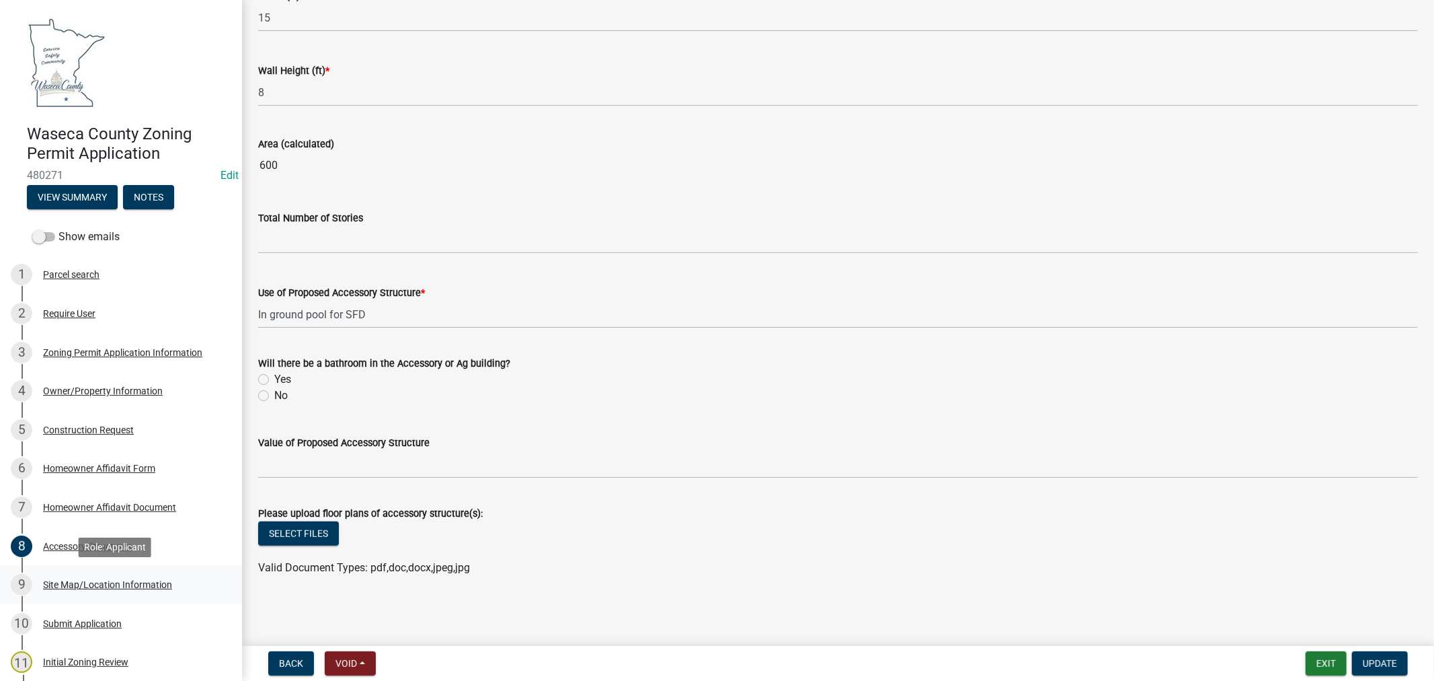
click at [112, 582] on div "Site Map/Location Information" at bounding box center [107, 584] width 129 height 9
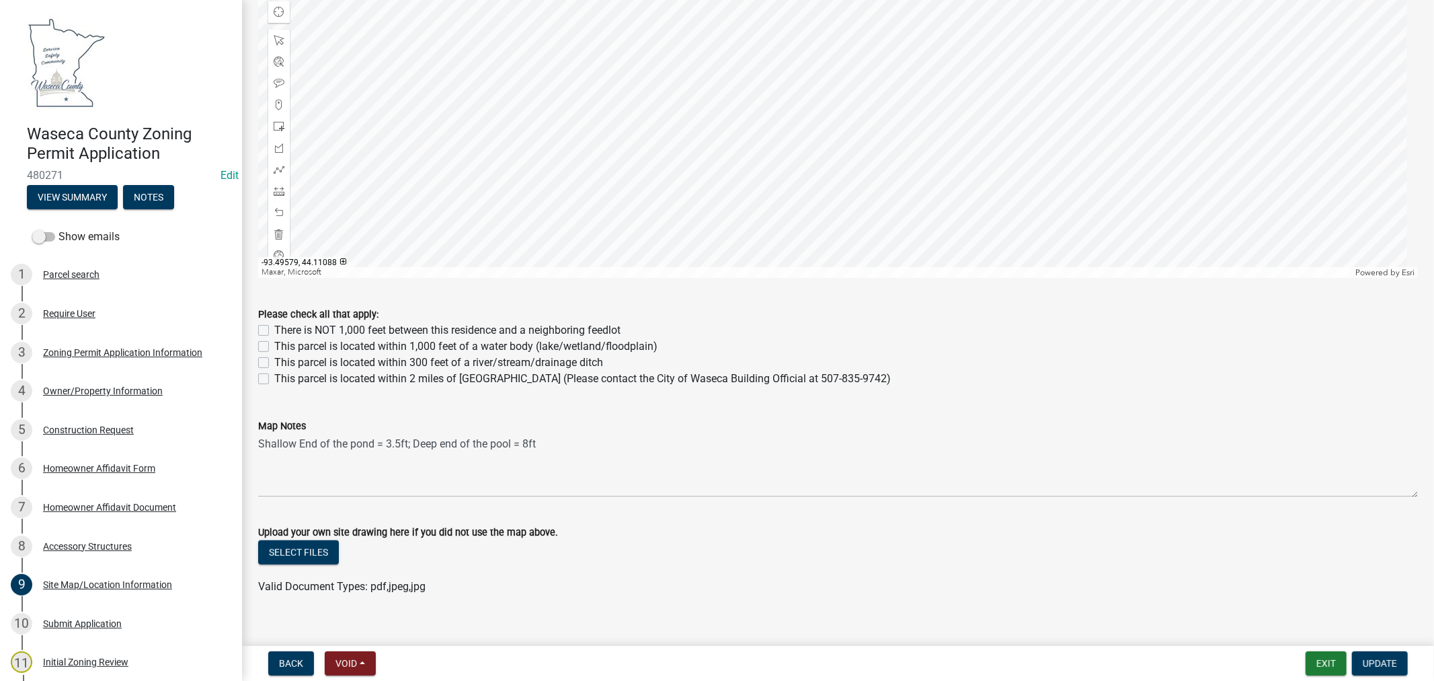
scroll to position [702, 0]
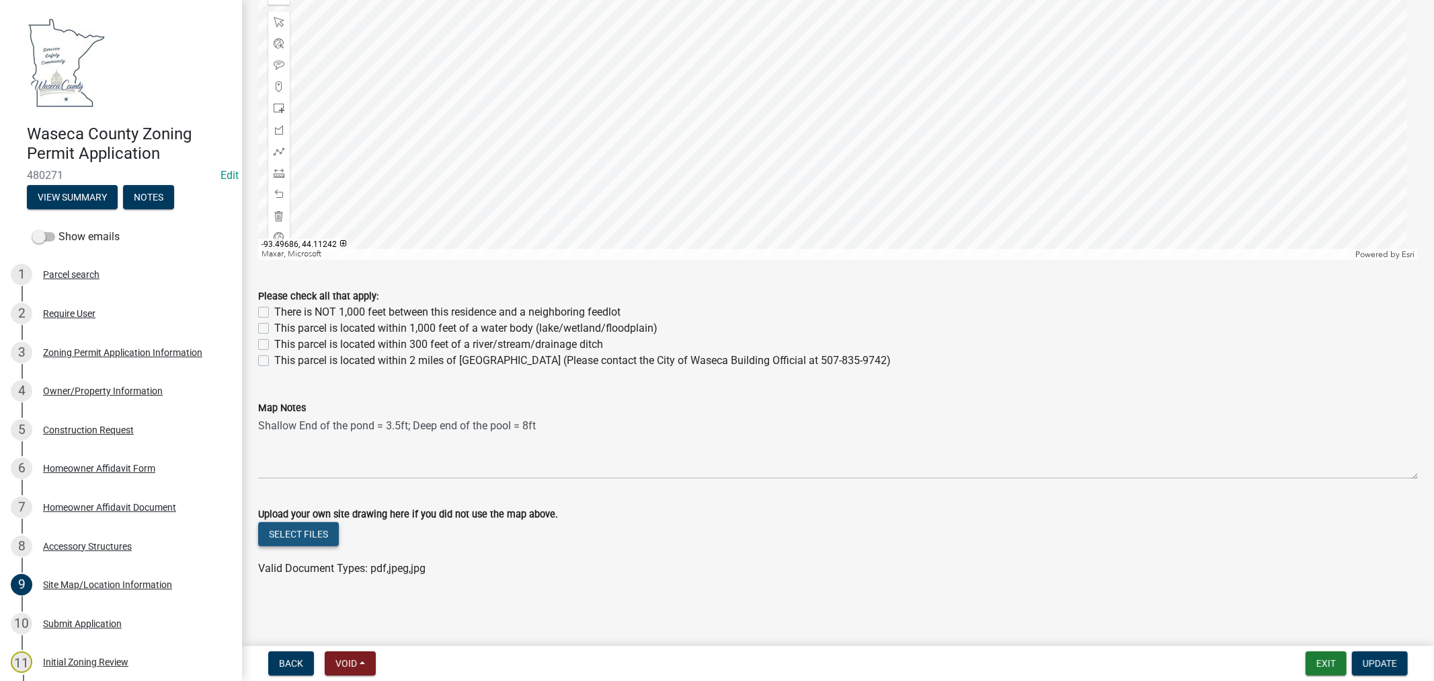
click at [297, 535] on button "Select files" at bounding box center [298, 534] width 81 height 24
click at [282, 576] on link "setbacks.mxd" at bounding box center [292, 577] width 66 height 13
click at [414, 579] on button "Delete" at bounding box center [395, 578] width 54 height 24
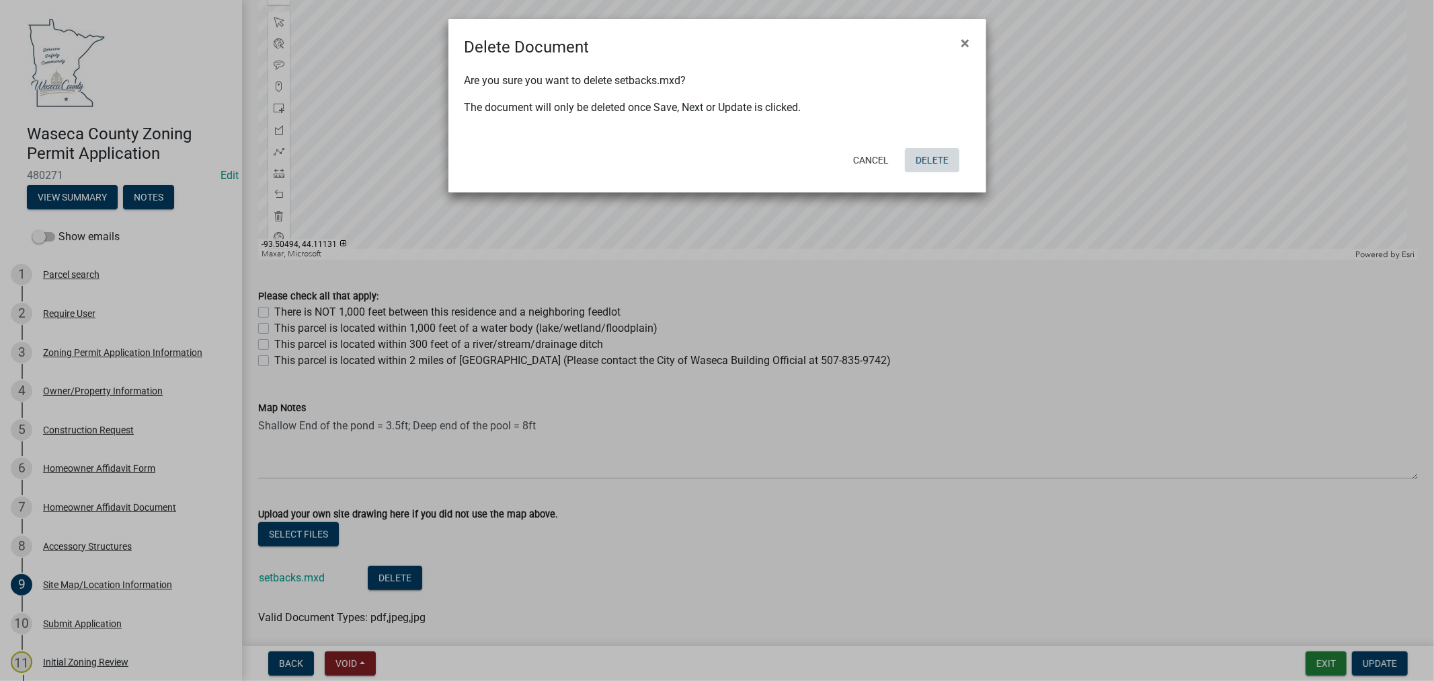
click at [940, 162] on button "Delete" at bounding box center [932, 160] width 54 height 24
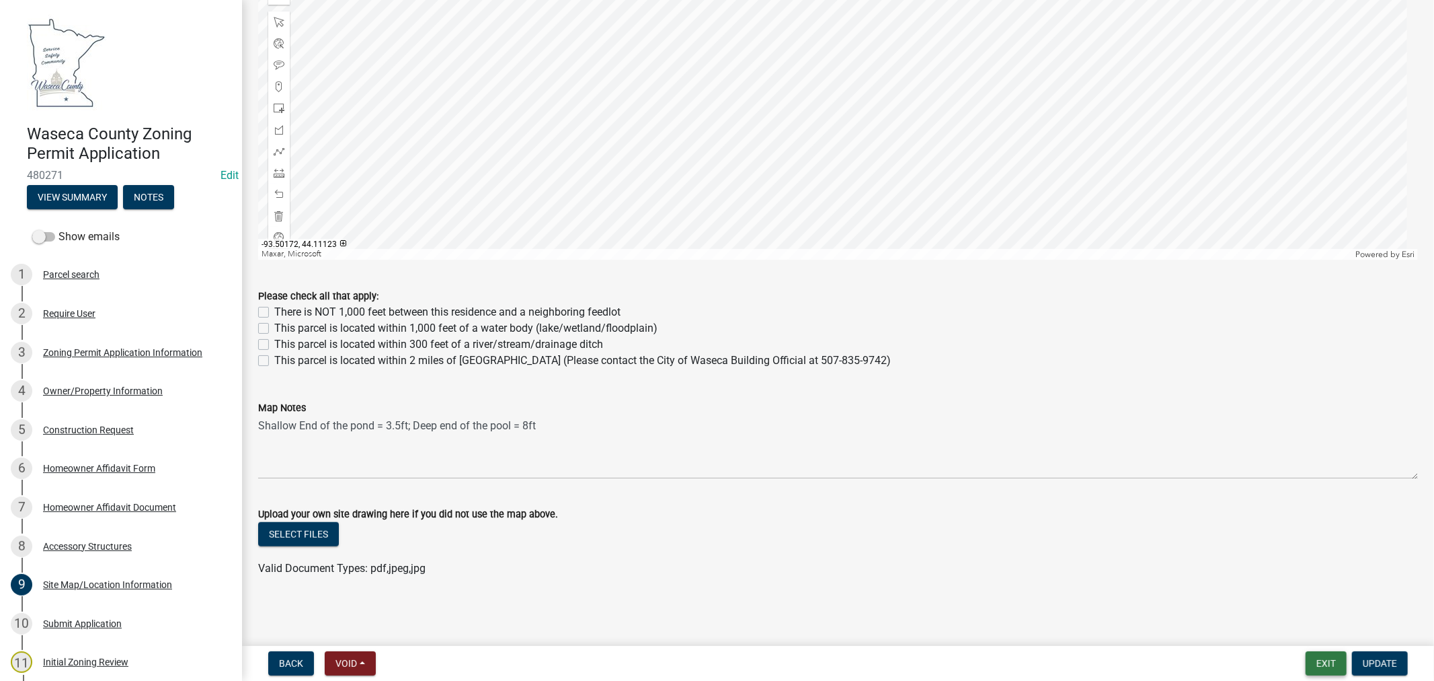
click at [1323, 663] on button "Exit" at bounding box center [1326, 663] width 41 height 24
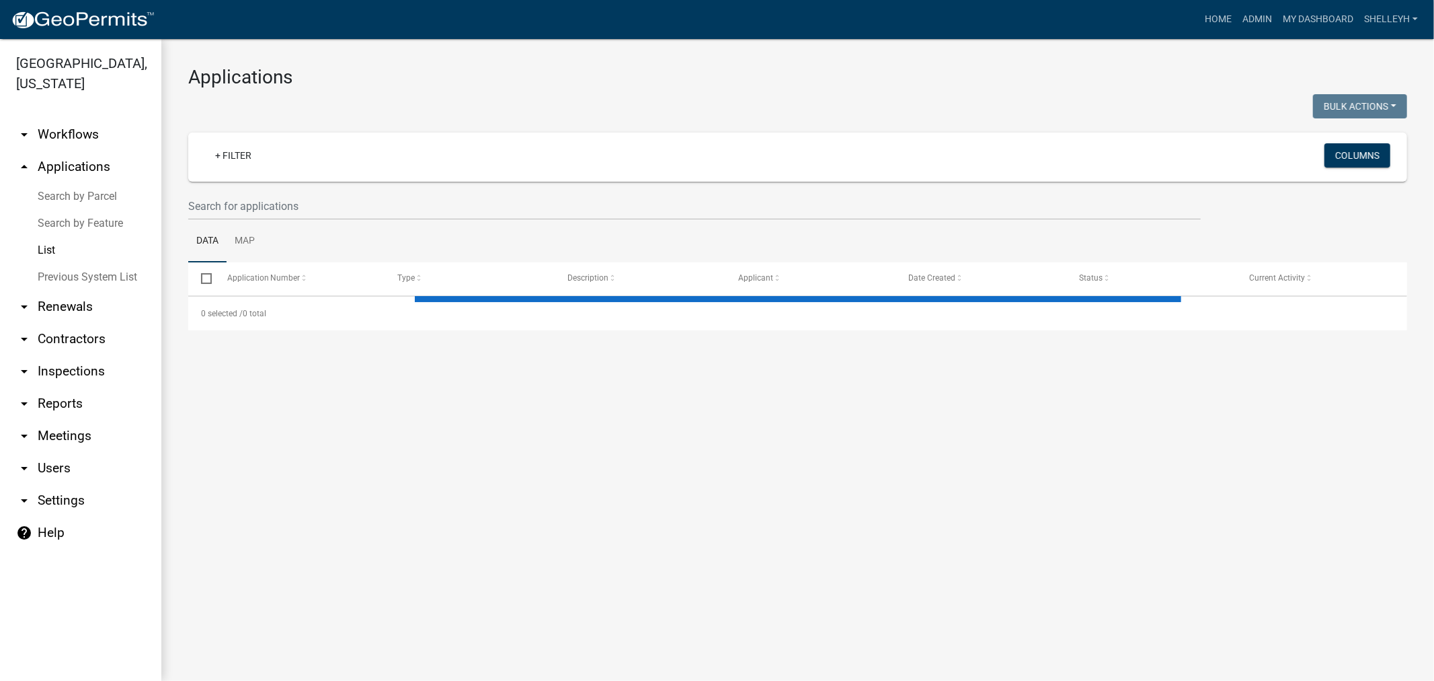
select select "1: 25"
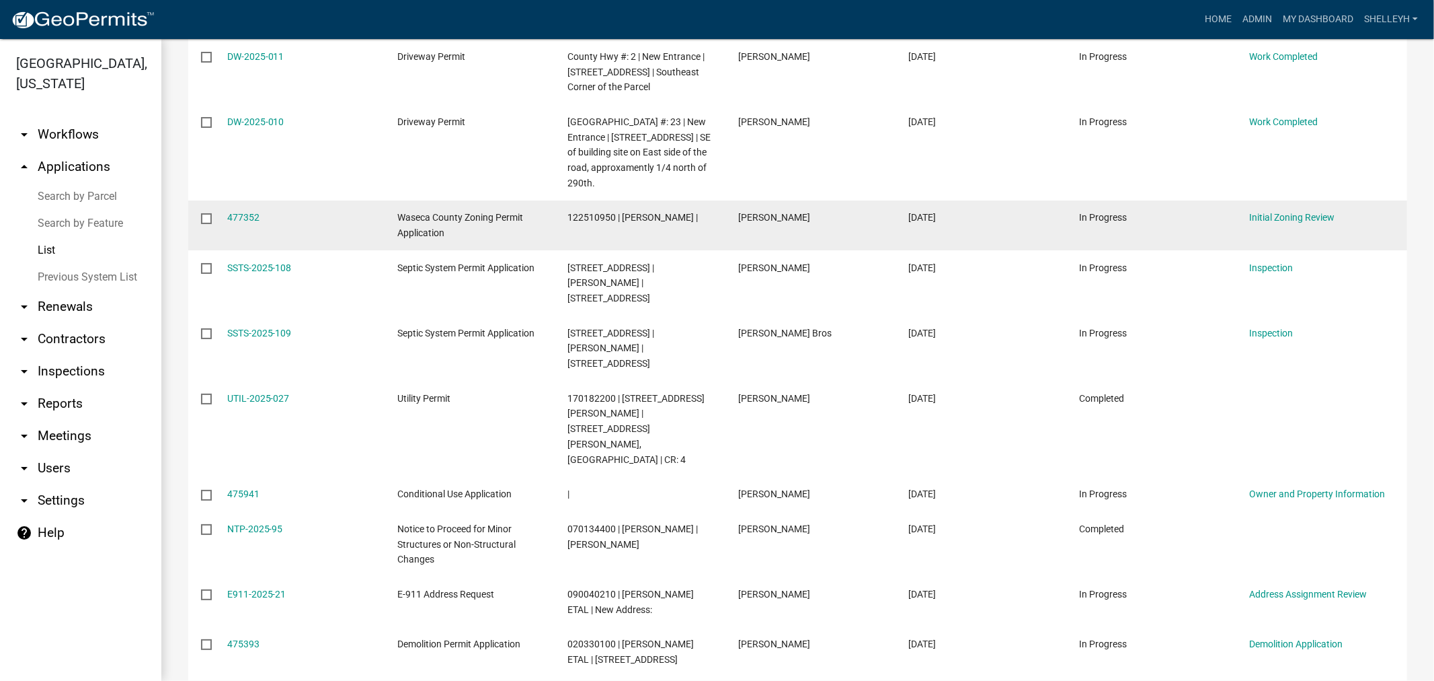
scroll to position [597, 0]
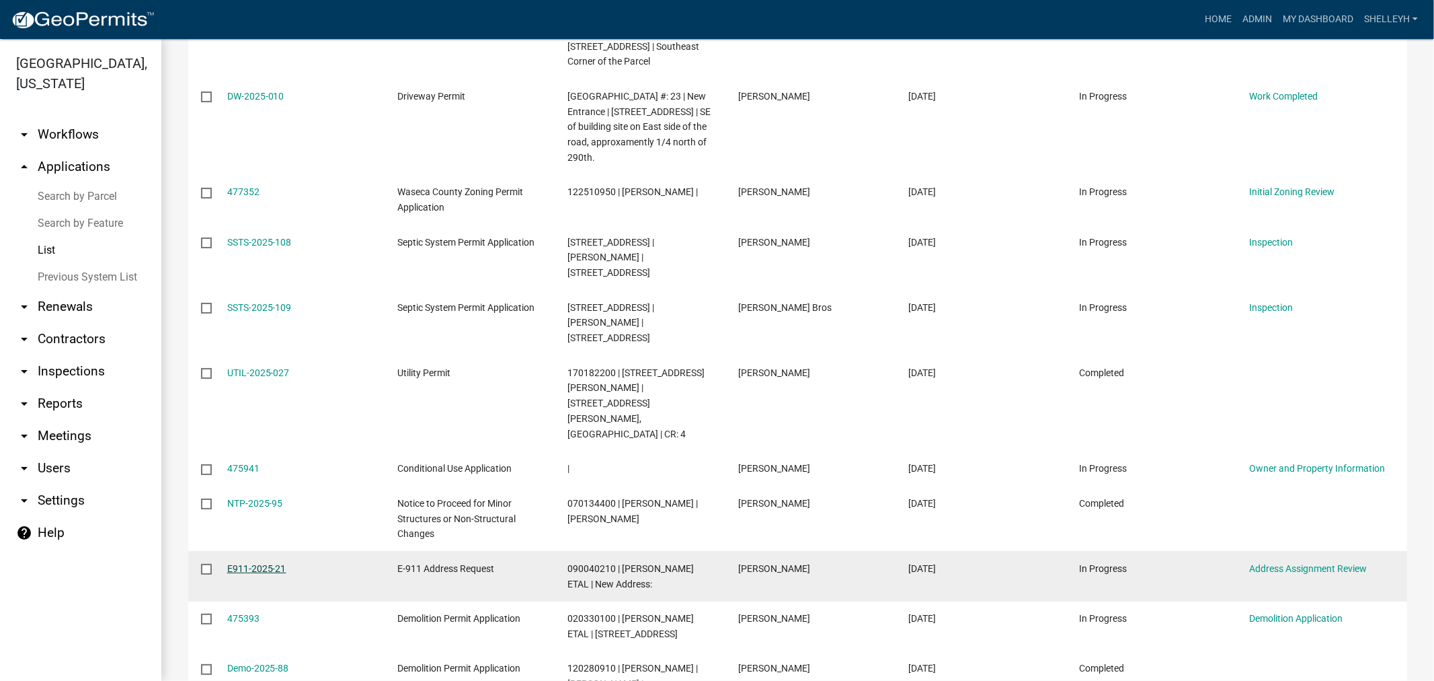
click at [252, 563] on link "E911-2025-21" at bounding box center [256, 568] width 59 height 11
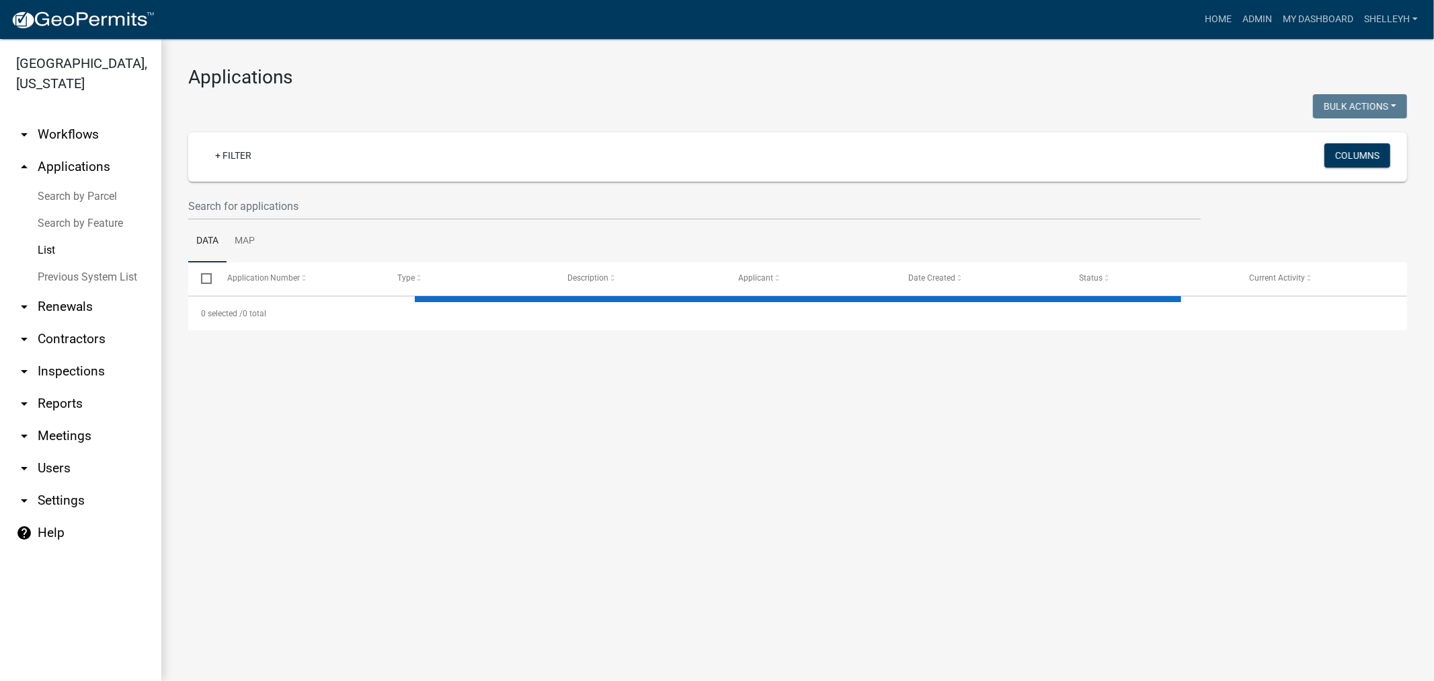
select select "1: 25"
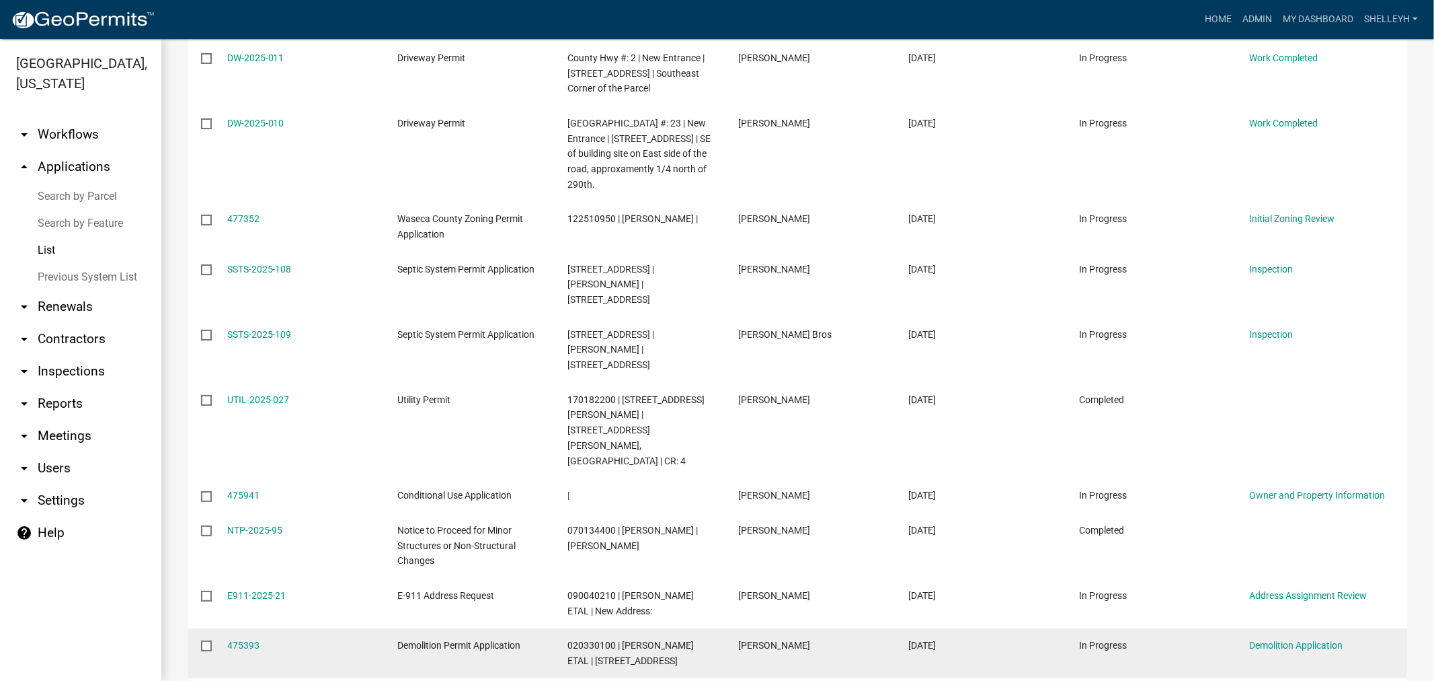
scroll to position [597, 0]
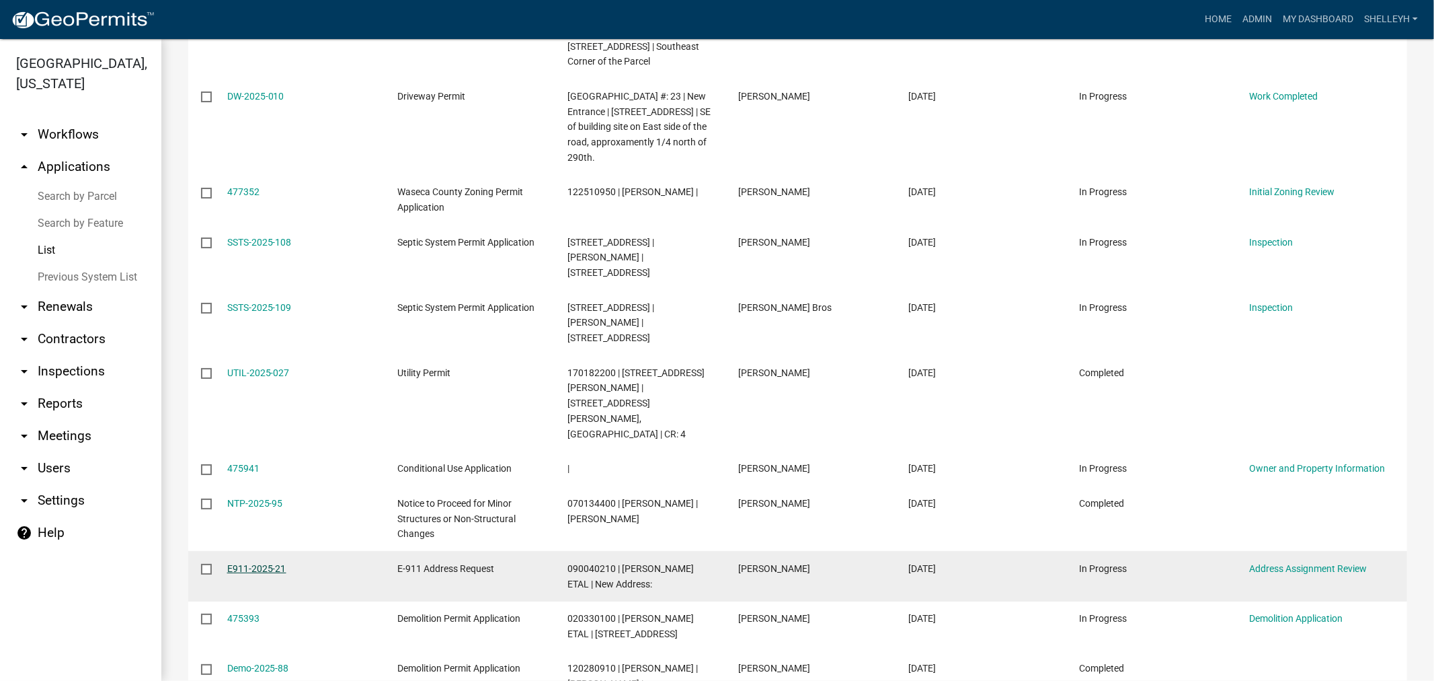
click at [257, 563] on link "E911-2025-21" at bounding box center [256, 568] width 59 height 11
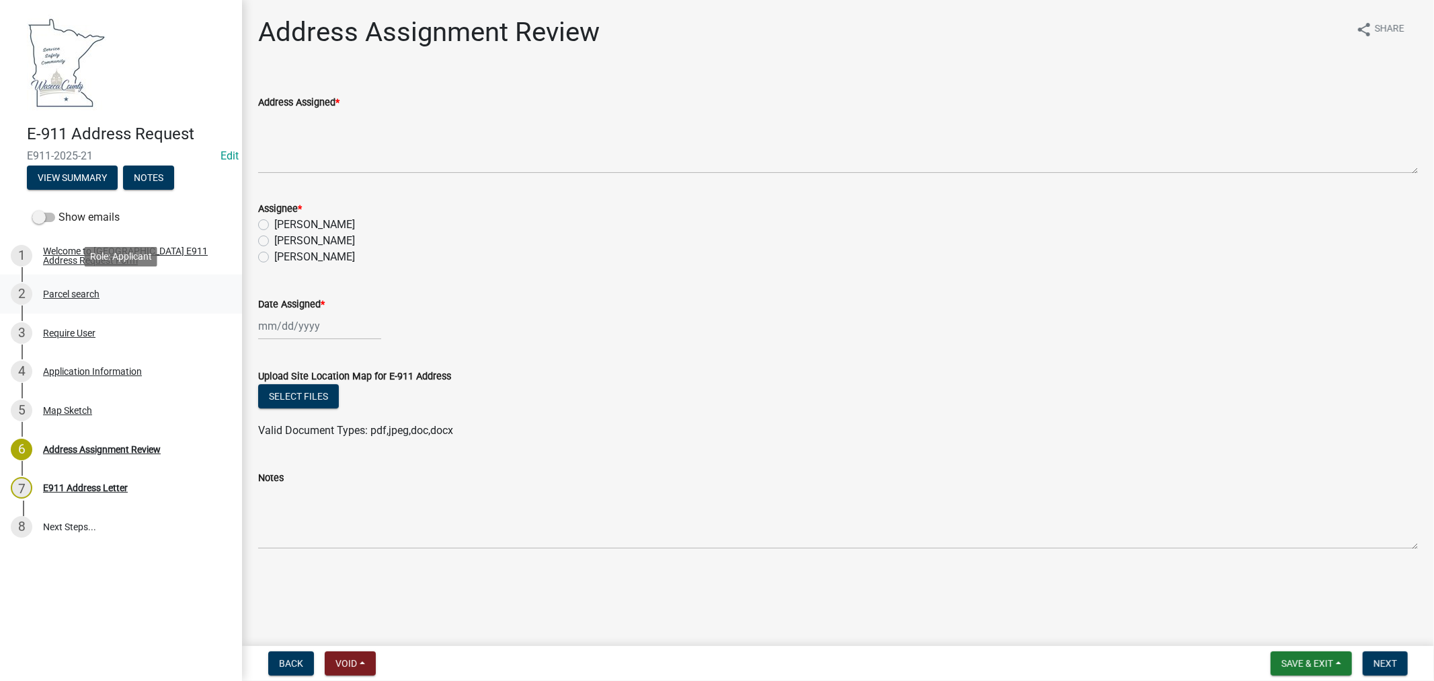
click at [65, 292] on div "Parcel search" at bounding box center [71, 293] width 56 height 9
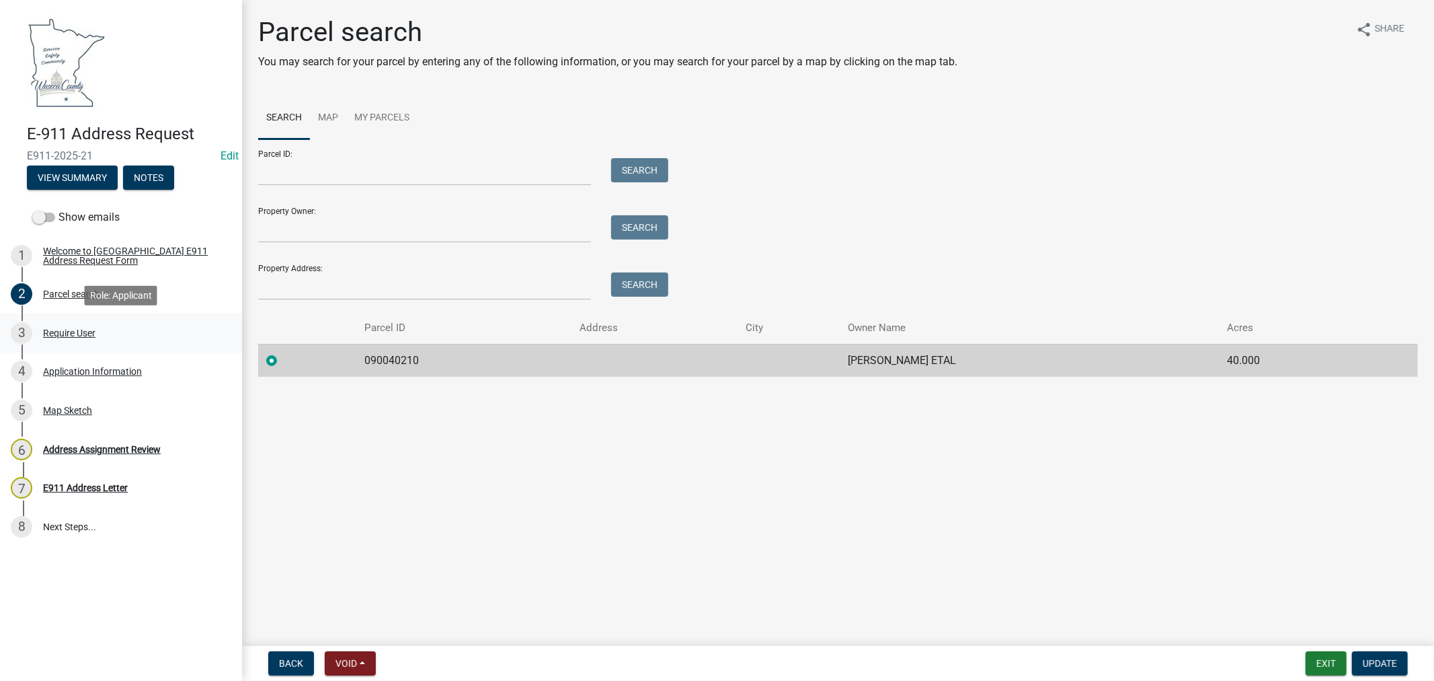
click at [62, 331] on div "Require User" at bounding box center [69, 332] width 52 height 9
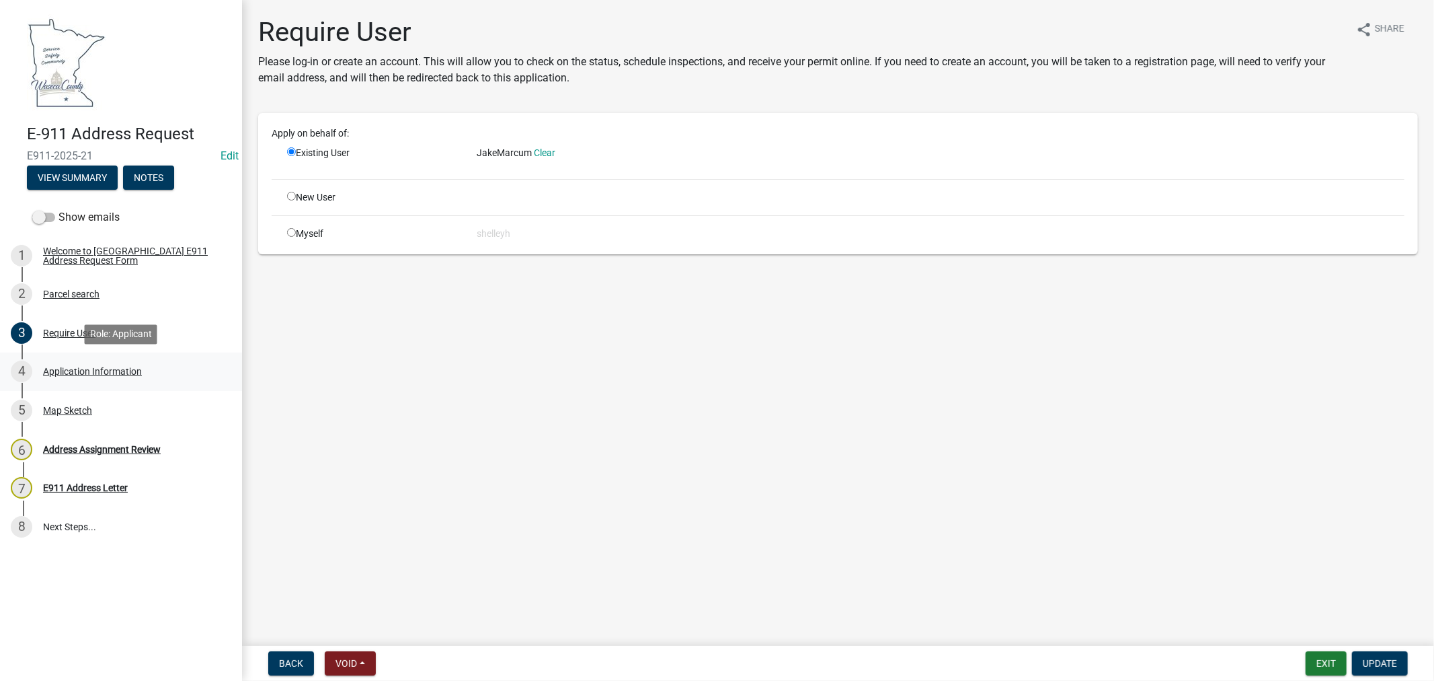
click at [96, 366] on div "Application Information" at bounding box center [92, 370] width 99 height 9
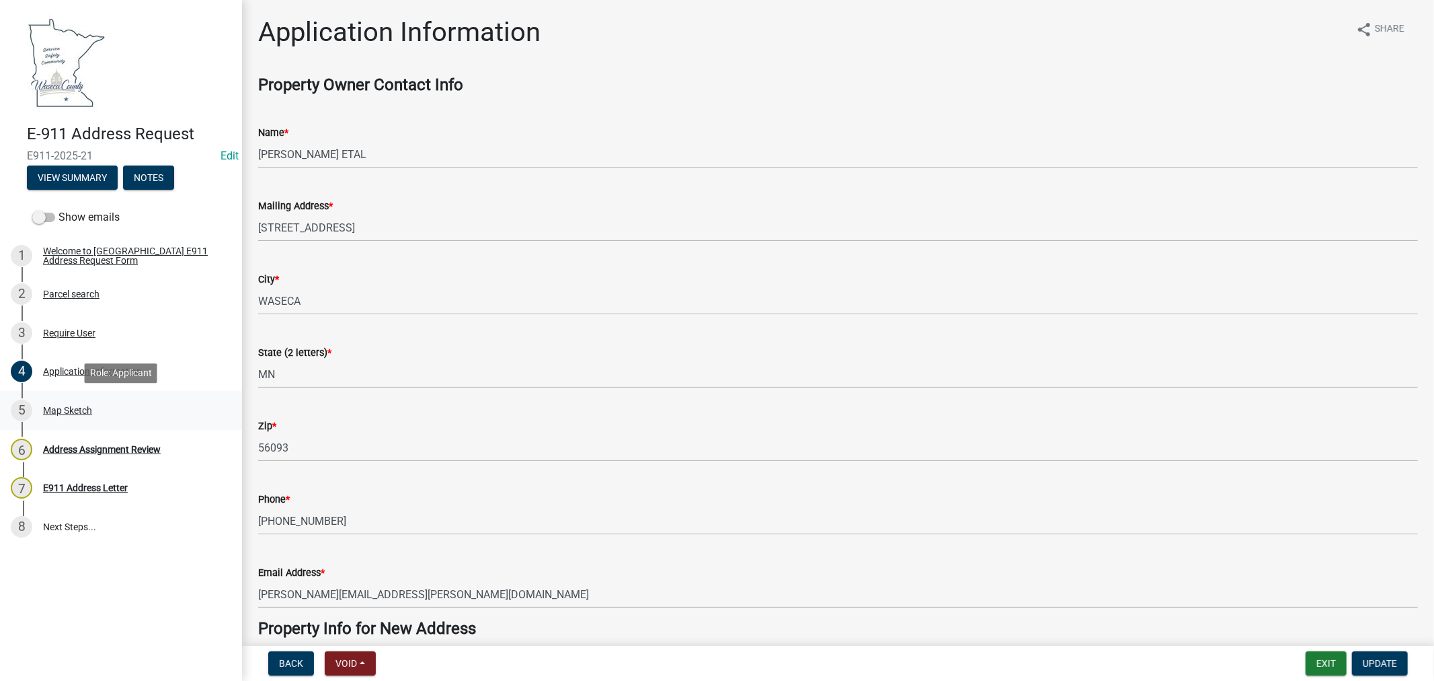
click at [68, 405] on div "Map Sketch" at bounding box center [67, 409] width 49 height 9
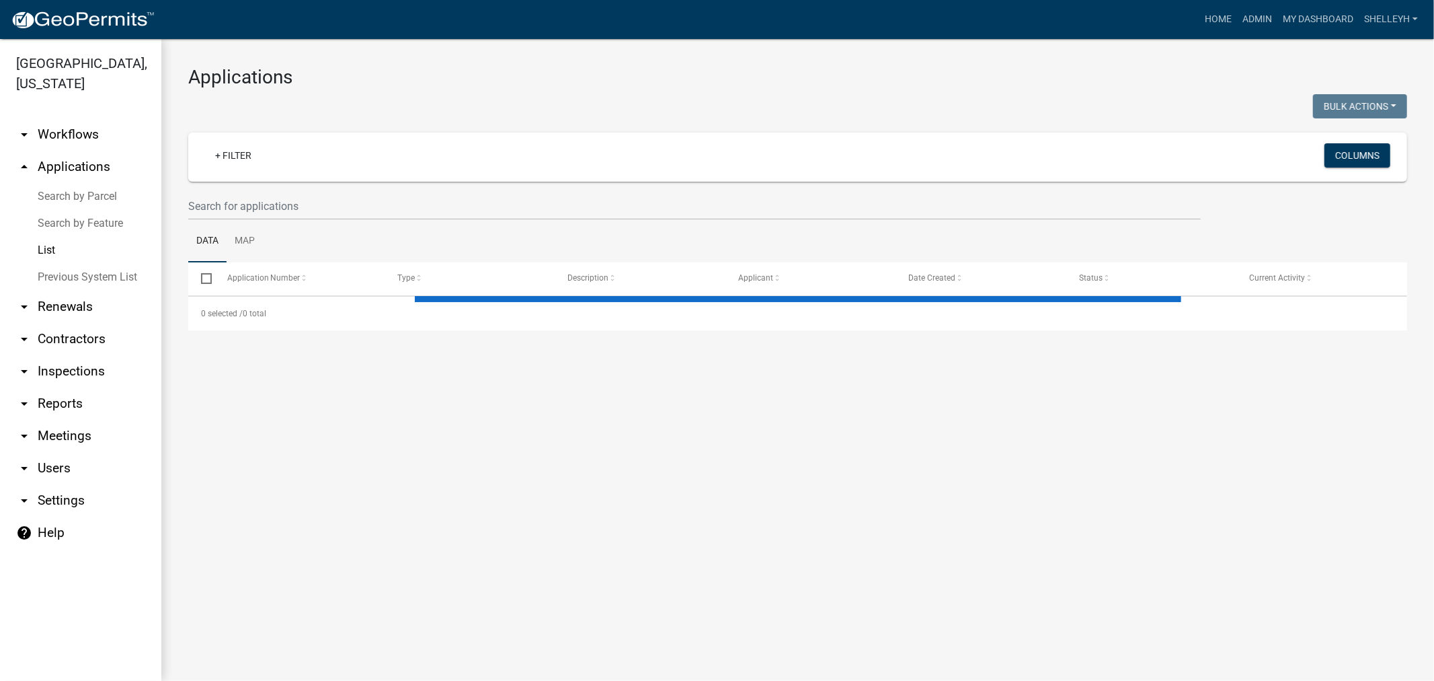
select select "1: 25"
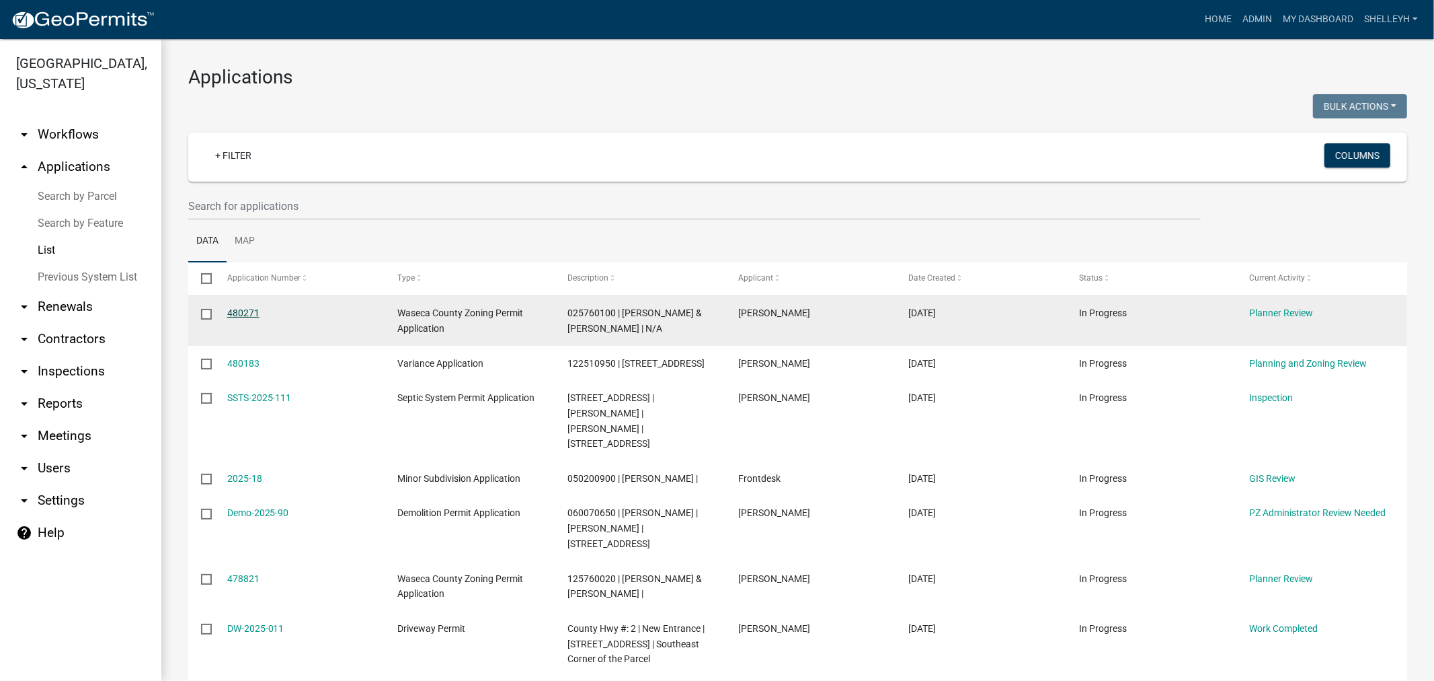
click at [243, 311] on link "480271" at bounding box center [243, 312] width 32 height 11
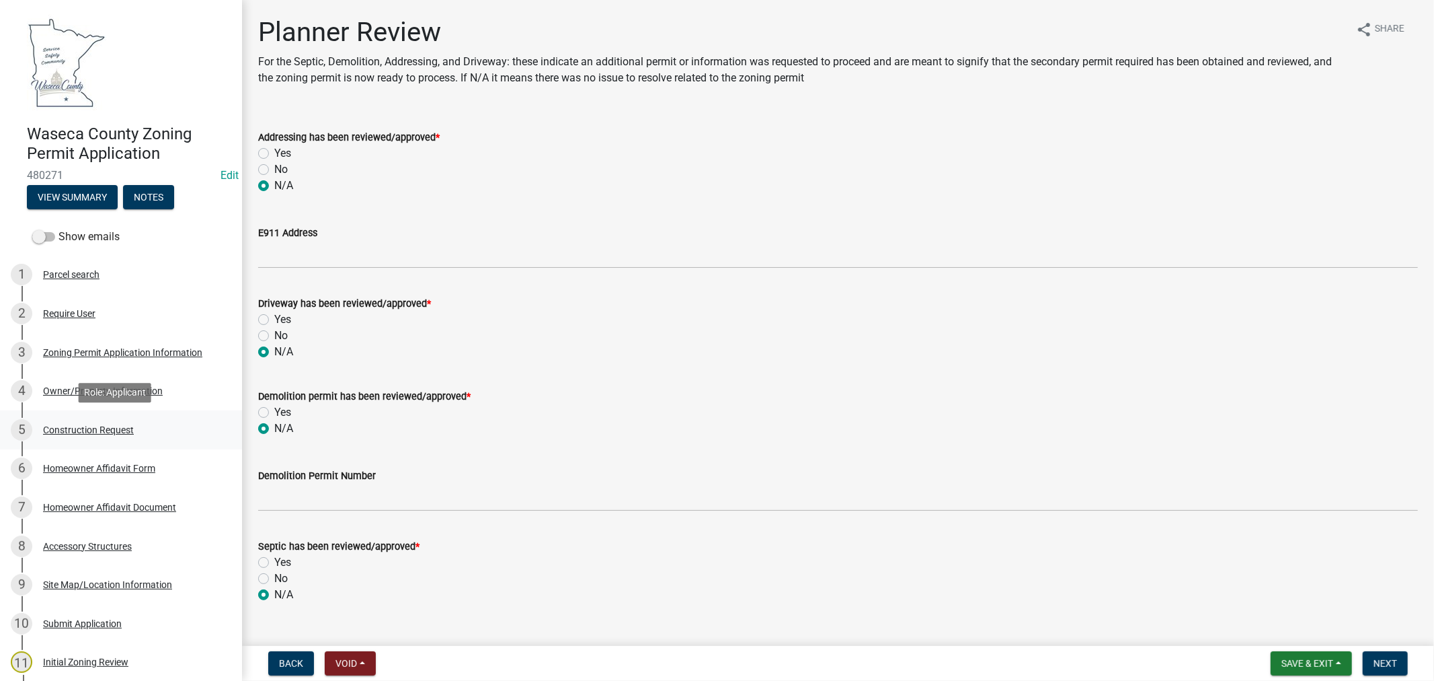
click at [79, 427] on div "Construction Request" at bounding box center [88, 429] width 91 height 9
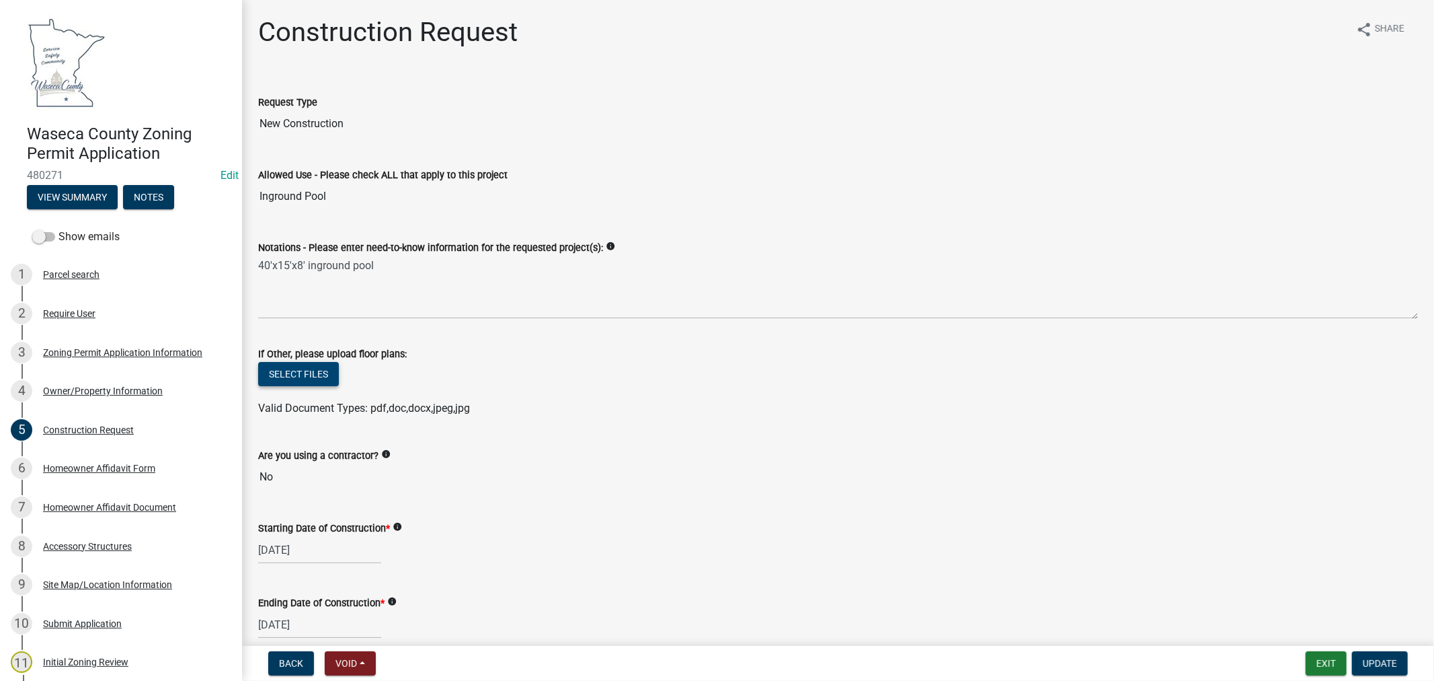
click at [288, 367] on button "Select files" at bounding box center [298, 374] width 81 height 24
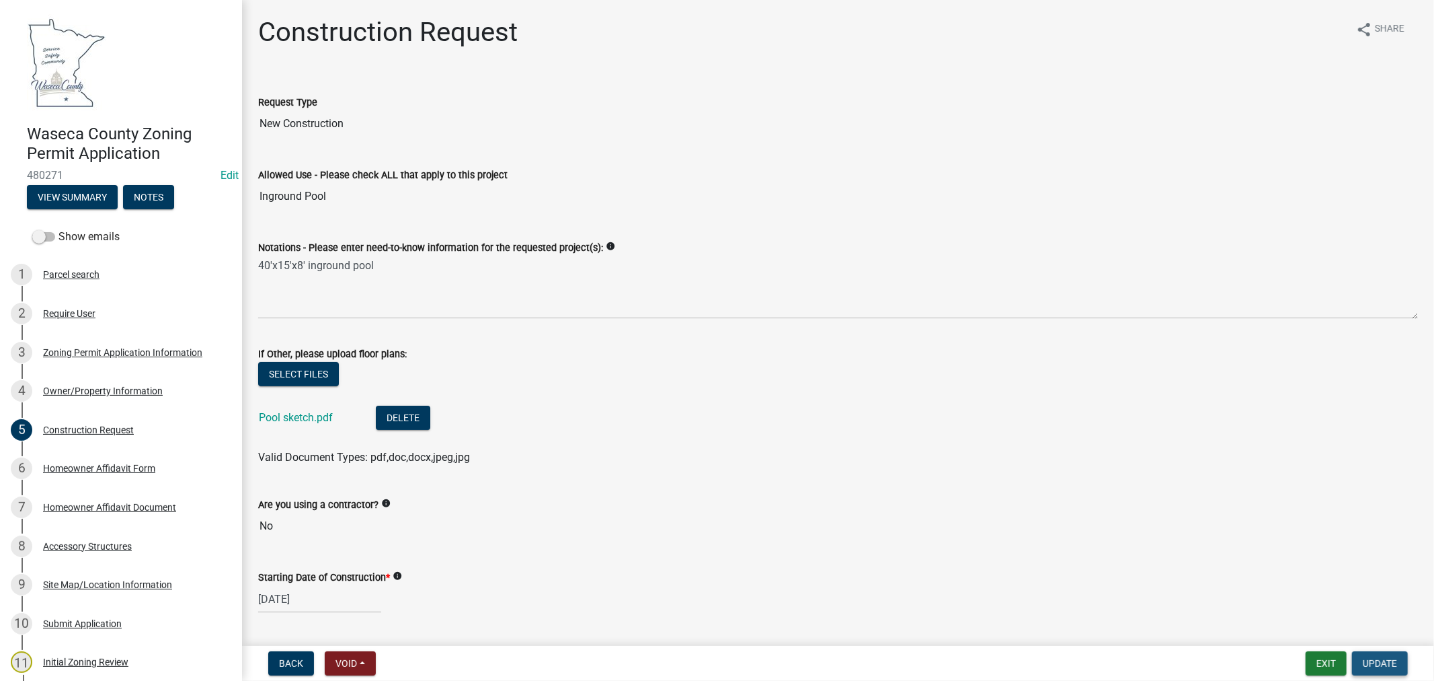
click at [1397, 663] on button "Update" at bounding box center [1380, 663] width 56 height 24
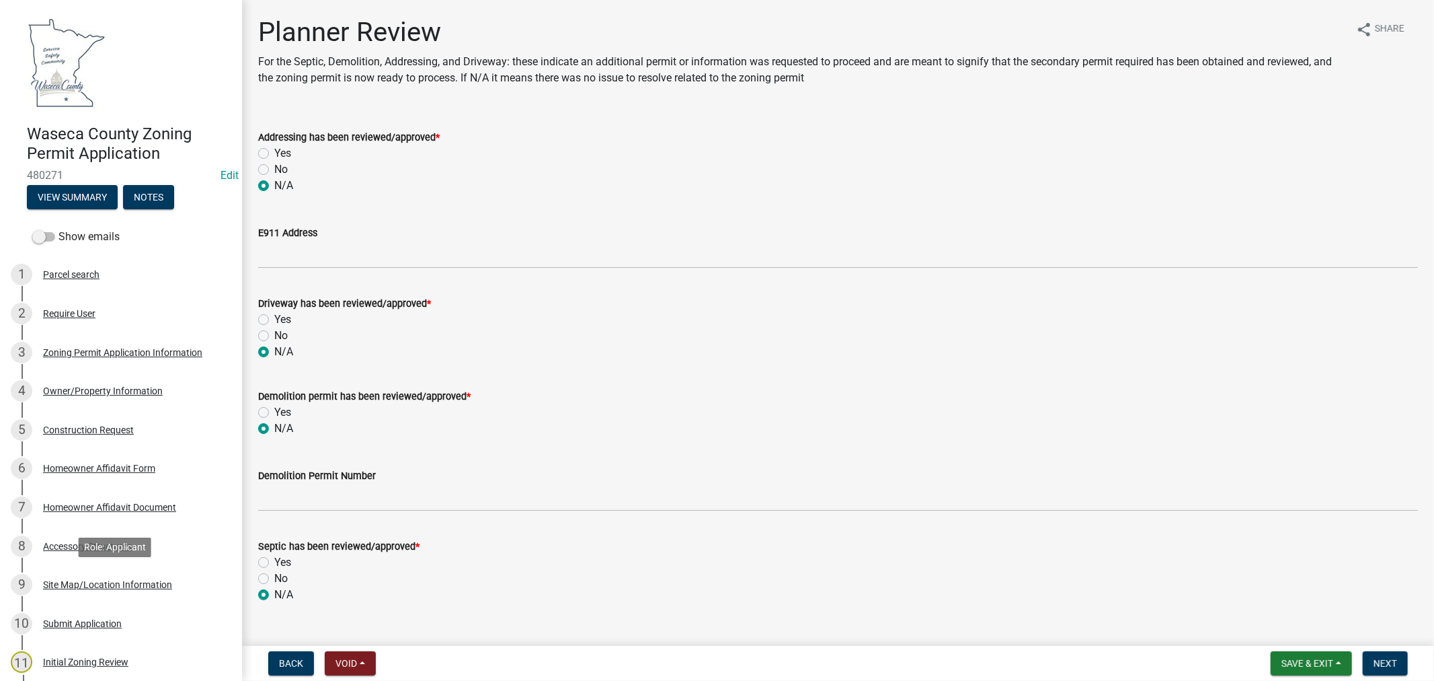
click at [98, 584] on div "Site Map/Location Information" at bounding box center [107, 584] width 129 height 9
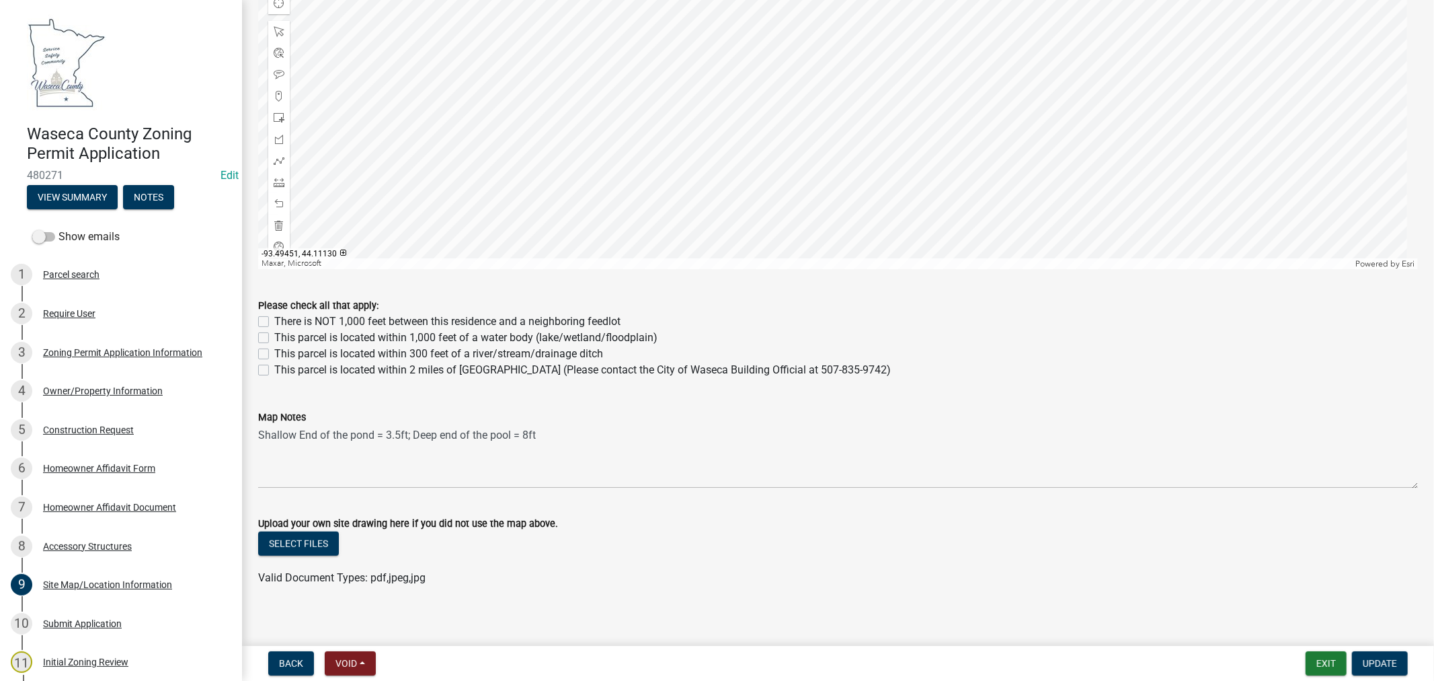
scroll to position [702, 0]
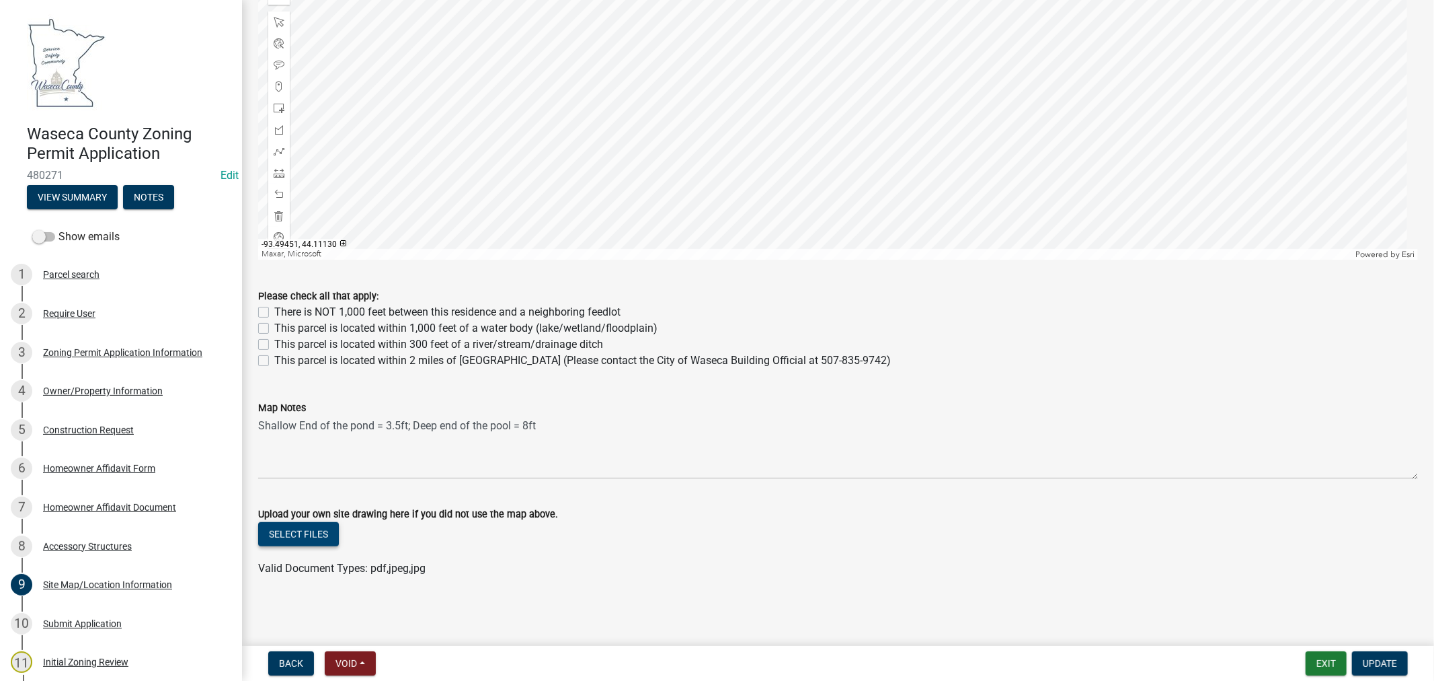
click at [303, 535] on button "Select files" at bounding box center [298, 534] width 81 height 24
click at [294, 534] on button "Select files" at bounding box center [298, 534] width 81 height 24
click at [287, 580] on link "setbacks.pdf" at bounding box center [289, 577] width 61 height 13
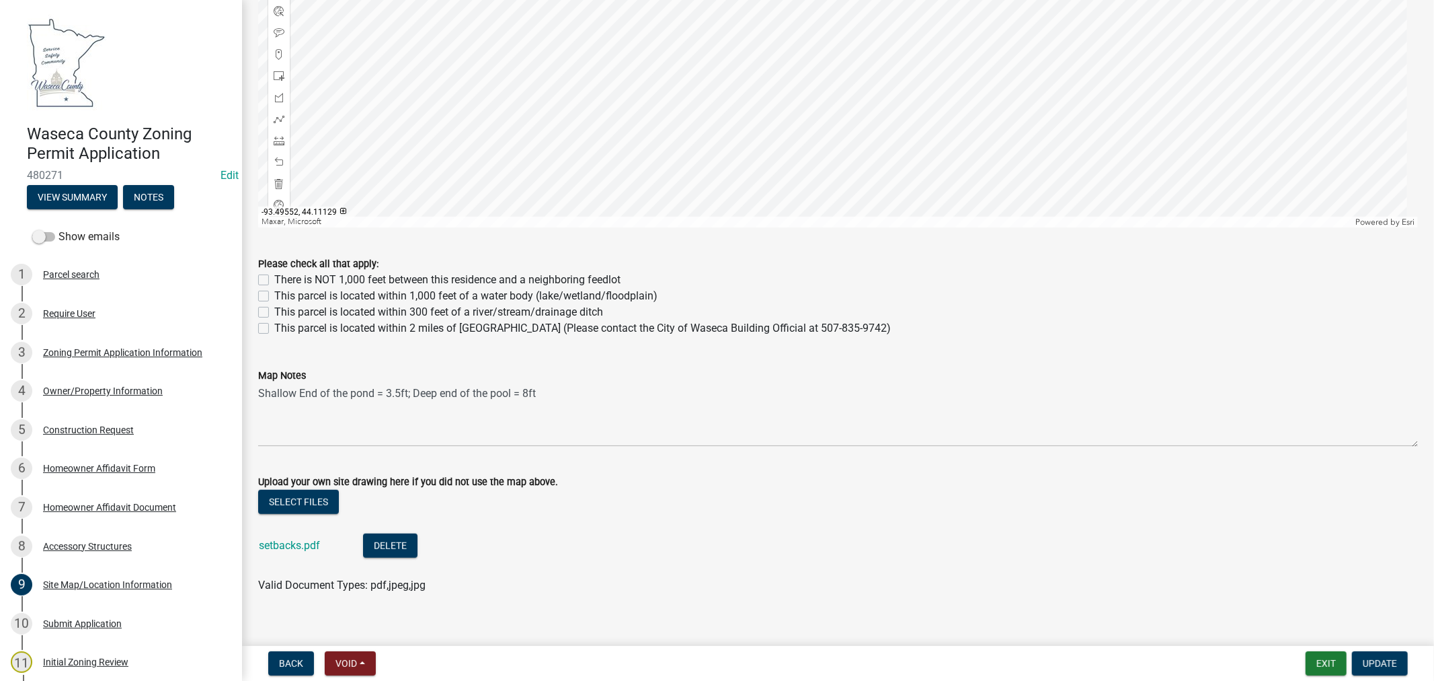
scroll to position [751, 0]
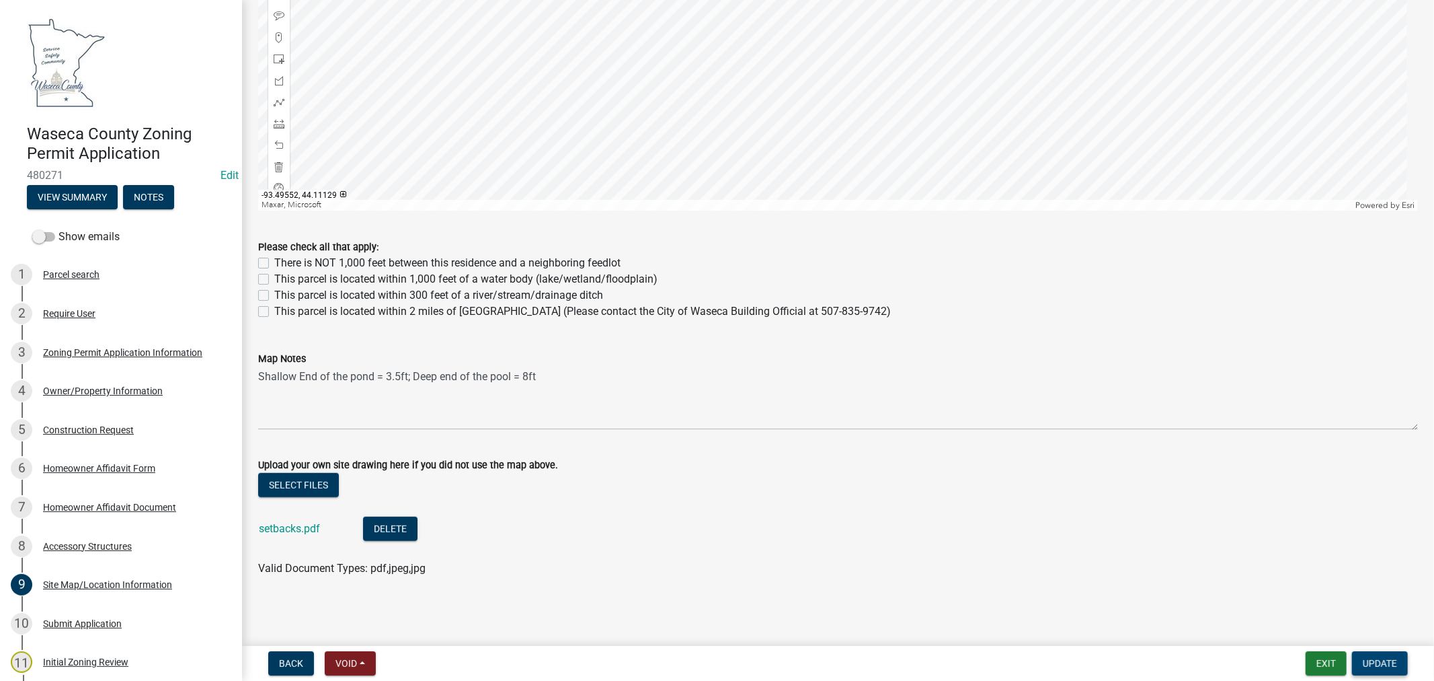
click at [1374, 664] on span "Update" at bounding box center [1380, 663] width 34 height 11
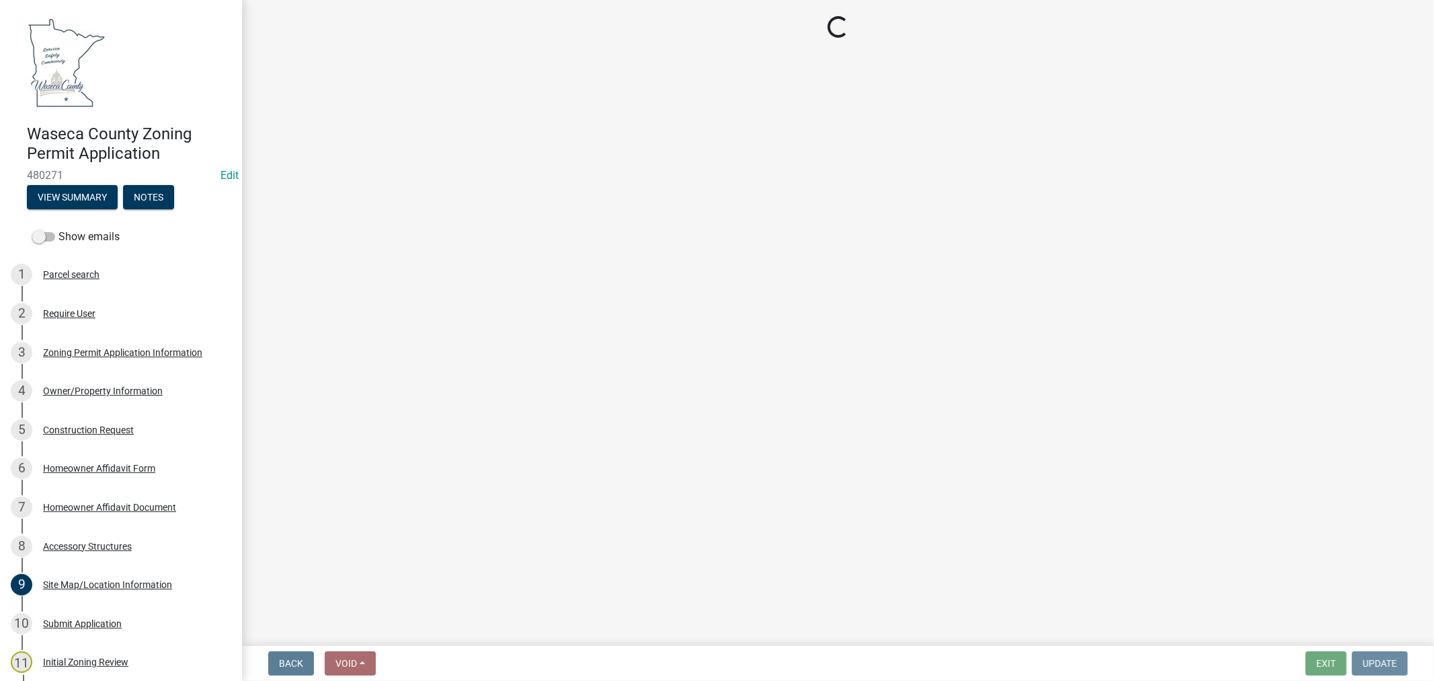
scroll to position [0, 0]
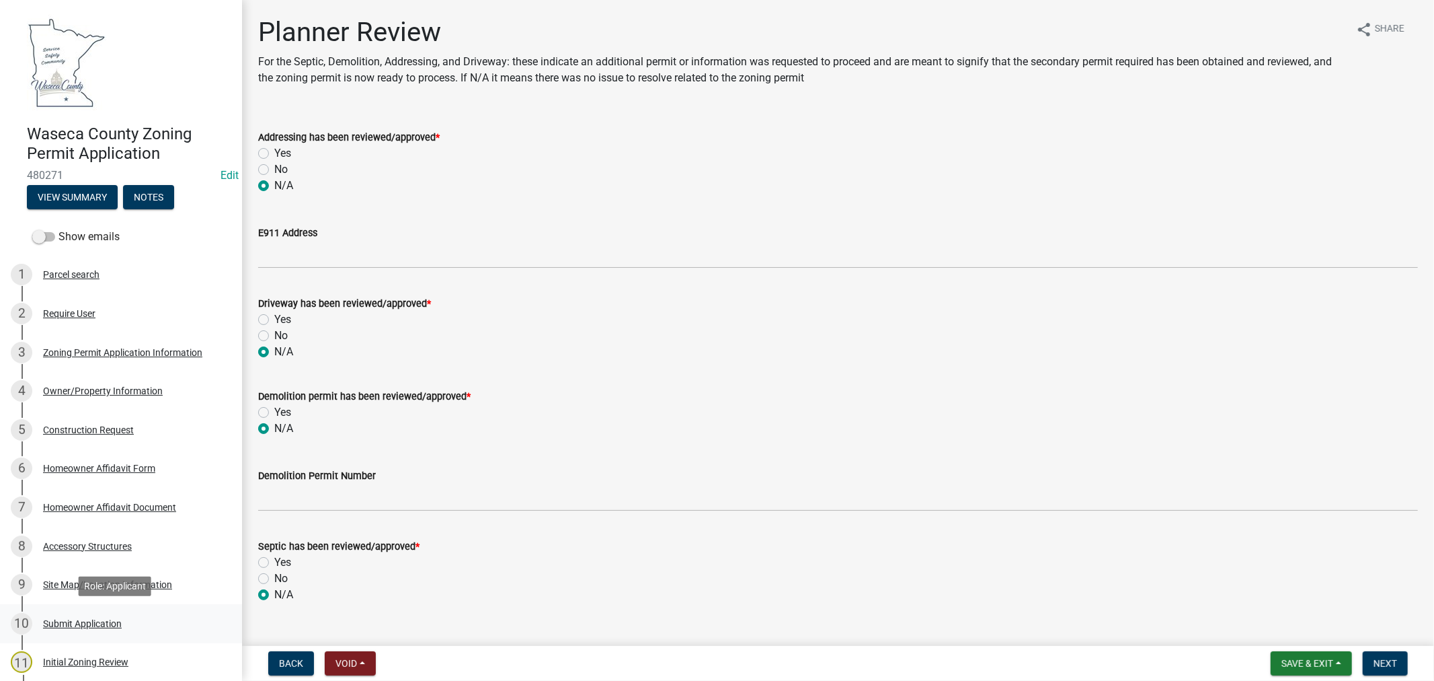
click at [103, 619] on div "Submit Application" at bounding box center [82, 623] width 79 height 9
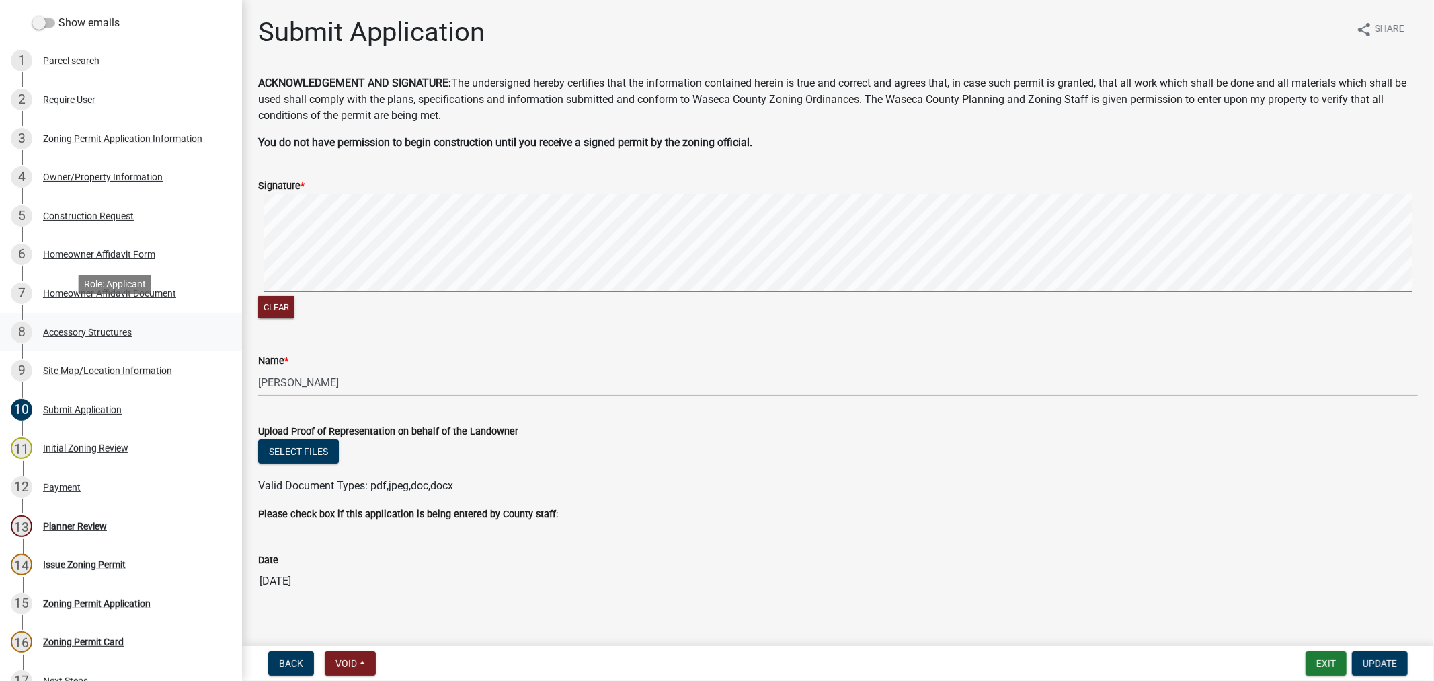
scroll to position [224, 0]
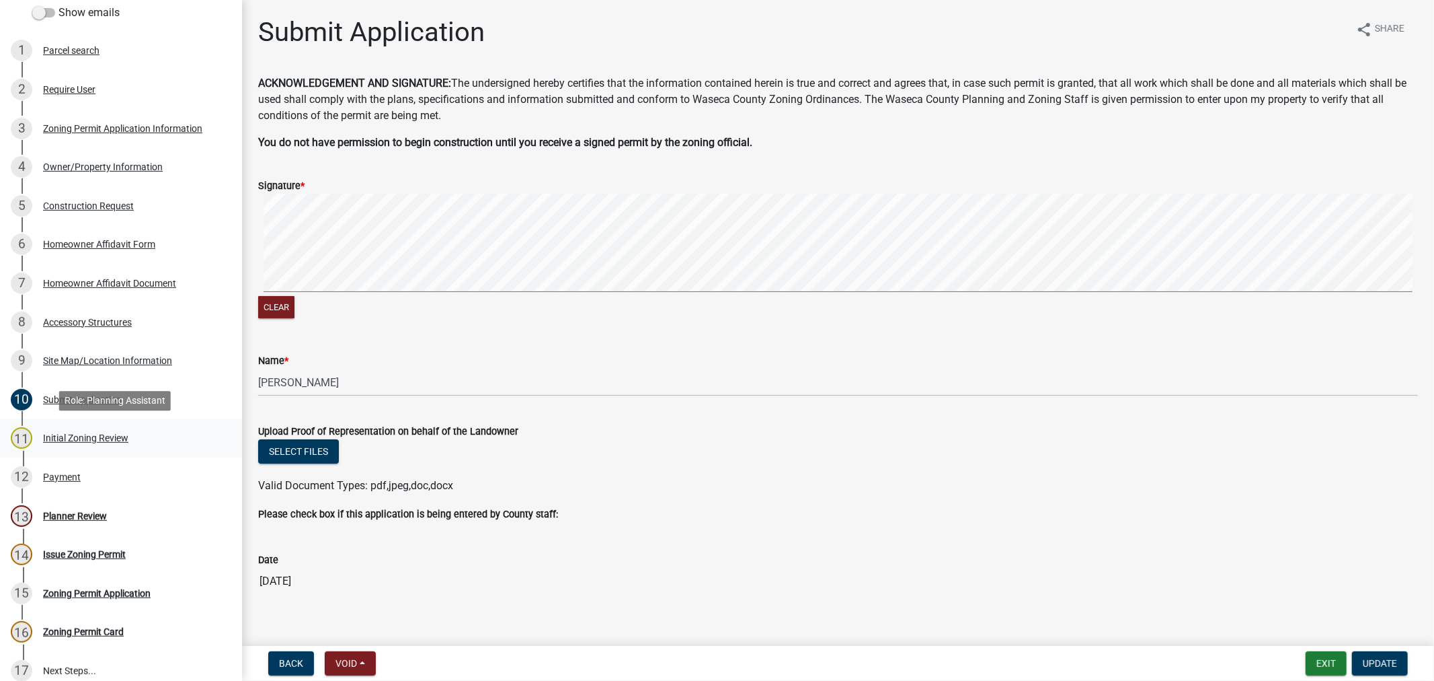
drag, startPoint x: 91, startPoint y: 437, endPoint x: 124, endPoint y: 437, distance: 32.3
click at [91, 438] on div "Initial Zoning Review" at bounding box center [85, 437] width 85 height 9
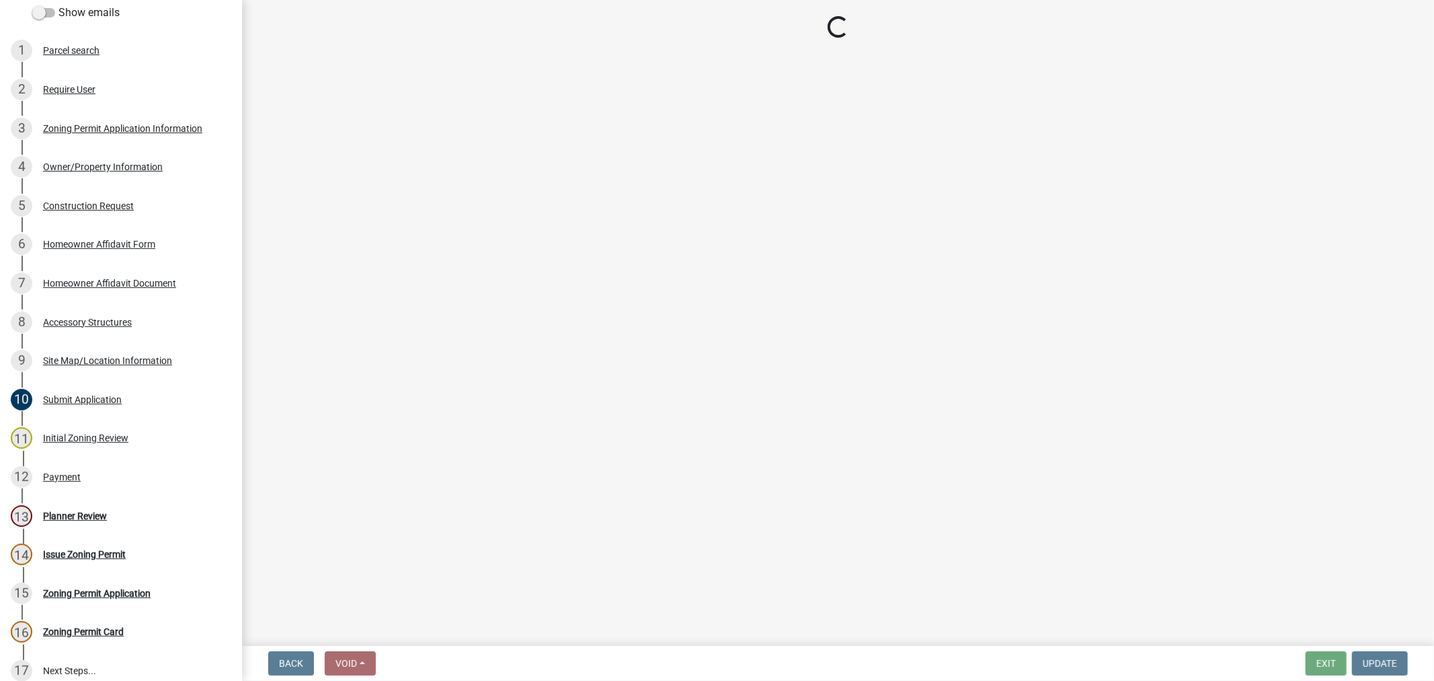
select select "9e7e0f1a-162d-468c-937f-cc7884b0d28a"
select select "6d839d38-f784-434a-a355-9dbcceaeb93c"
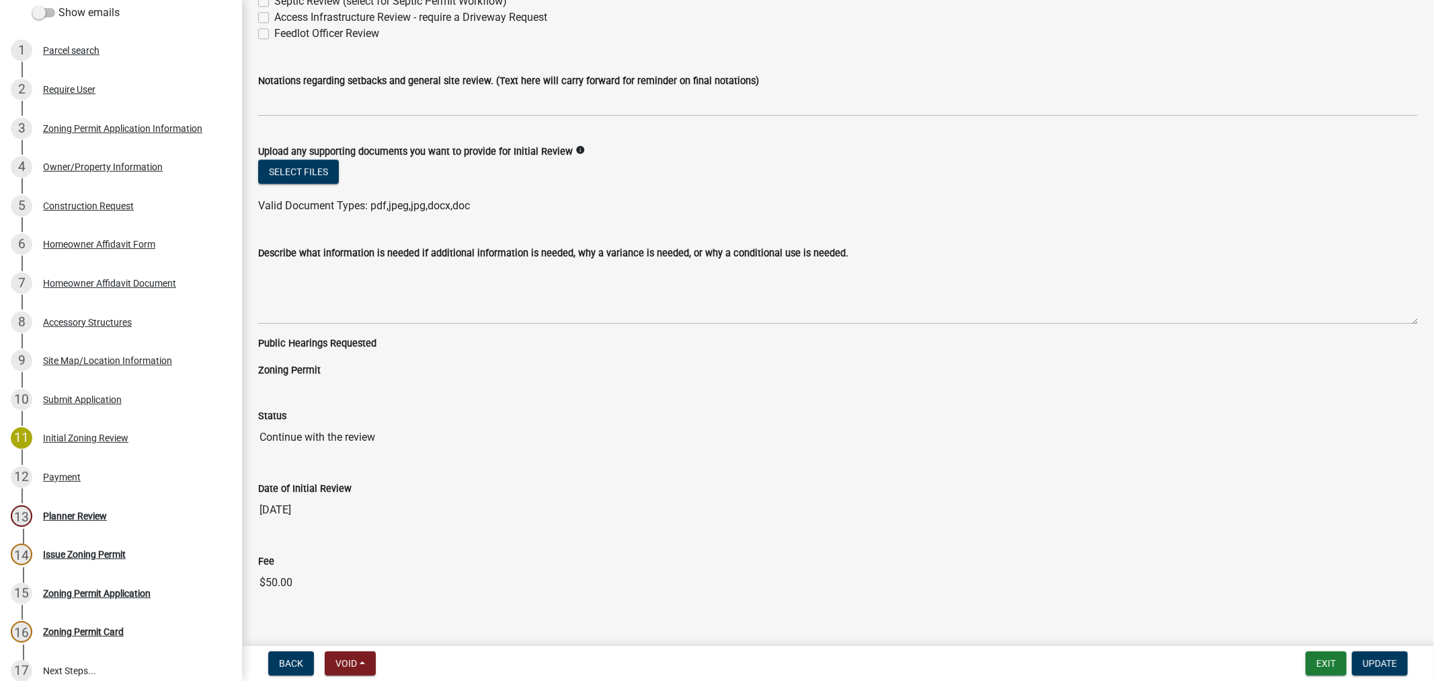
scroll to position [2968, 0]
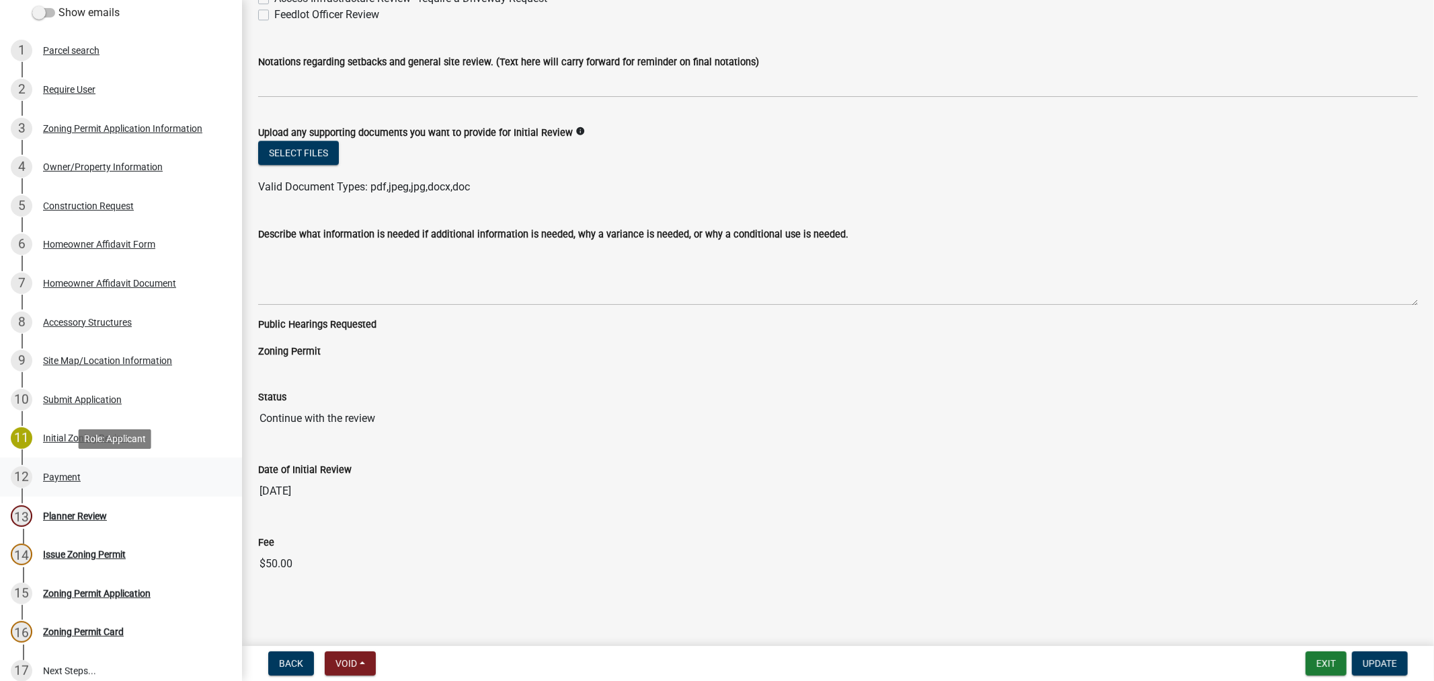
click at [61, 477] on div "Payment" at bounding box center [62, 476] width 38 height 9
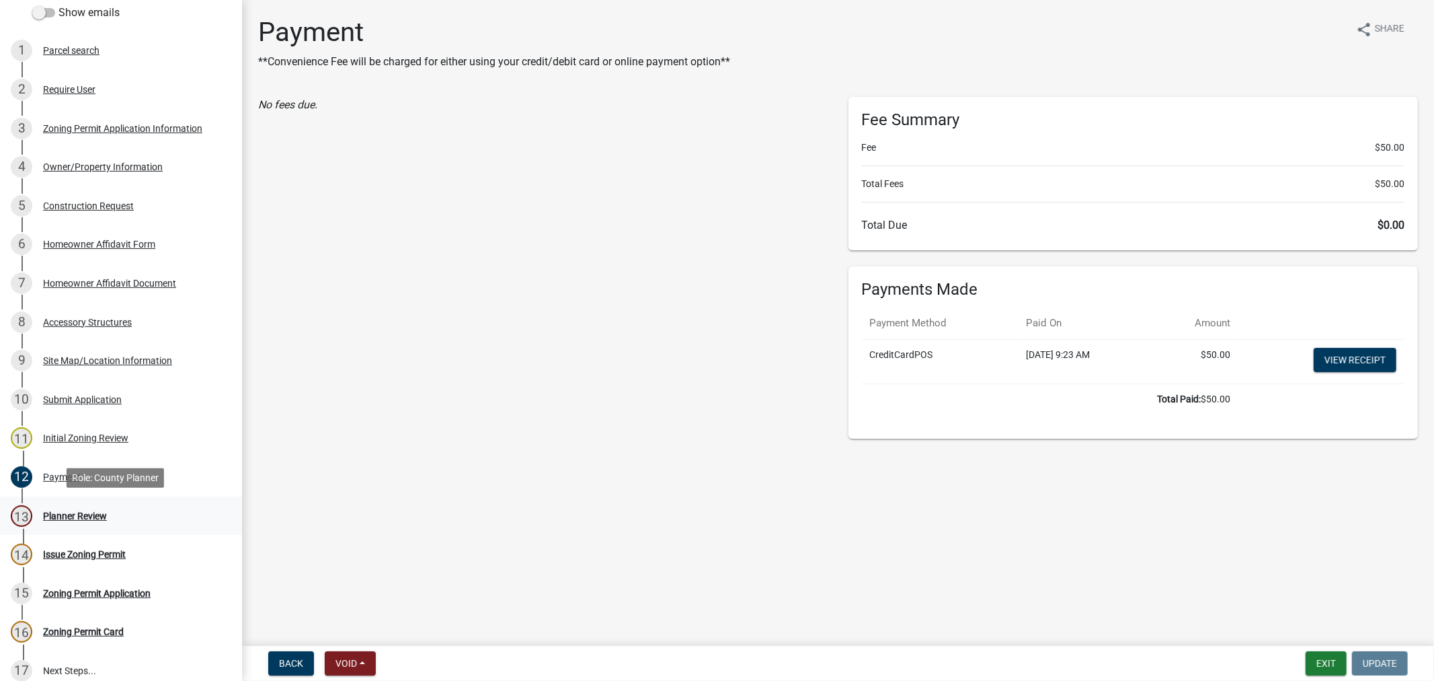
click at [61, 514] on div "Planner Review" at bounding box center [75, 515] width 64 height 9
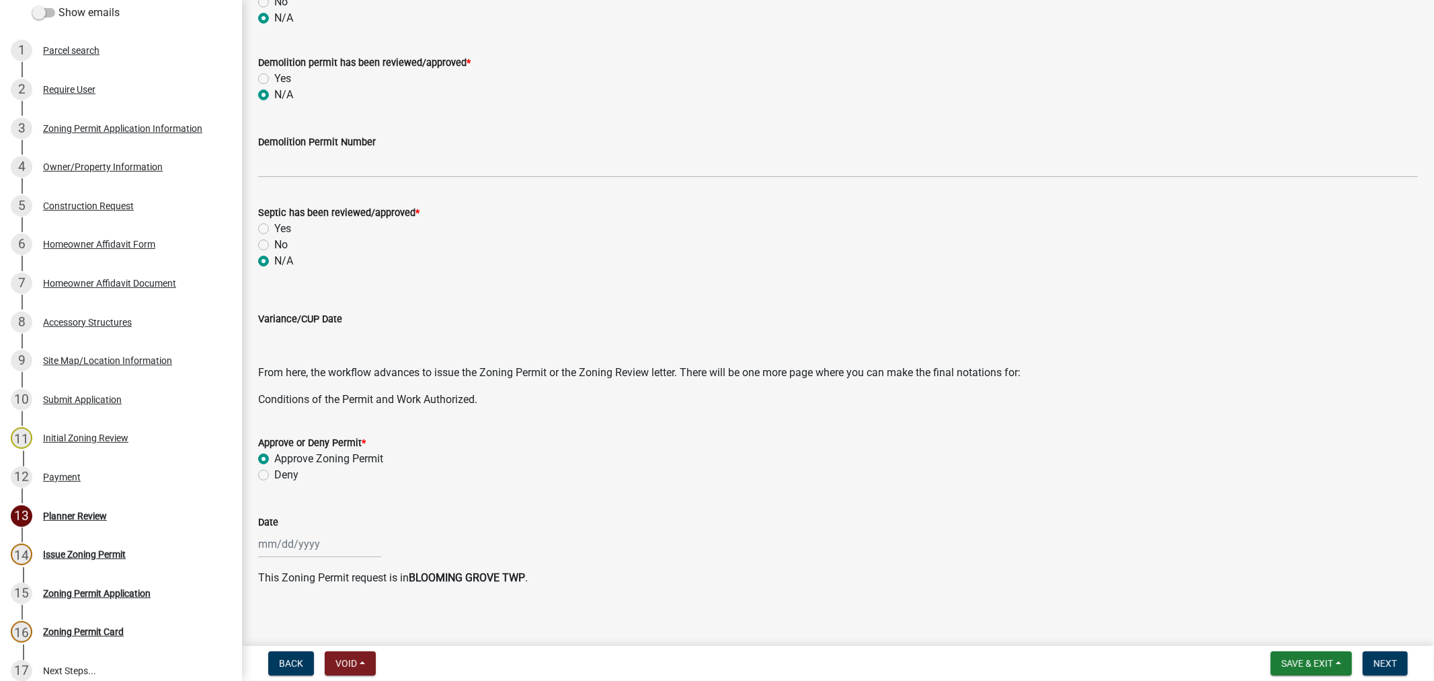
scroll to position [342, 0]
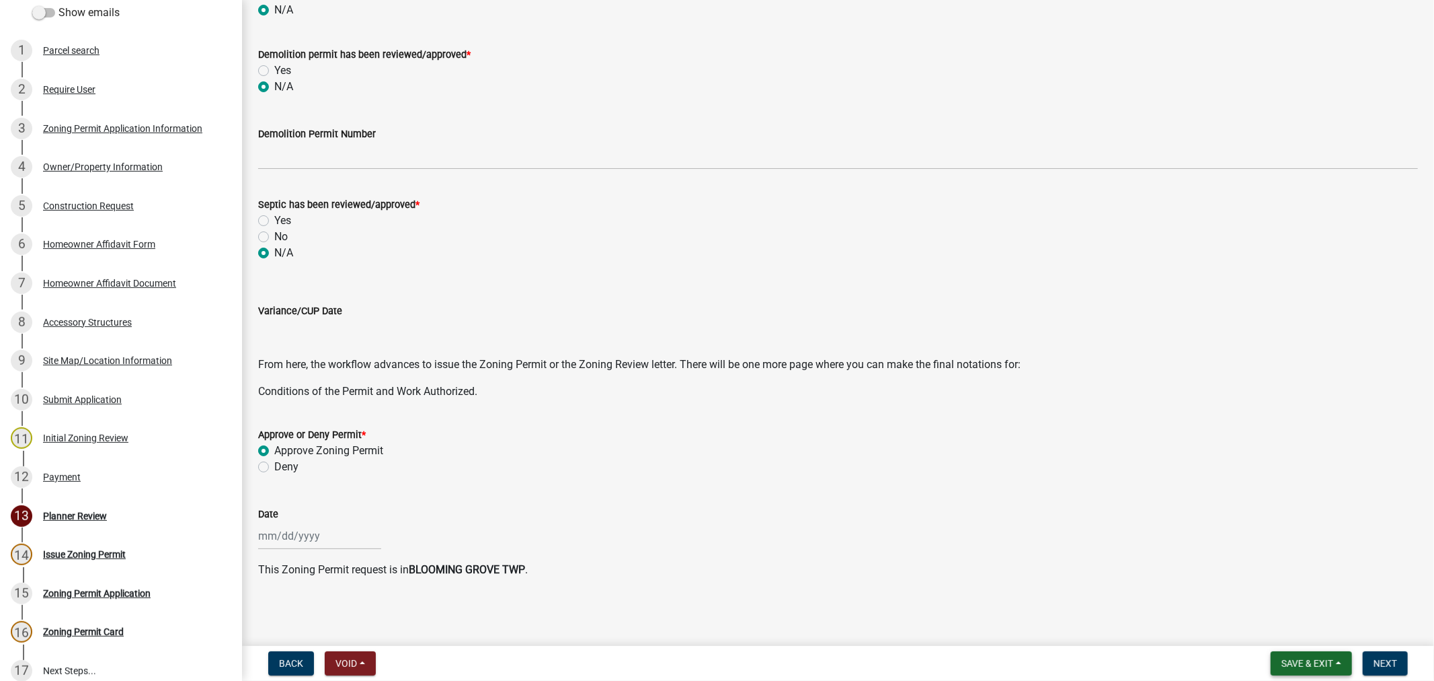
click at [1309, 662] on span "Save & Exit" at bounding box center [1308, 663] width 52 height 11
click at [1295, 634] on button "Save & Exit" at bounding box center [1299, 628] width 108 height 32
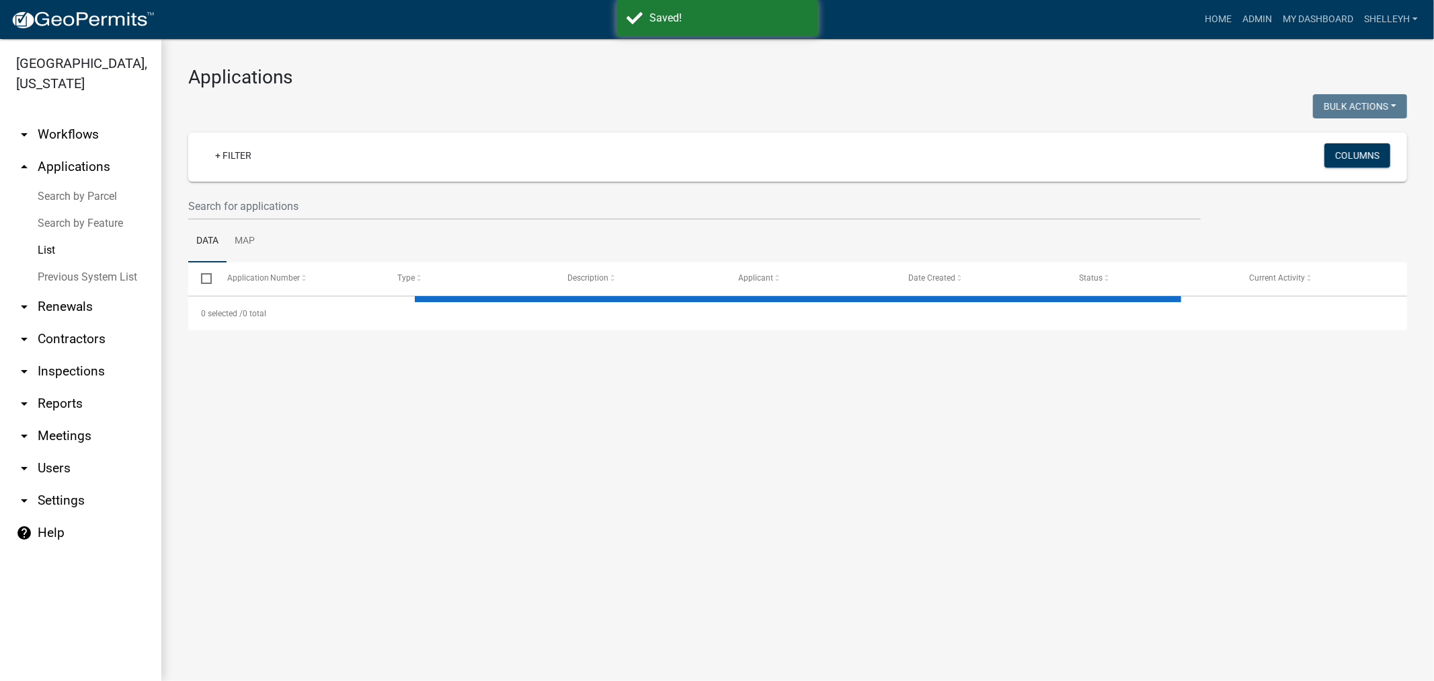
select select "1: 25"
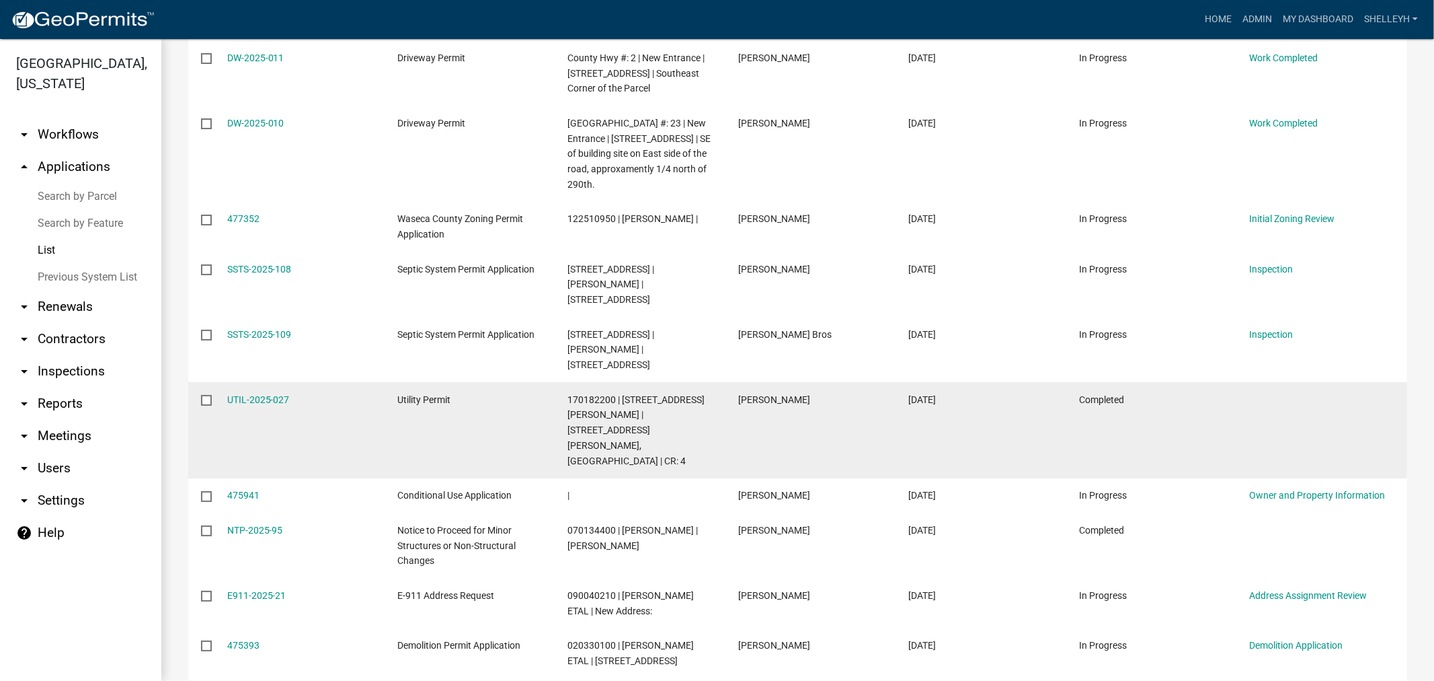
scroll to position [597, 0]
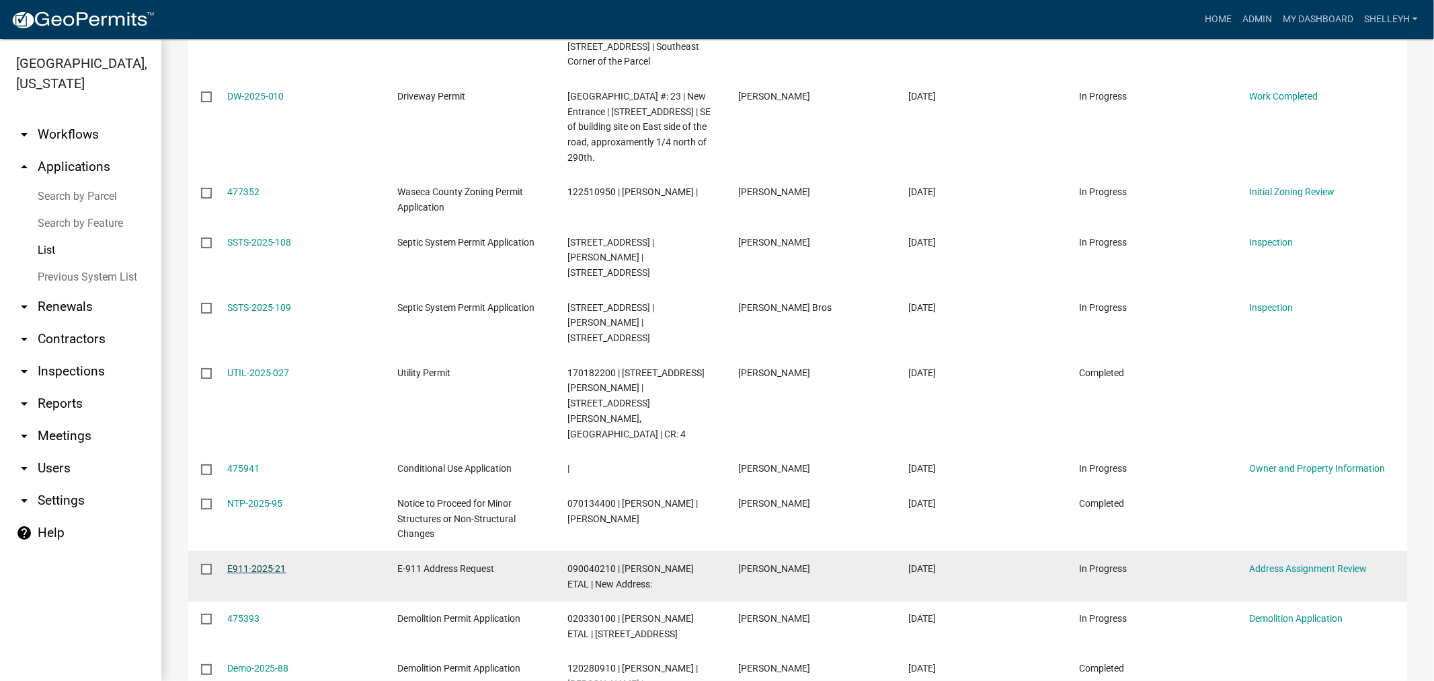
click at [247, 563] on link "E911-2025-21" at bounding box center [256, 568] width 59 height 11
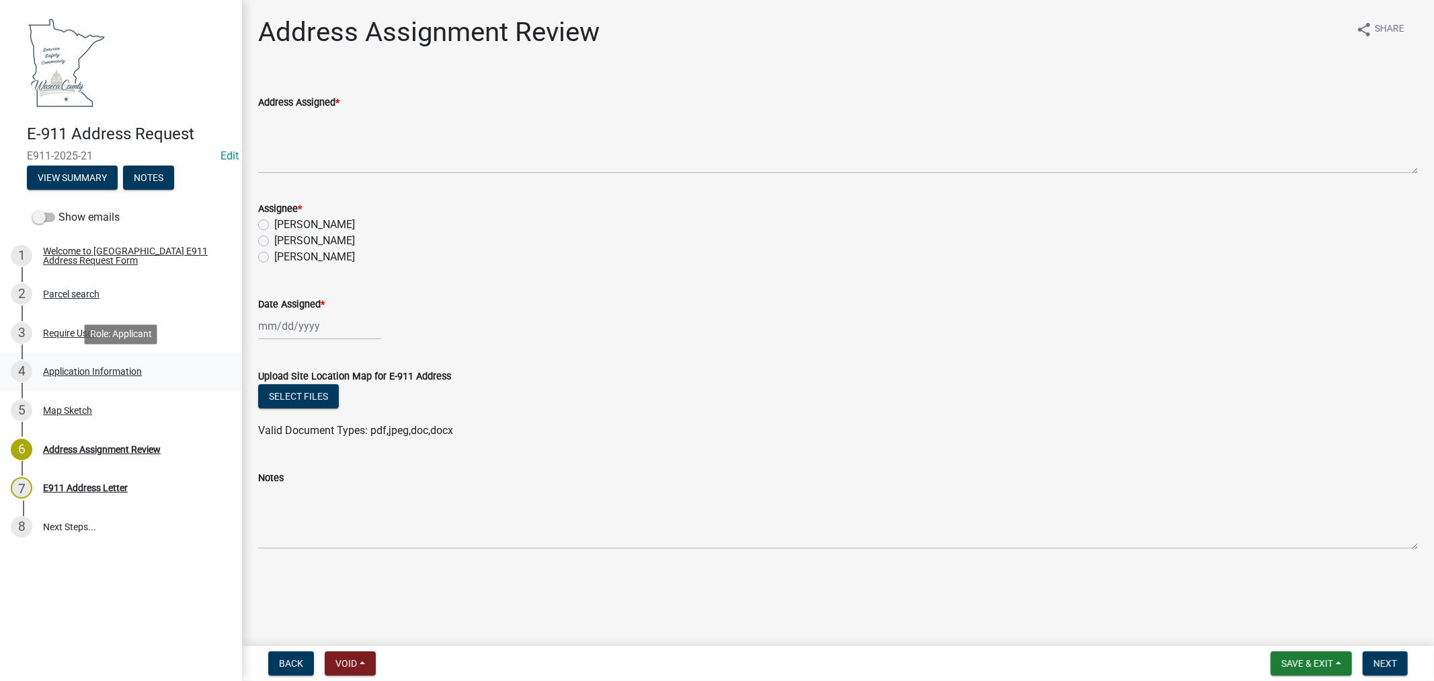
click at [66, 371] on div "Application Information" at bounding box center [92, 370] width 99 height 9
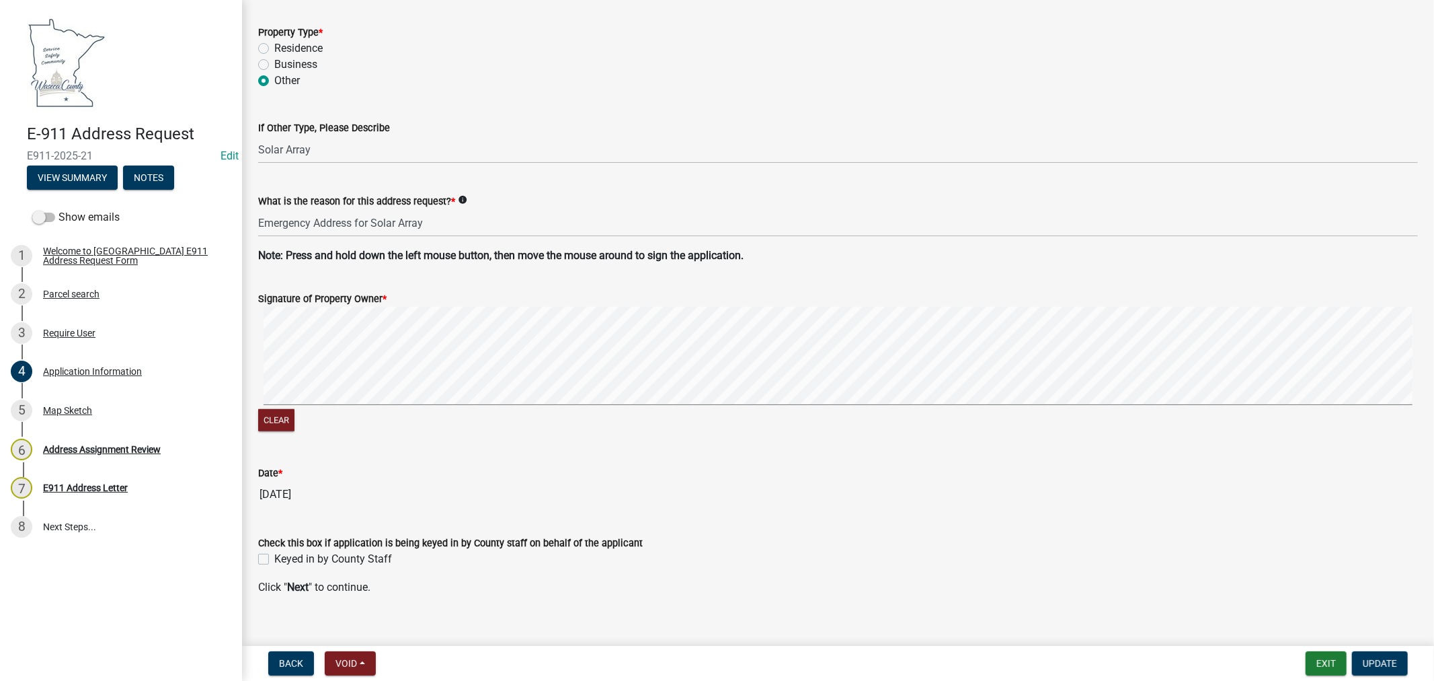
scroll to position [805, 0]
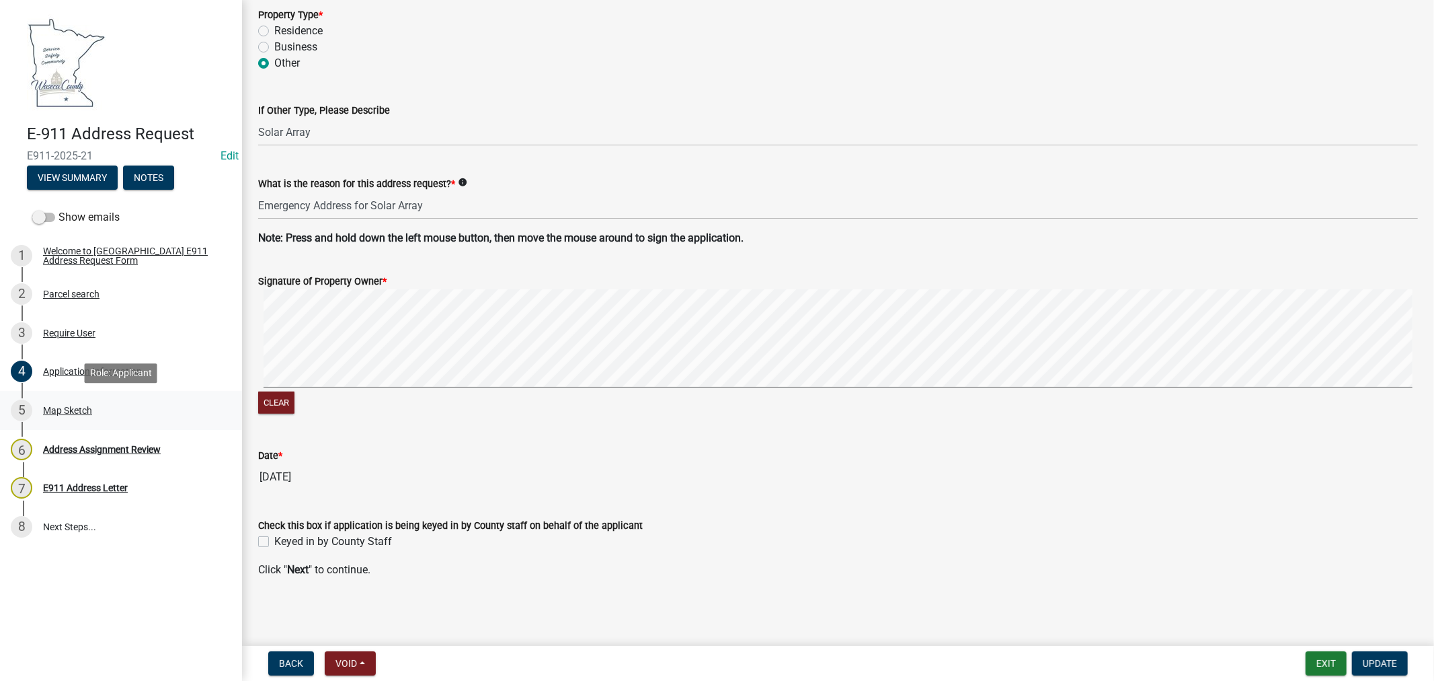
click at [71, 408] on div "Map Sketch" at bounding box center [67, 409] width 49 height 9
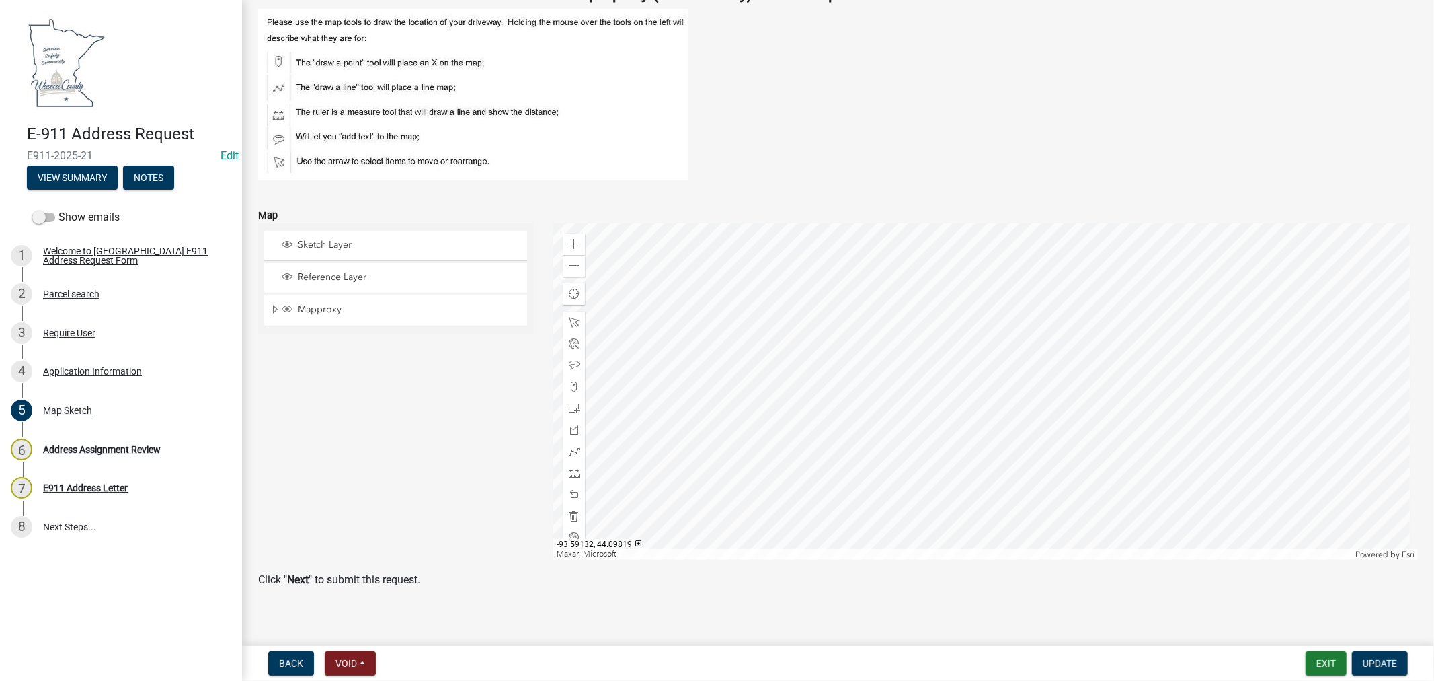
scroll to position [102, 0]
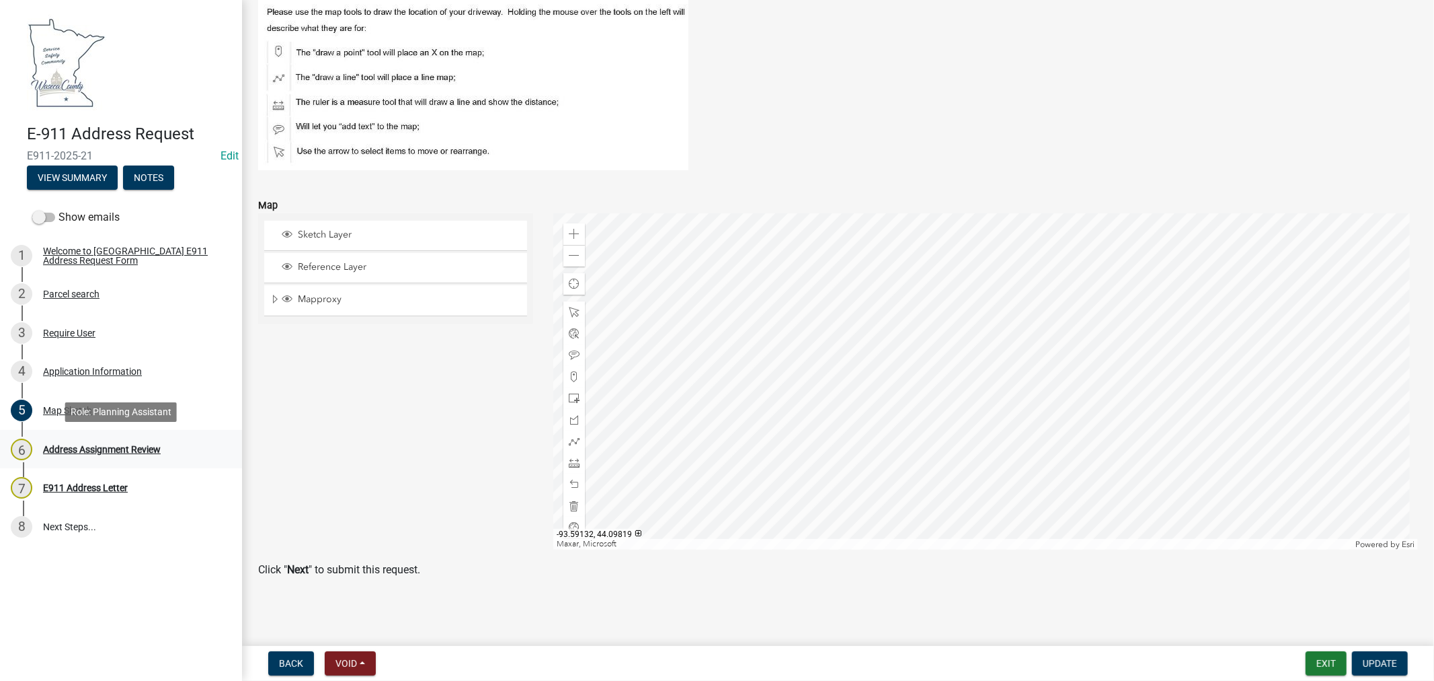
click at [103, 447] on div "Address Assignment Review" at bounding box center [102, 448] width 118 height 9
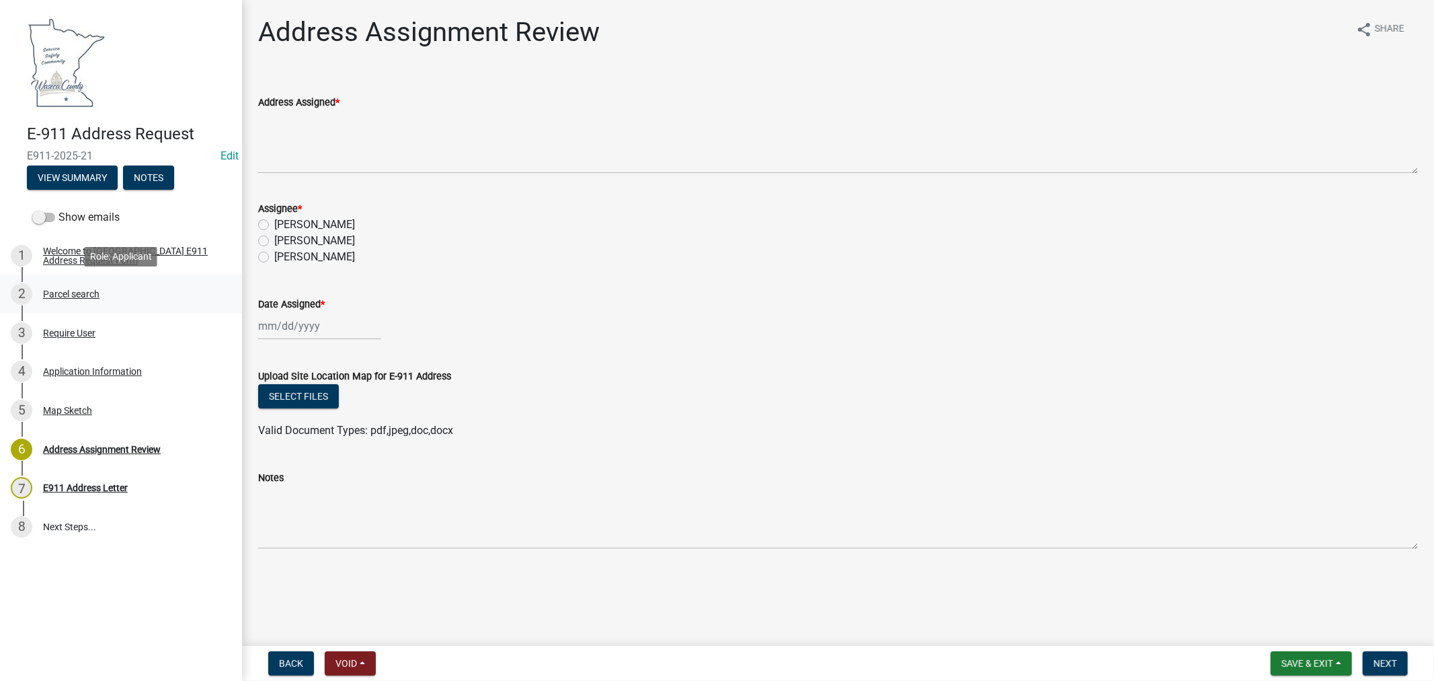
click at [49, 293] on div "Parcel search" at bounding box center [71, 293] width 56 height 9
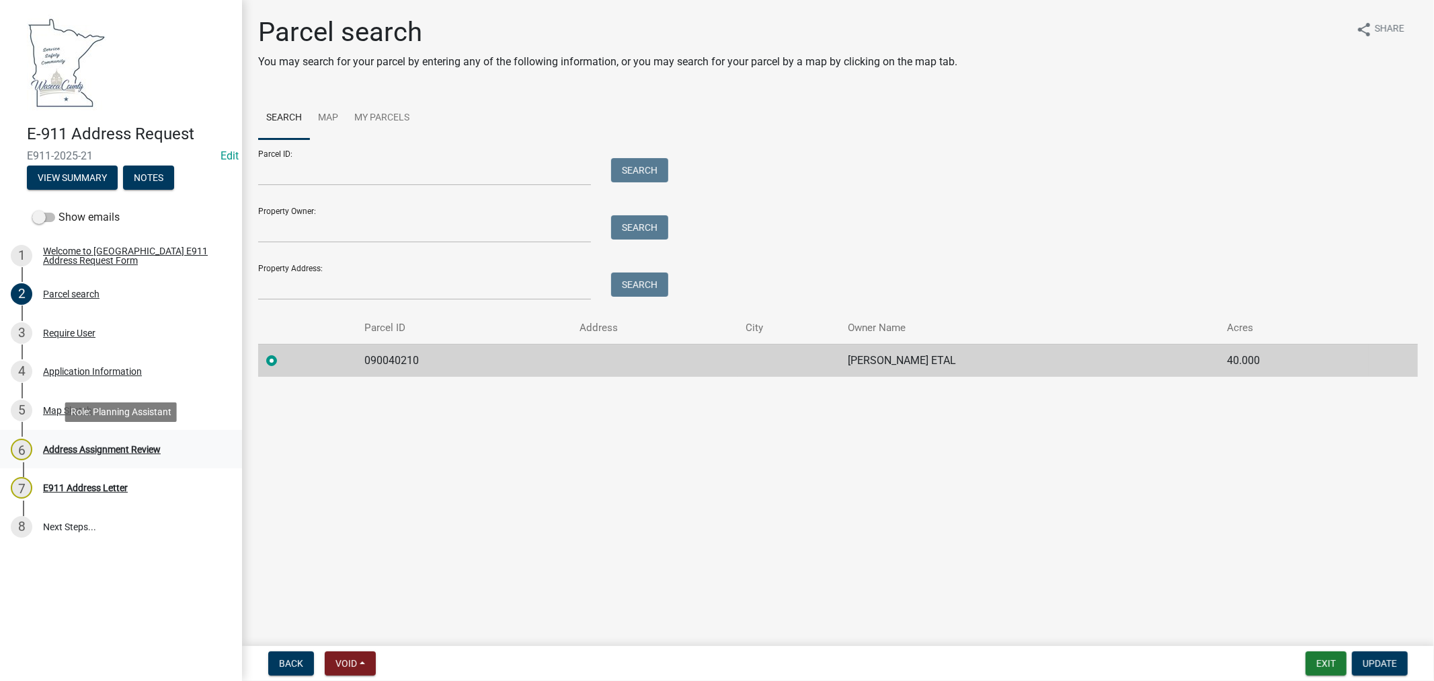
click at [89, 444] on div "Address Assignment Review" at bounding box center [102, 448] width 118 height 9
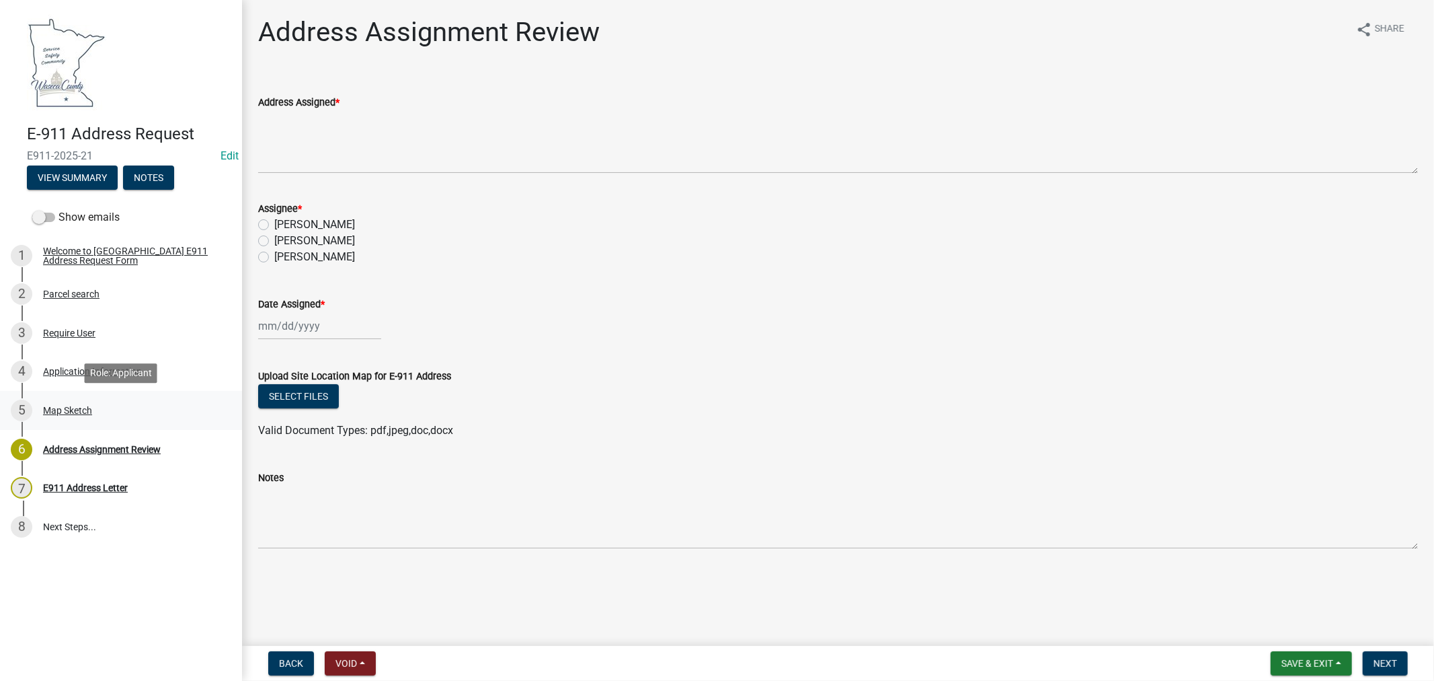
click at [63, 411] on div "Map Sketch" at bounding box center [67, 409] width 49 height 9
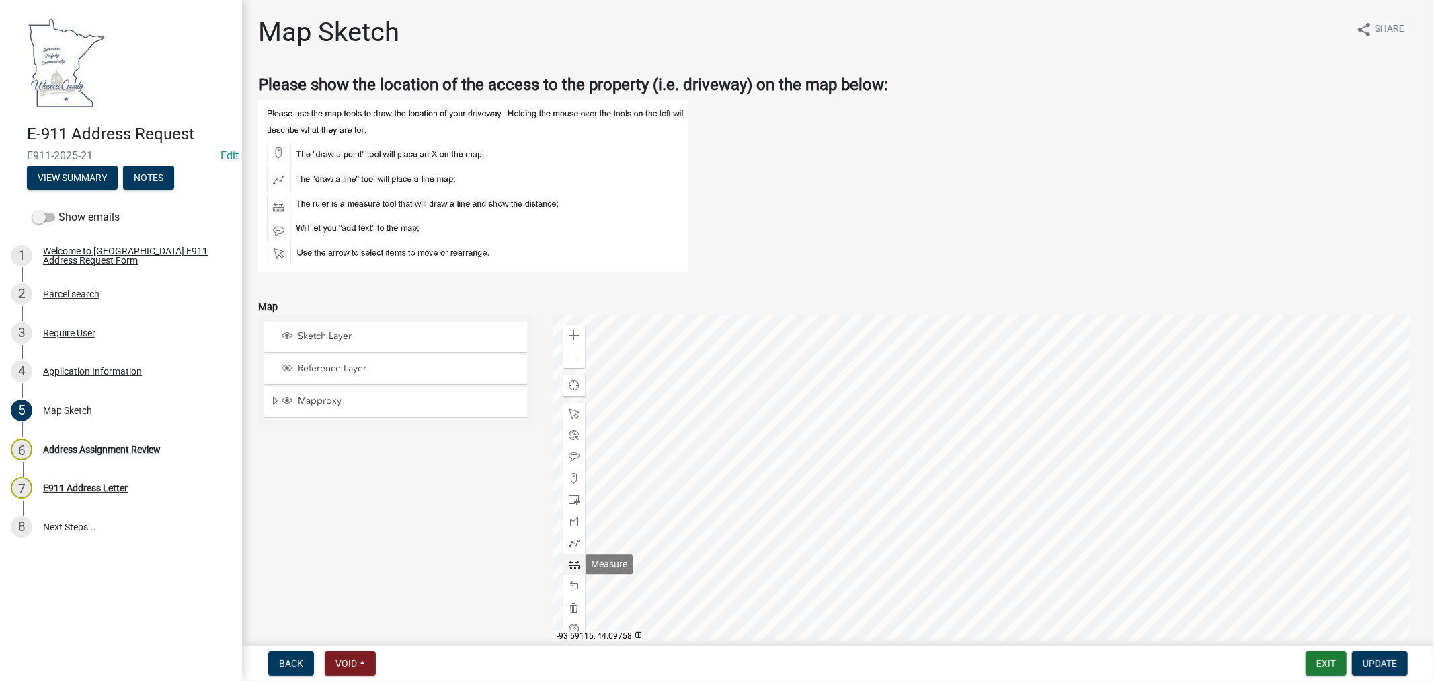
click at [569, 565] on span at bounding box center [574, 564] width 11 height 11
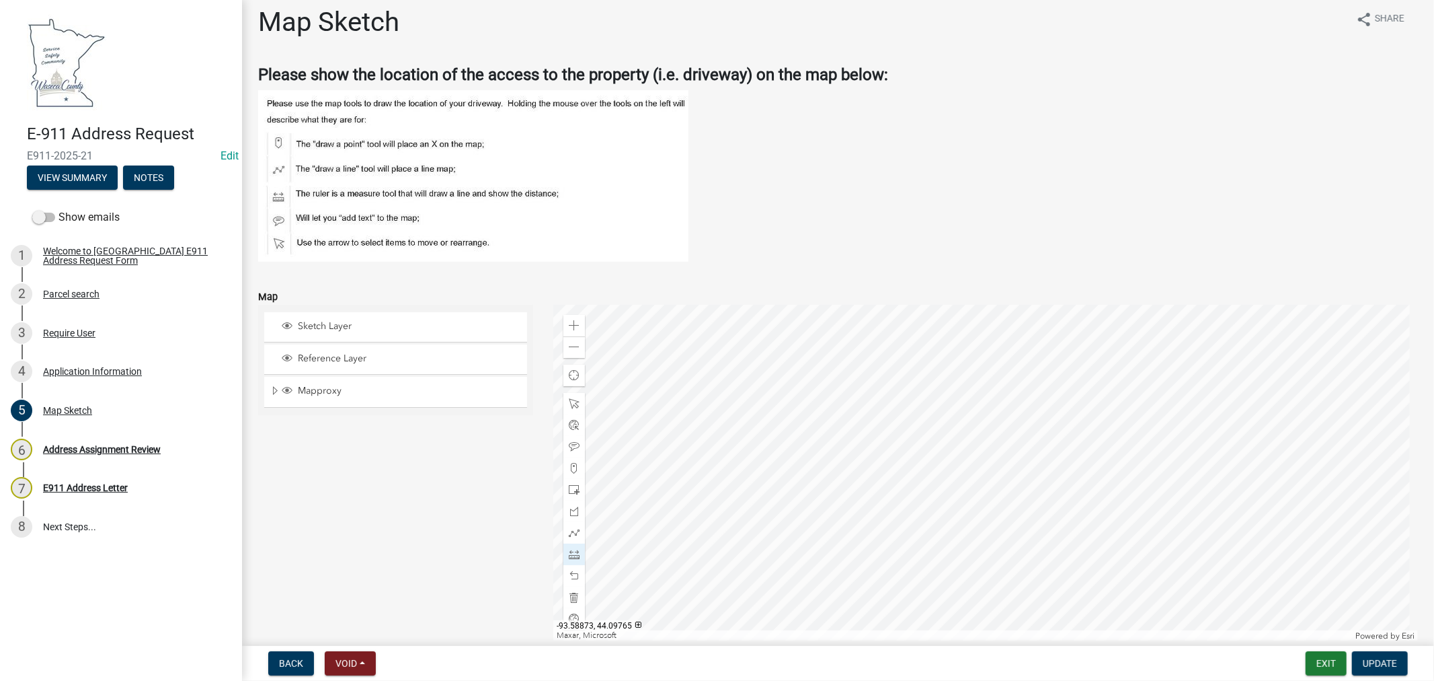
click at [960, 553] on div at bounding box center [985, 473] width 865 height 336
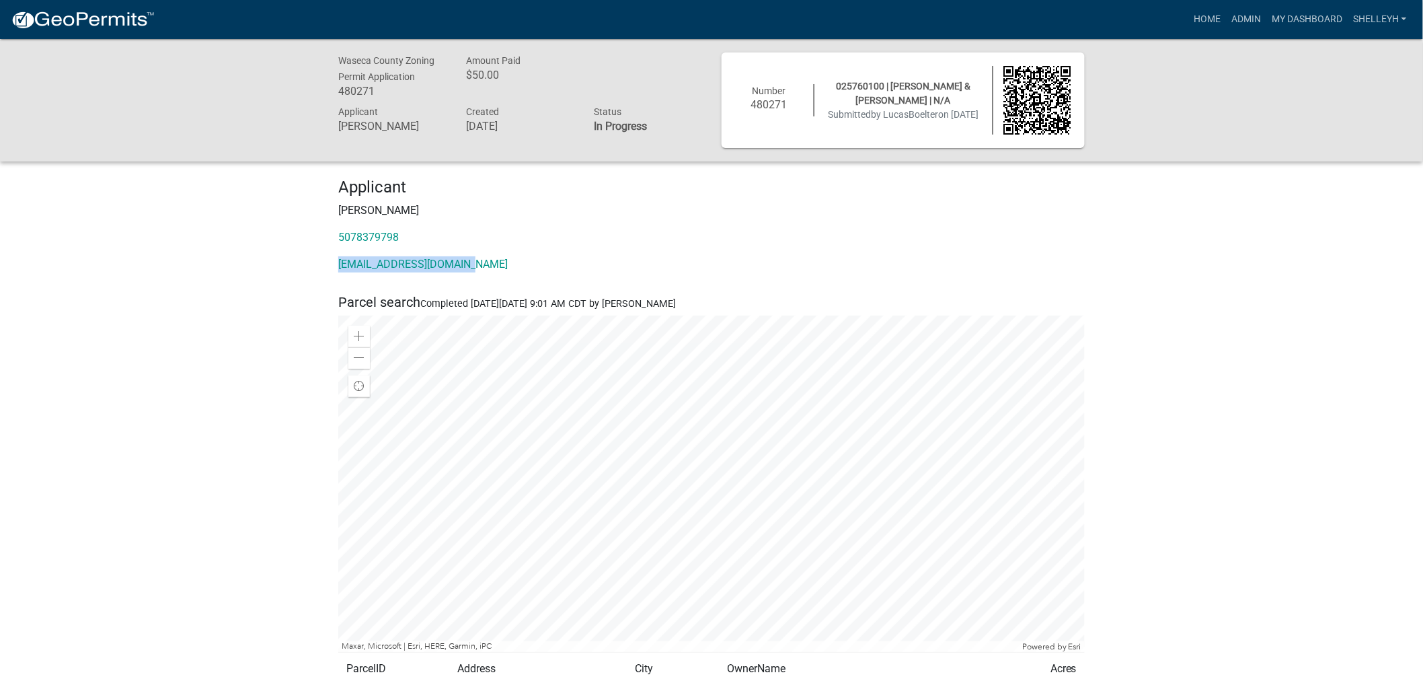
drag, startPoint x: 473, startPoint y: 264, endPoint x: 338, endPoint y: 270, distance: 136.0
click at [338, 270] on div "Applicant Lucas Boelter 5078379798 lucasjboelter@gmail.com" at bounding box center [711, 231] width 767 height 106
copy link "[EMAIL_ADDRESS][DOMAIN_NAME]"
